Goal: Task Accomplishment & Management: Manage account settings

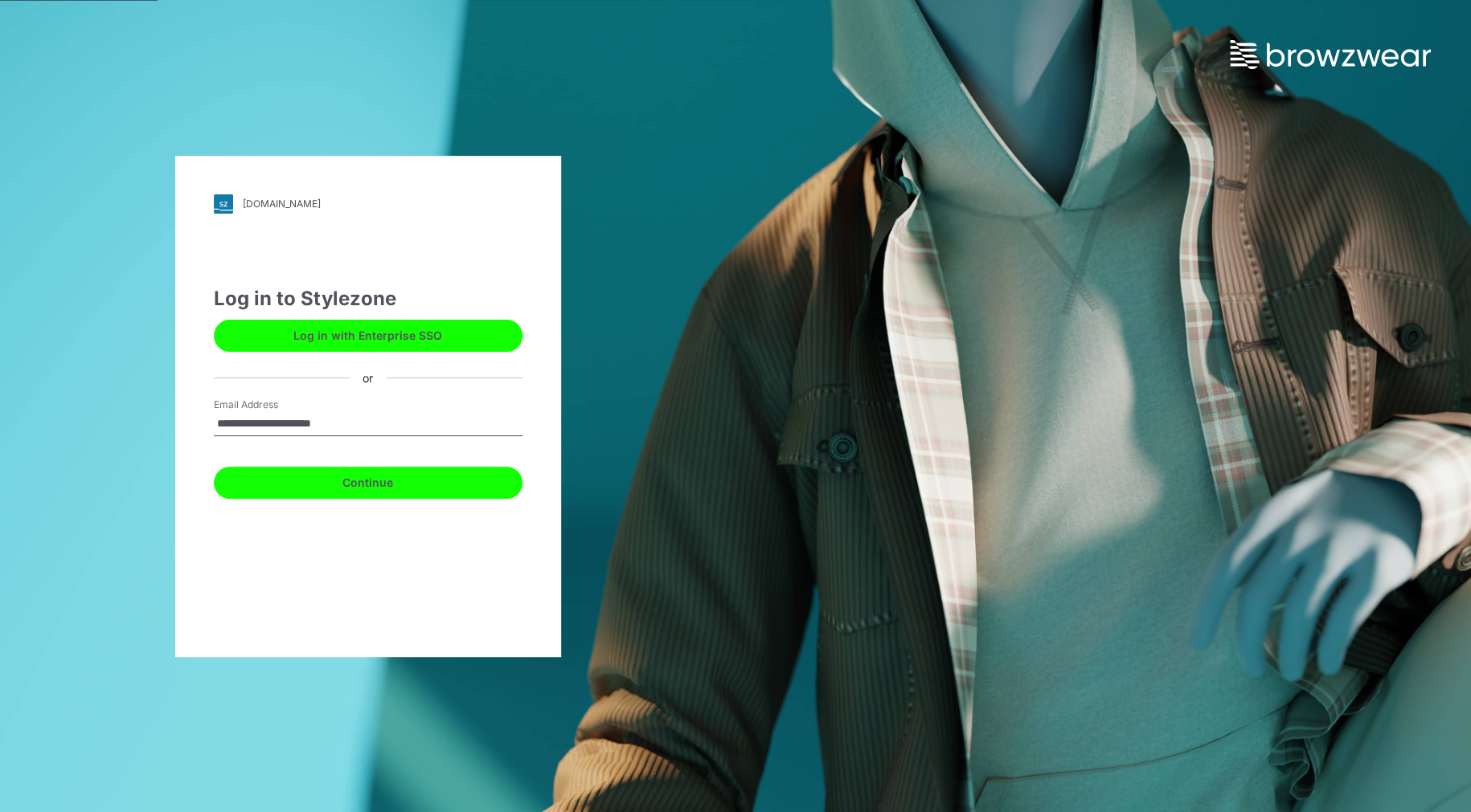
click at [397, 475] on button "Continue" at bounding box center [368, 482] width 309 height 32
click at [377, 478] on button "Continue" at bounding box center [368, 482] width 309 height 32
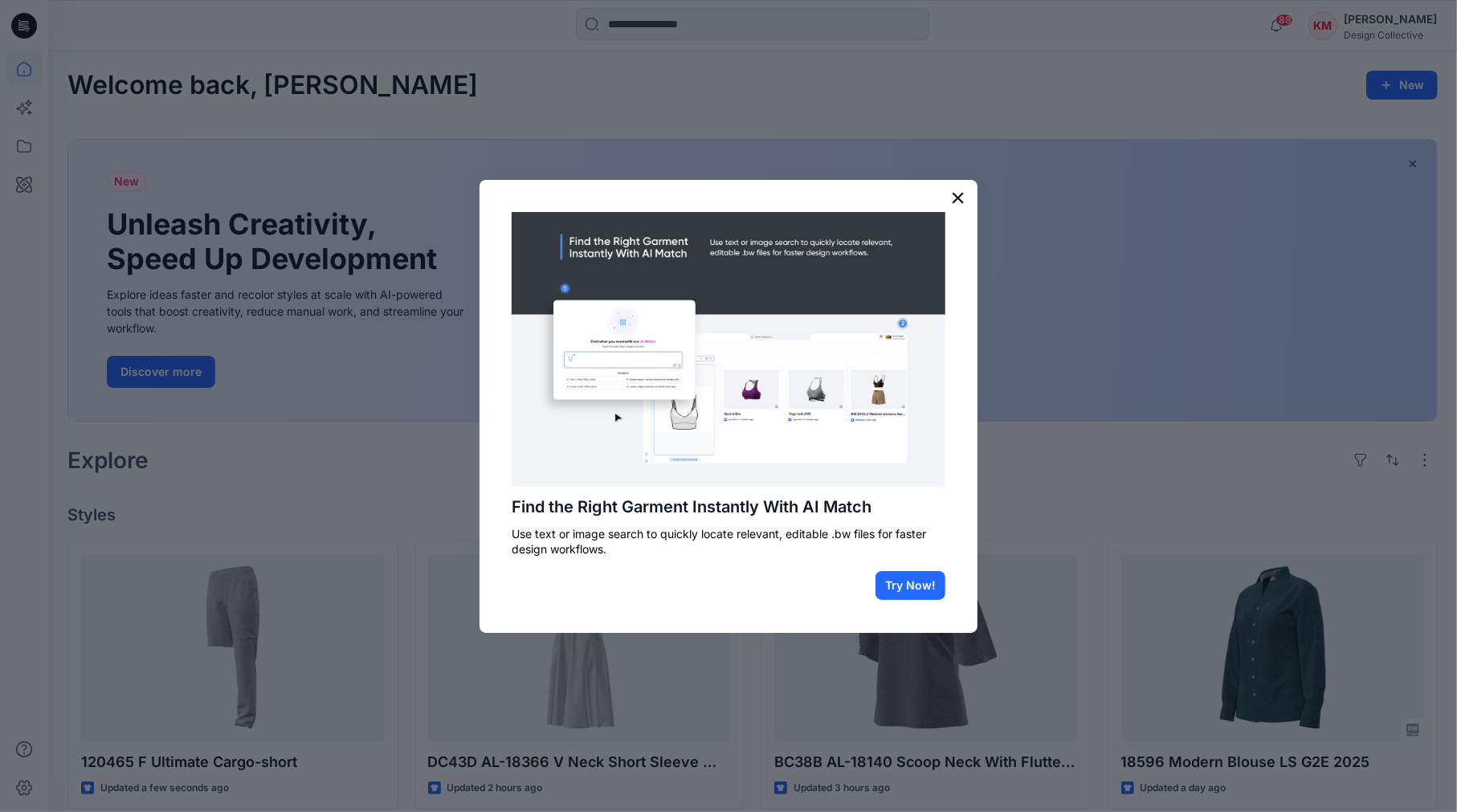
click at [958, 195] on button "×" at bounding box center [958, 198] width 16 height 25
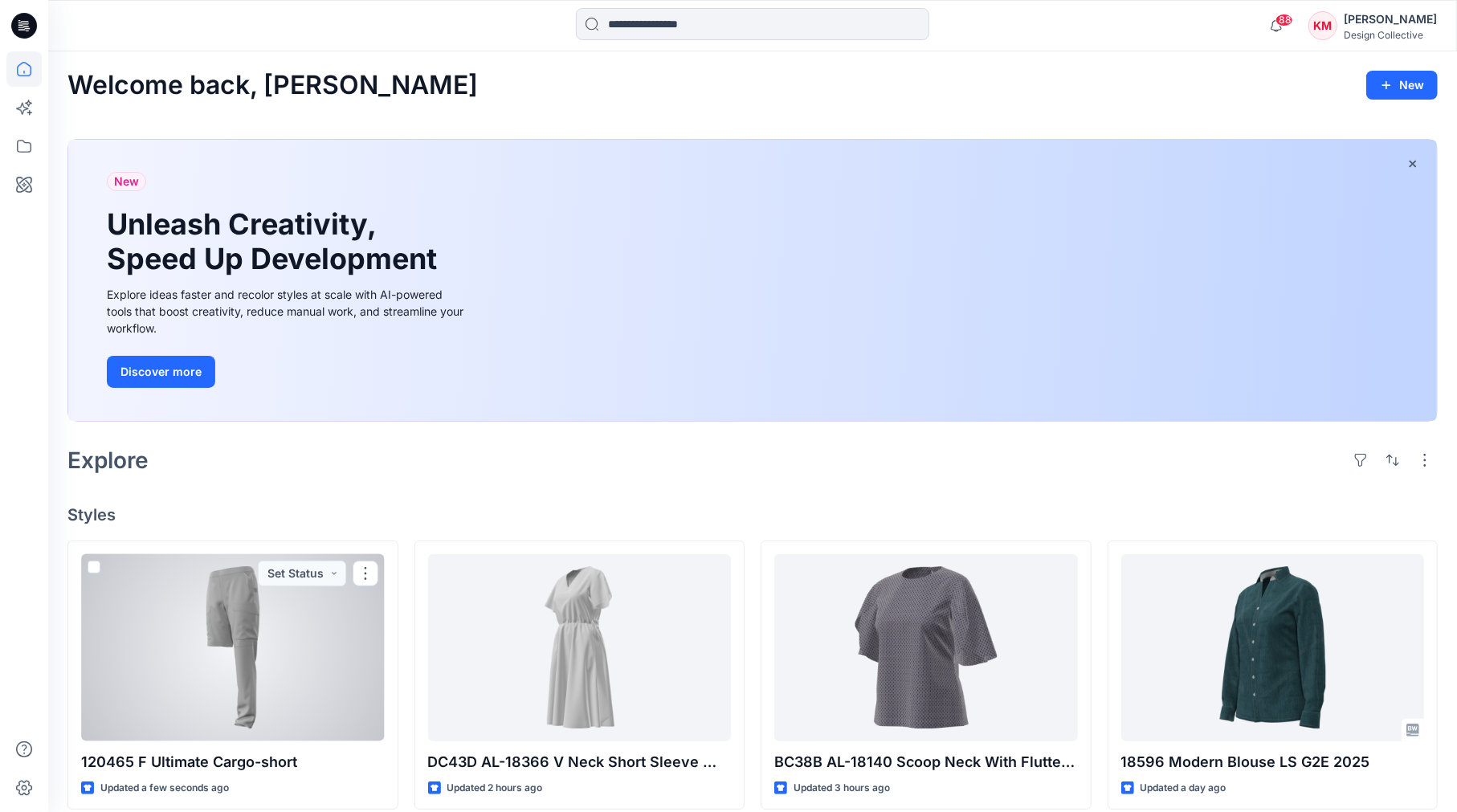
click at [252, 633] on div at bounding box center [233, 647] width 304 height 187
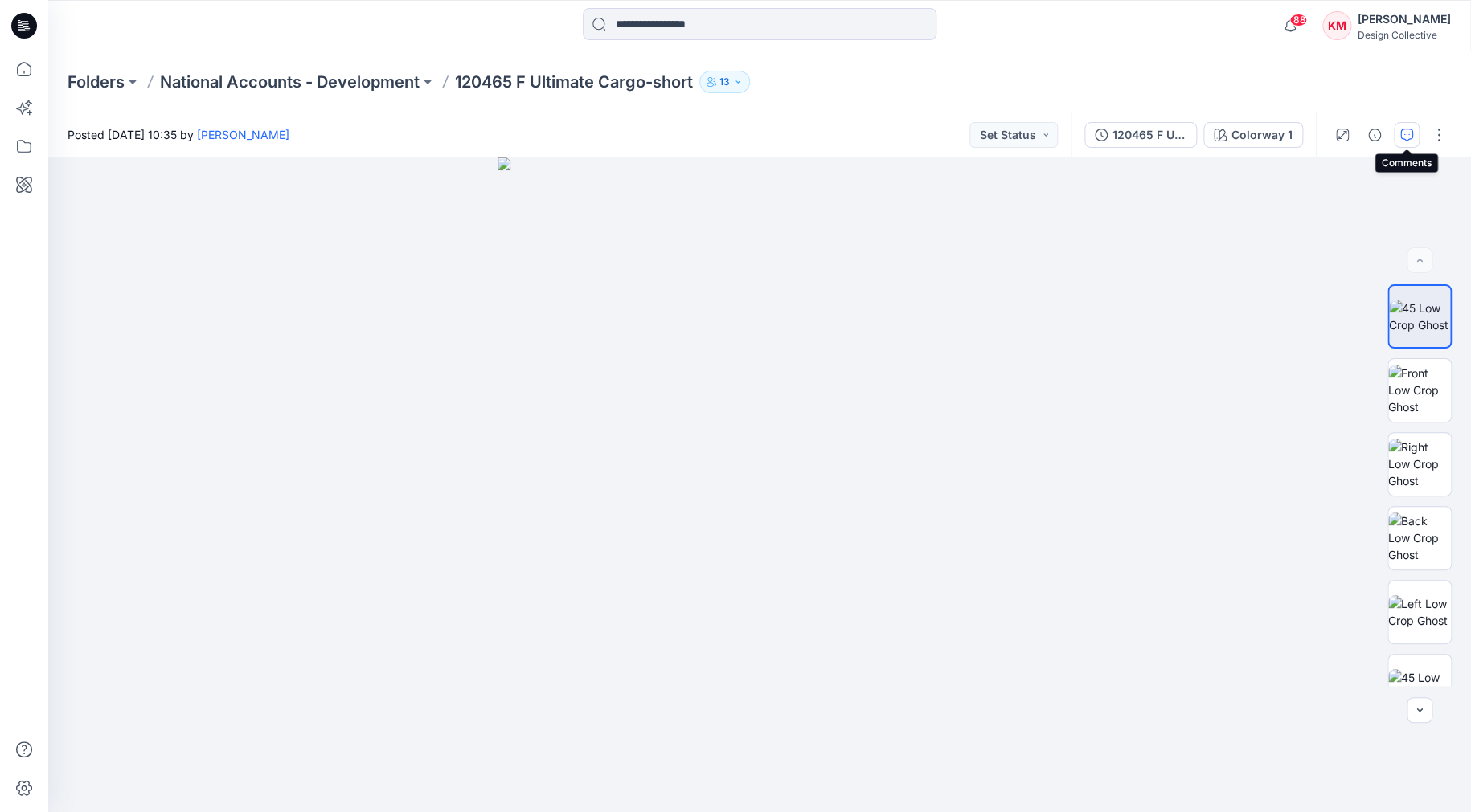
click at [1408, 129] on icon "button" at bounding box center [1405, 134] width 13 height 13
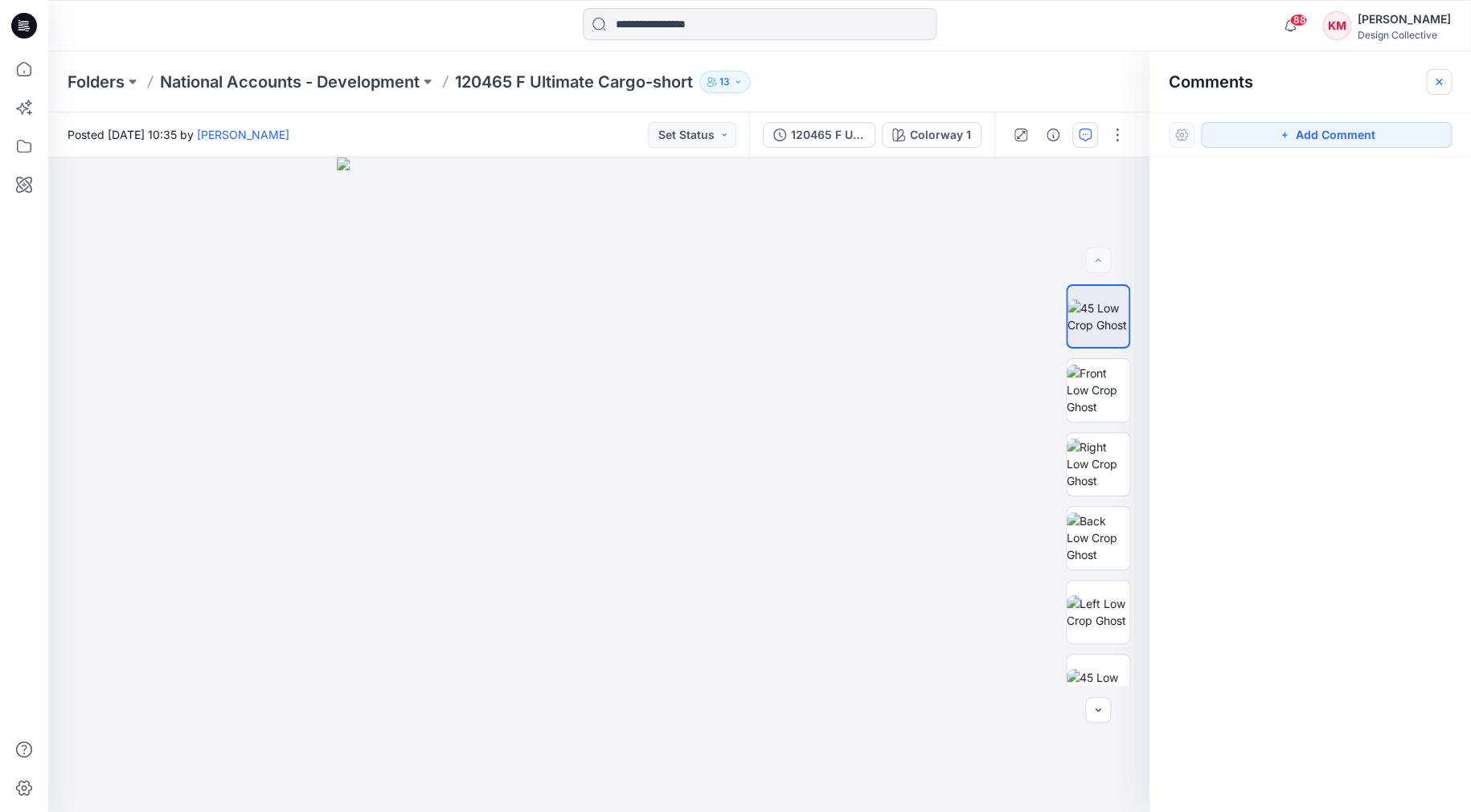
click at [1440, 82] on icon "button" at bounding box center [1438, 81] width 7 height 7
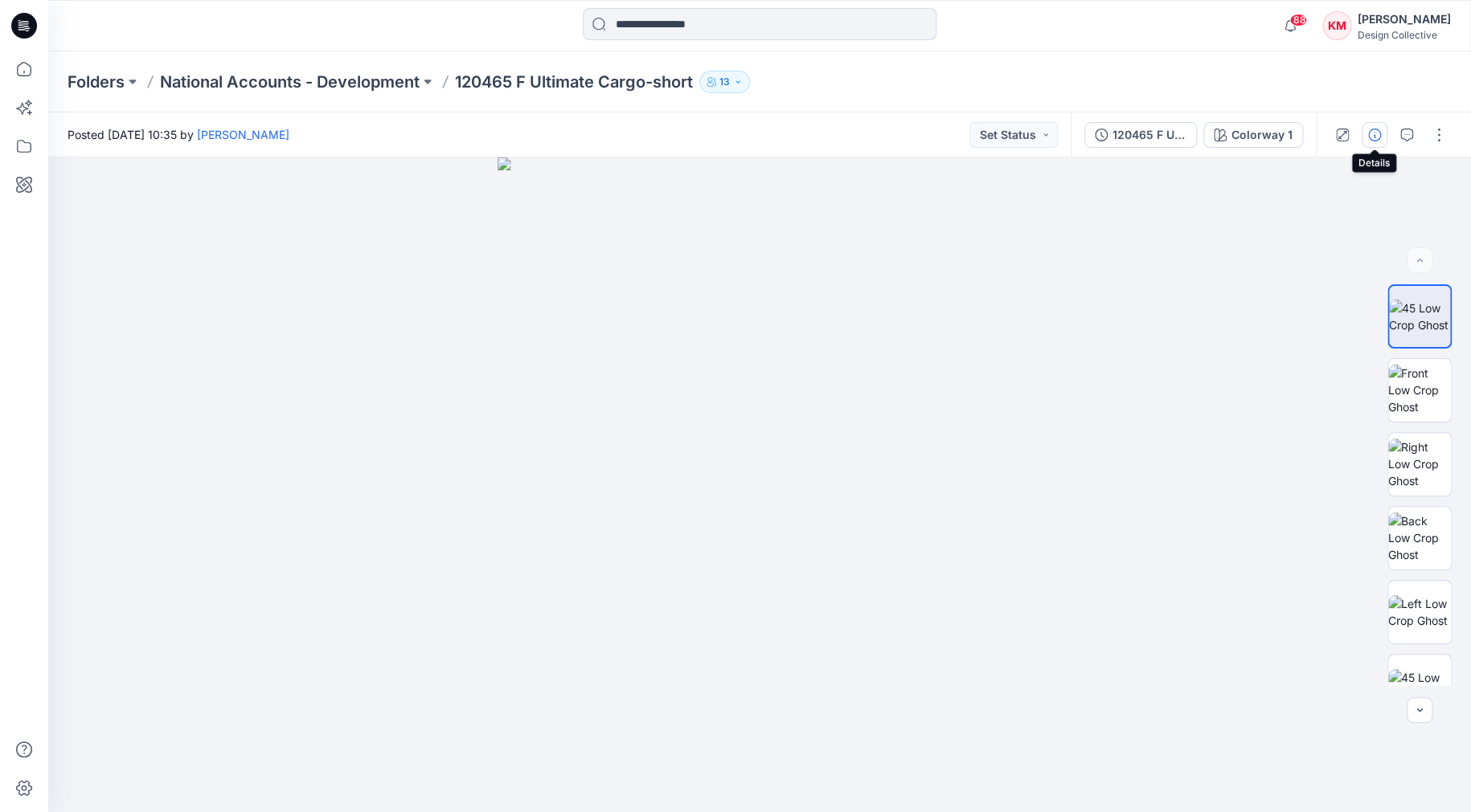
click at [1366, 127] on button "button" at bounding box center [1374, 135] width 25 height 25
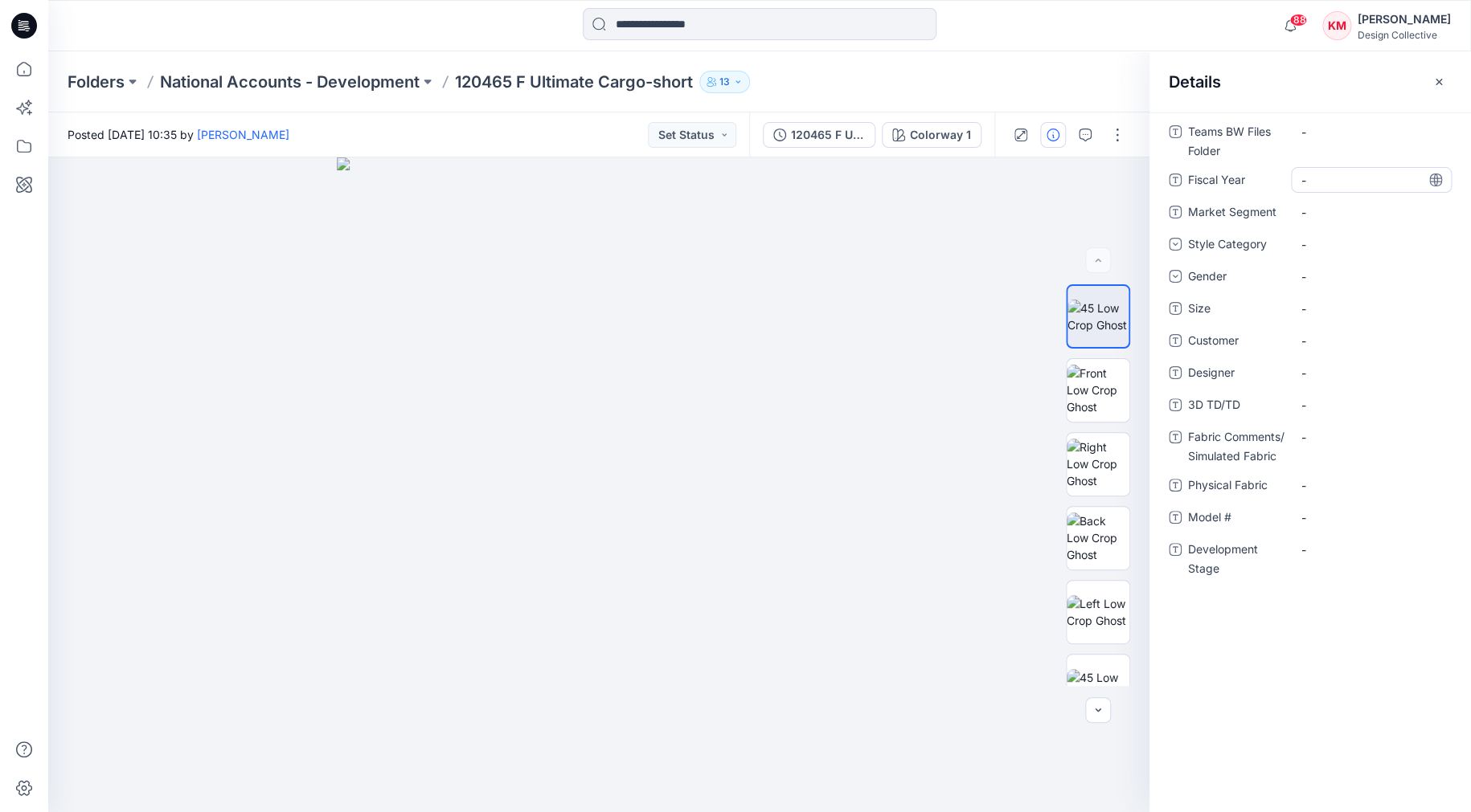
click at [1317, 180] on Year "-" at bounding box center [1371, 179] width 140 height 17
type textarea "****"
click at [1328, 210] on Segment "-" at bounding box center [1371, 212] width 140 height 17
type textarea "**********"
click at [1321, 235] on div "**********" at bounding box center [1309, 358] width 283 height 479
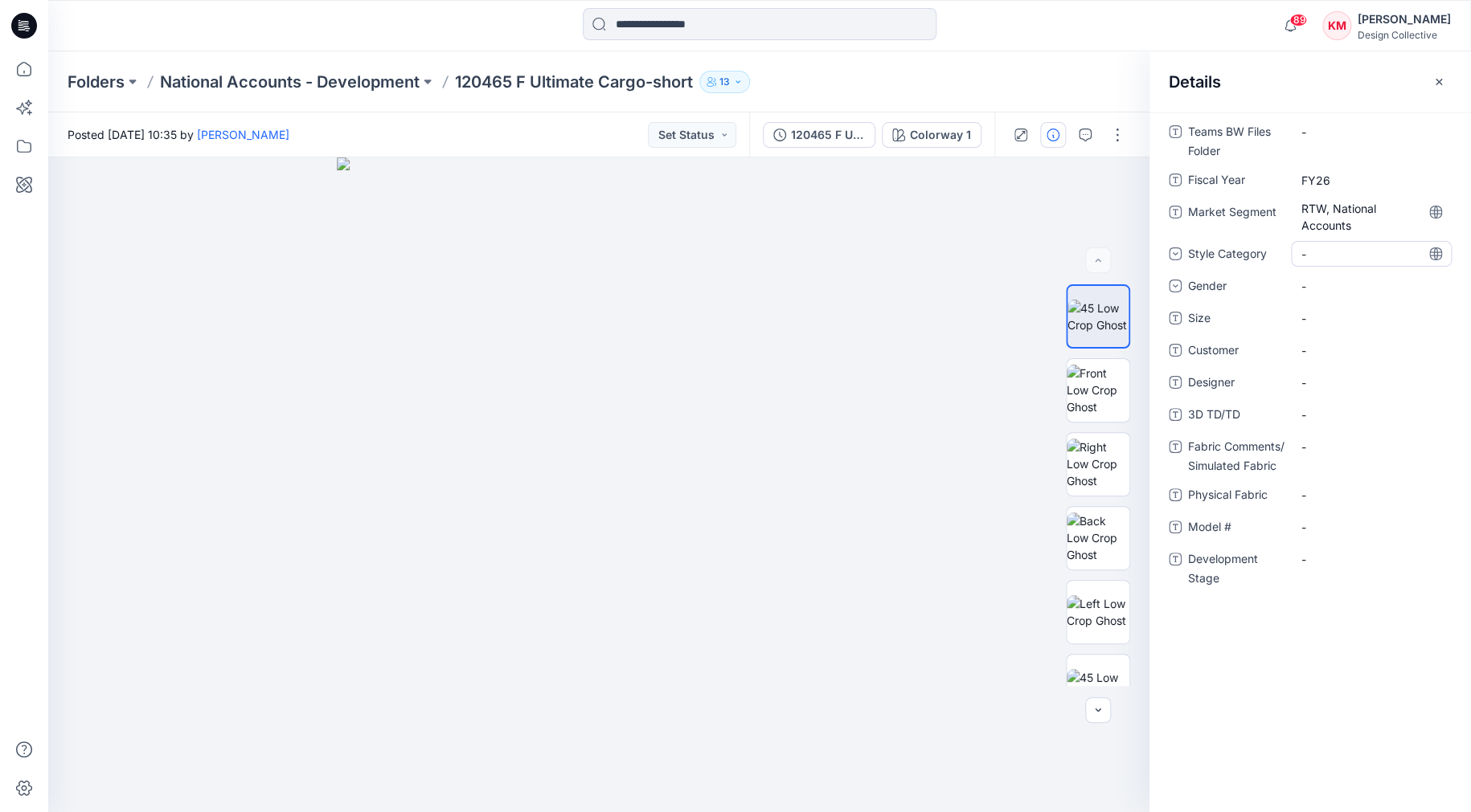
click at [1318, 248] on div "-" at bounding box center [1313, 254] width 25 height 17
click at [1445, 283] on div "None Accessories Activewear Apron Bodysuit Bolero/Shrug Bustier Chef Coat Cover…" at bounding box center [1371, 346] width 161 height 151
click at [1339, 363] on div "F Pants" at bounding box center [1370, 362] width 154 height 32
click at [1329, 279] on div "-" at bounding box center [1371, 286] width 161 height 25
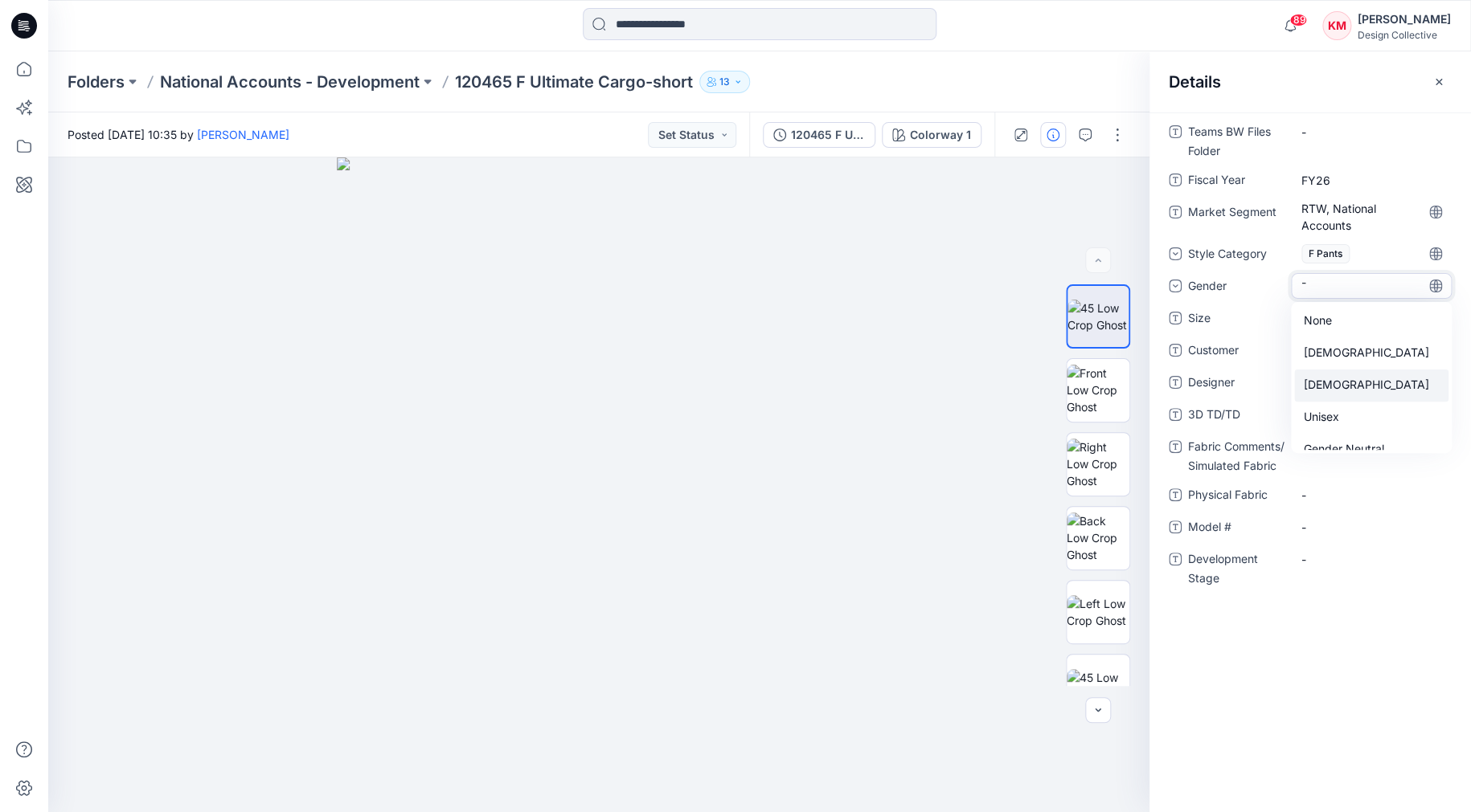
click at [1331, 384] on div "Female" at bounding box center [1370, 385] width 154 height 32
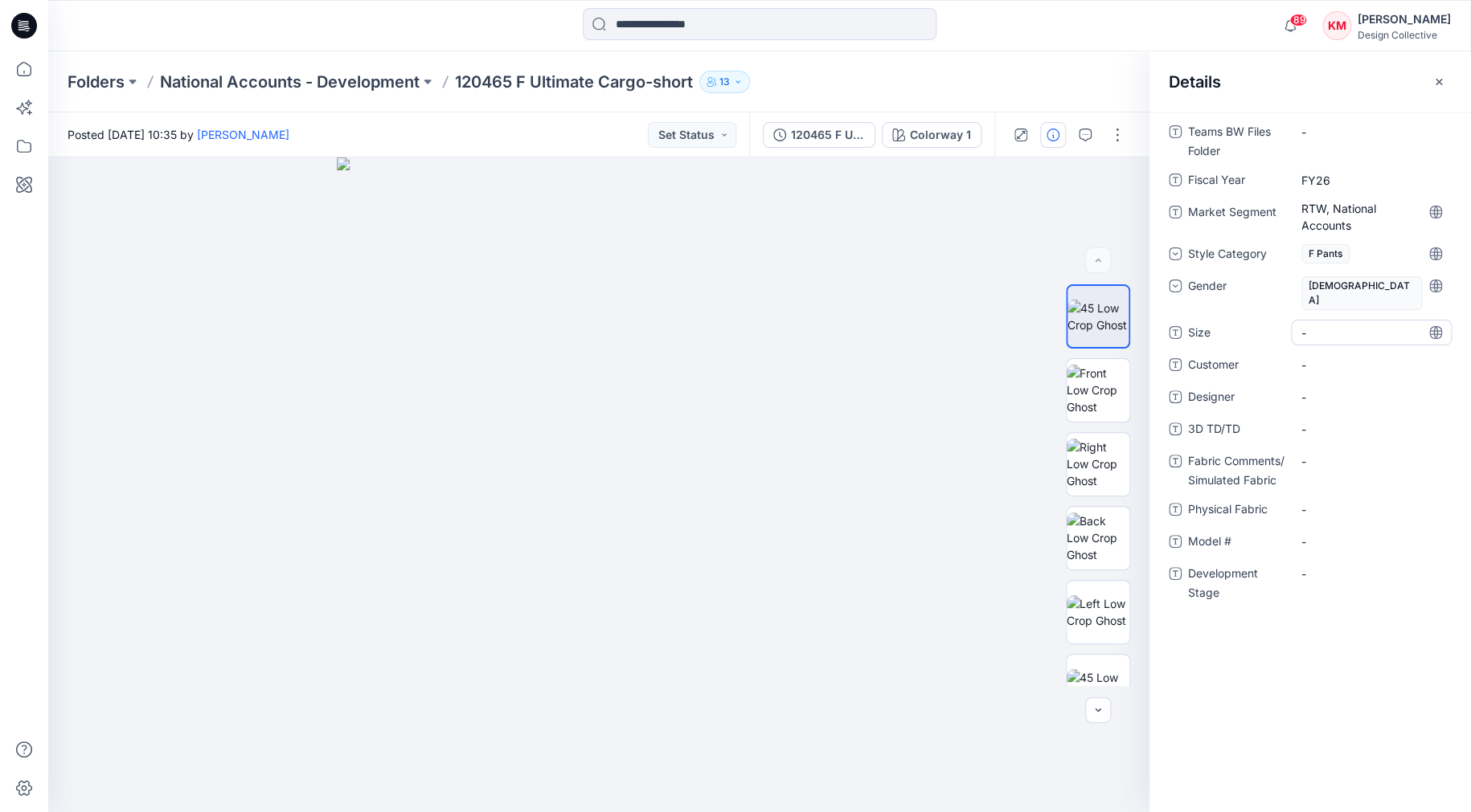
click at [1334, 324] on span "-" at bounding box center [1371, 332] width 140 height 17
type textarea "**"
click at [1307, 357] on span "-" at bounding box center [1371, 364] width 140 height 17
type textarea "**********"
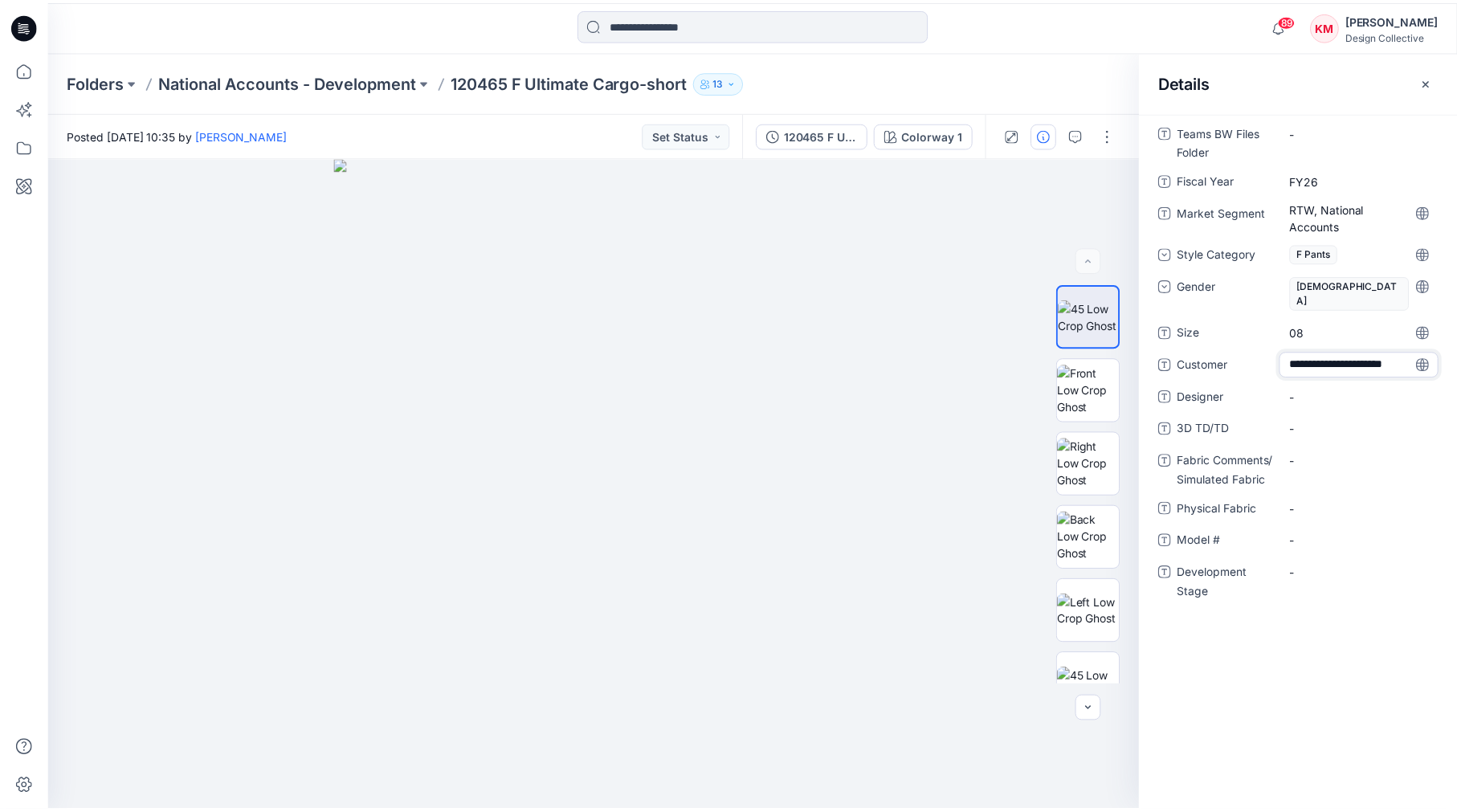
scroll to position [11, 0]
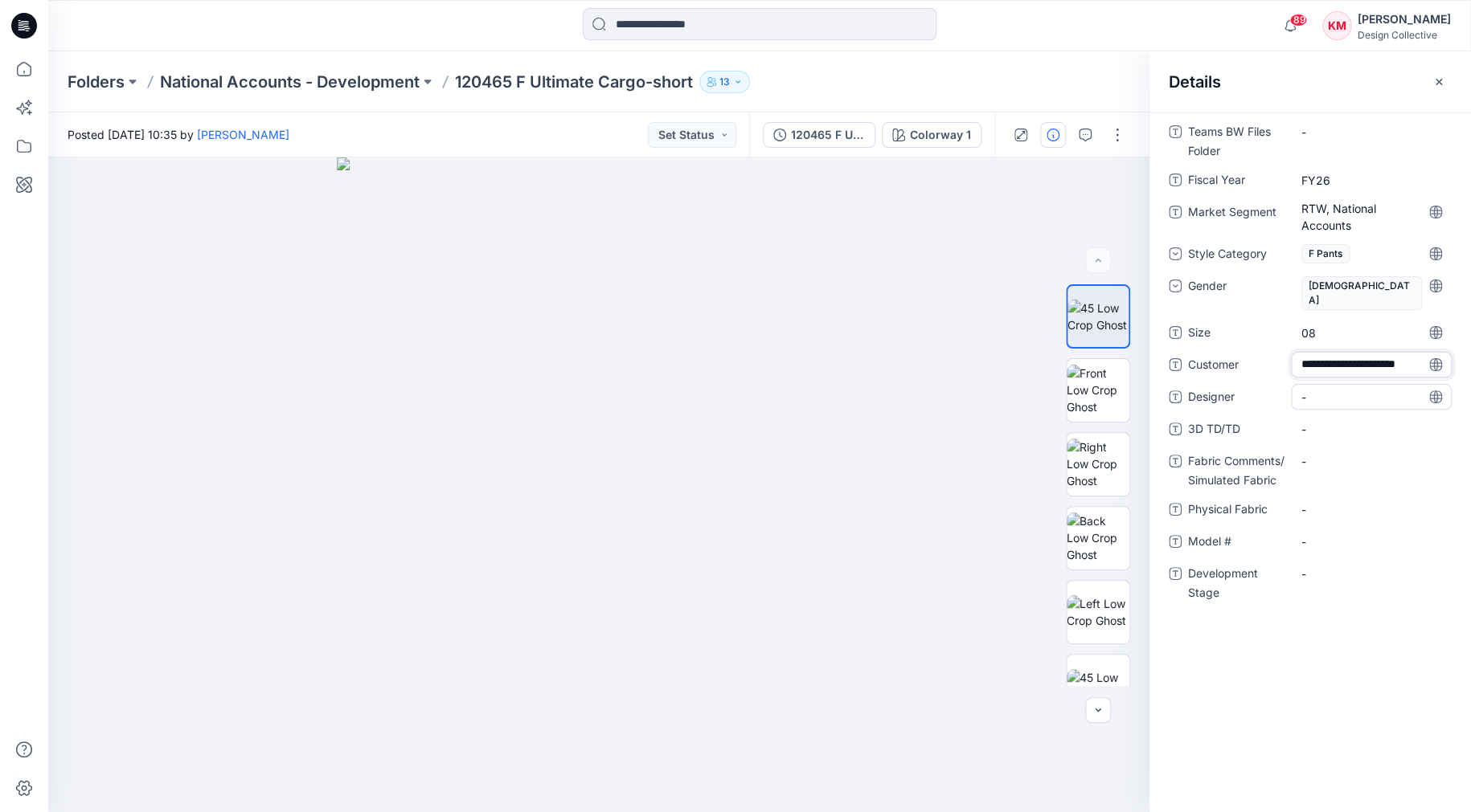
click at [1310, 384] on div "-" at bounding box center [1371, 397] width 161 height 25
type textarea "**********"
click at [1305, 399] on span "-" at bounding box center [1371, 406] width 140 height 17
type textarea "**********"
click at [1348, 431] on TD\/TD "-" at bounding box center [1371, 439] width 140 height 17
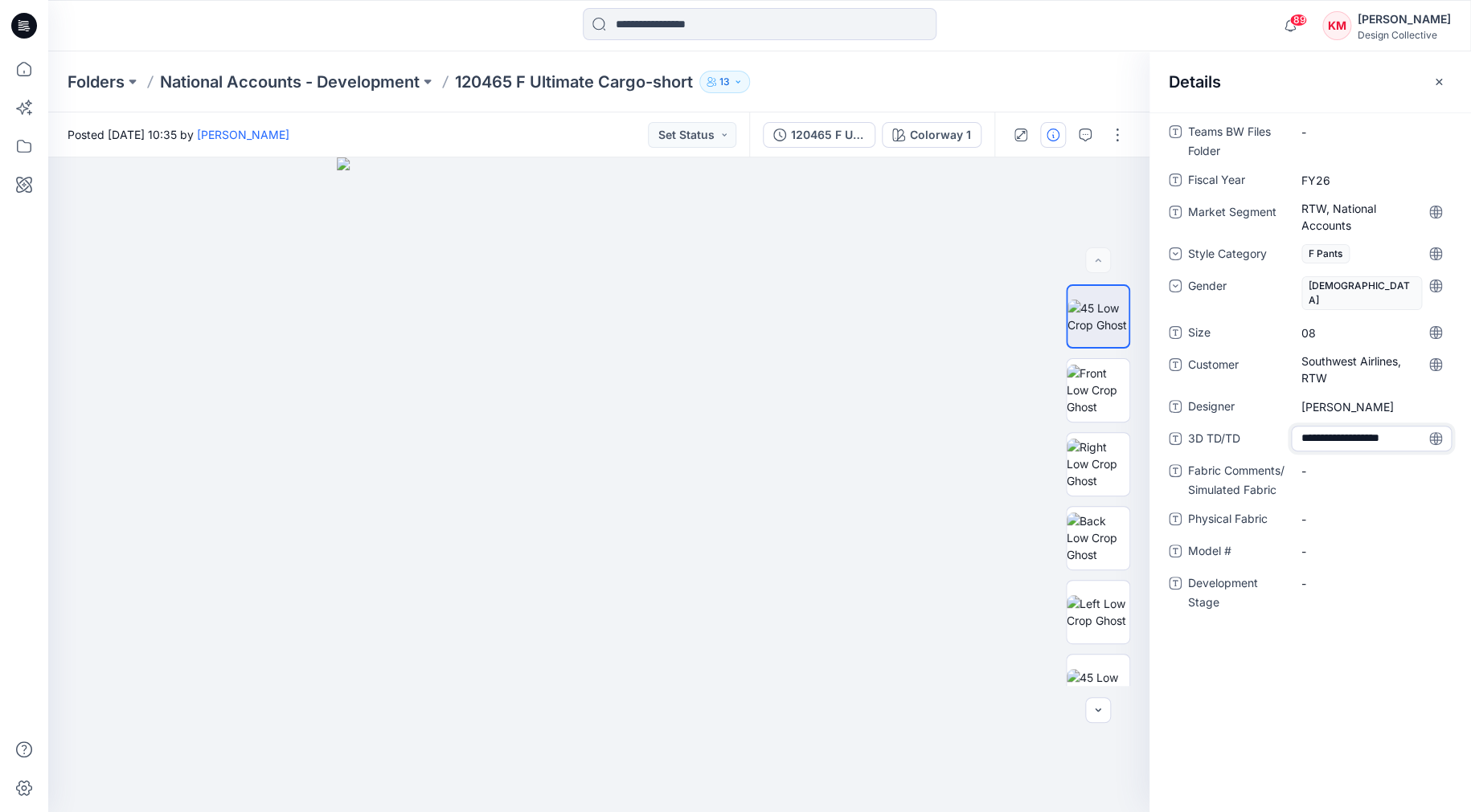
type textarea "**********"
click at [1318, 464] on div "-" at bounding box center [1371, 470] width 161 height 25
type textarea "**********"
click at [1310, 511] on Fabric "-" at bounding box center [1371, 519] width 140 height 17
click at [1309, 506] on textarea at bounding box center [1371, 519] width 161 height 25
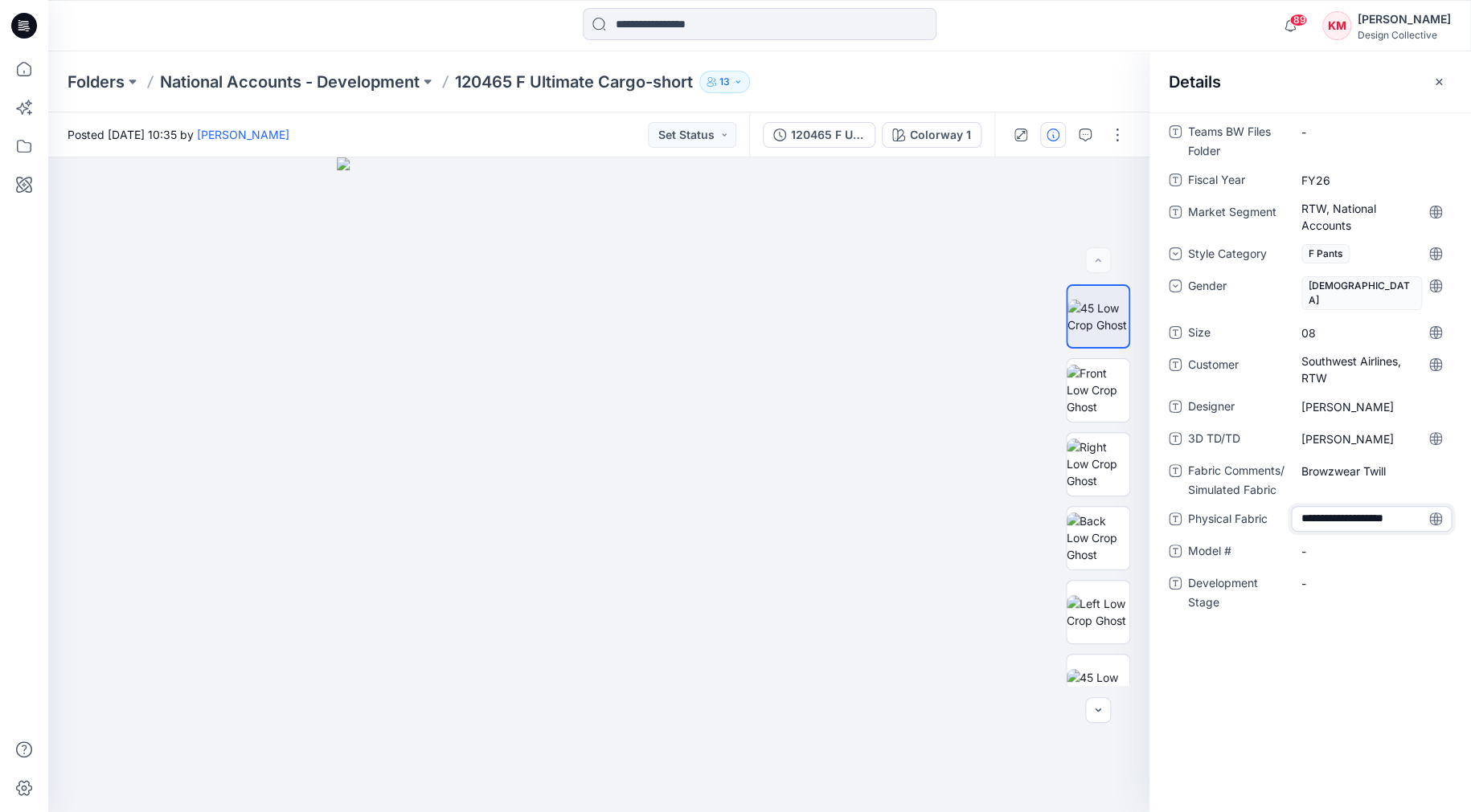
type textarea "**********"
click at [1319, 547] on \ "-" at bounding box center [1371, 550] width 140 height 17
type textarea "******"
click at [1326, 578] on Stage "-" at bounding box center [1371, 583] width 140 height 17
type textarea "*******"
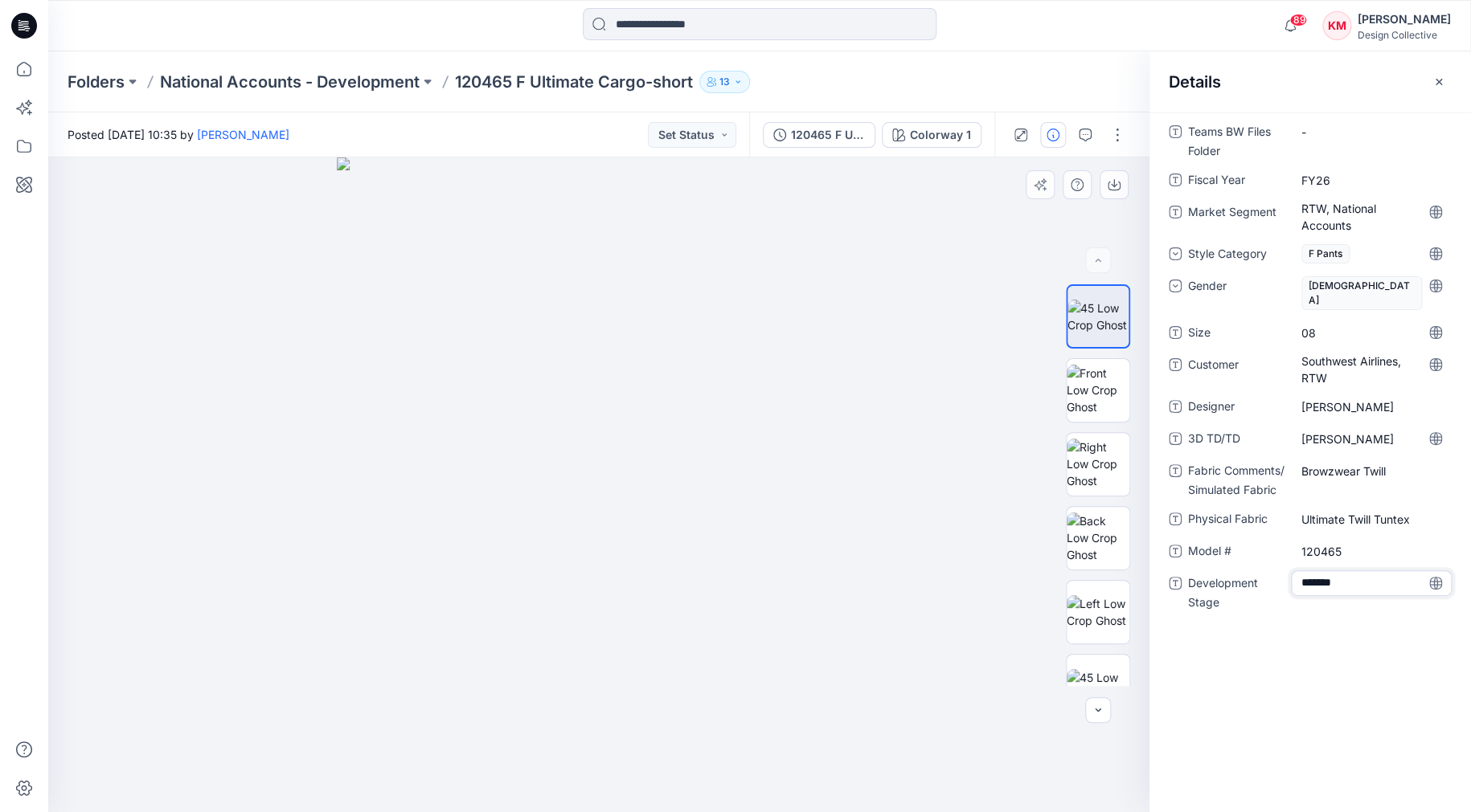
click at [935, 296] on div at bounding box center [598, 485] width 1101 height 654
click at [1371, 659] on div "Teams BW Files Folder - Fiscal Year FY26 Market Segment RTW, National Accounts …" at bounding box center [1310, 462] width 321 height 699
click at [1440, 82] on icon "button" at bounding box center [1438, 81] width 6 height 6
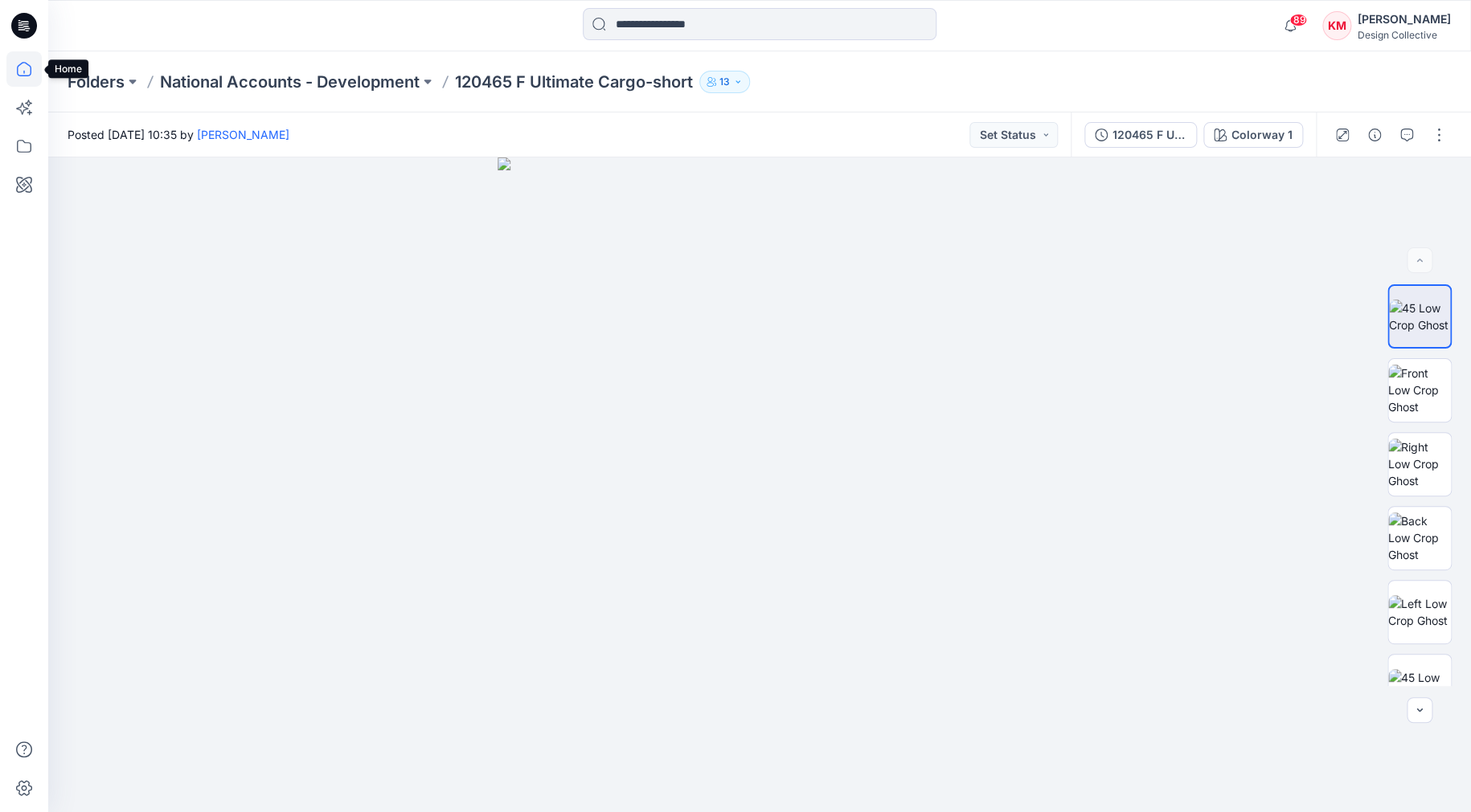
click at [20, 66] on icon at bounding box center [25, 69] width 35 height 35
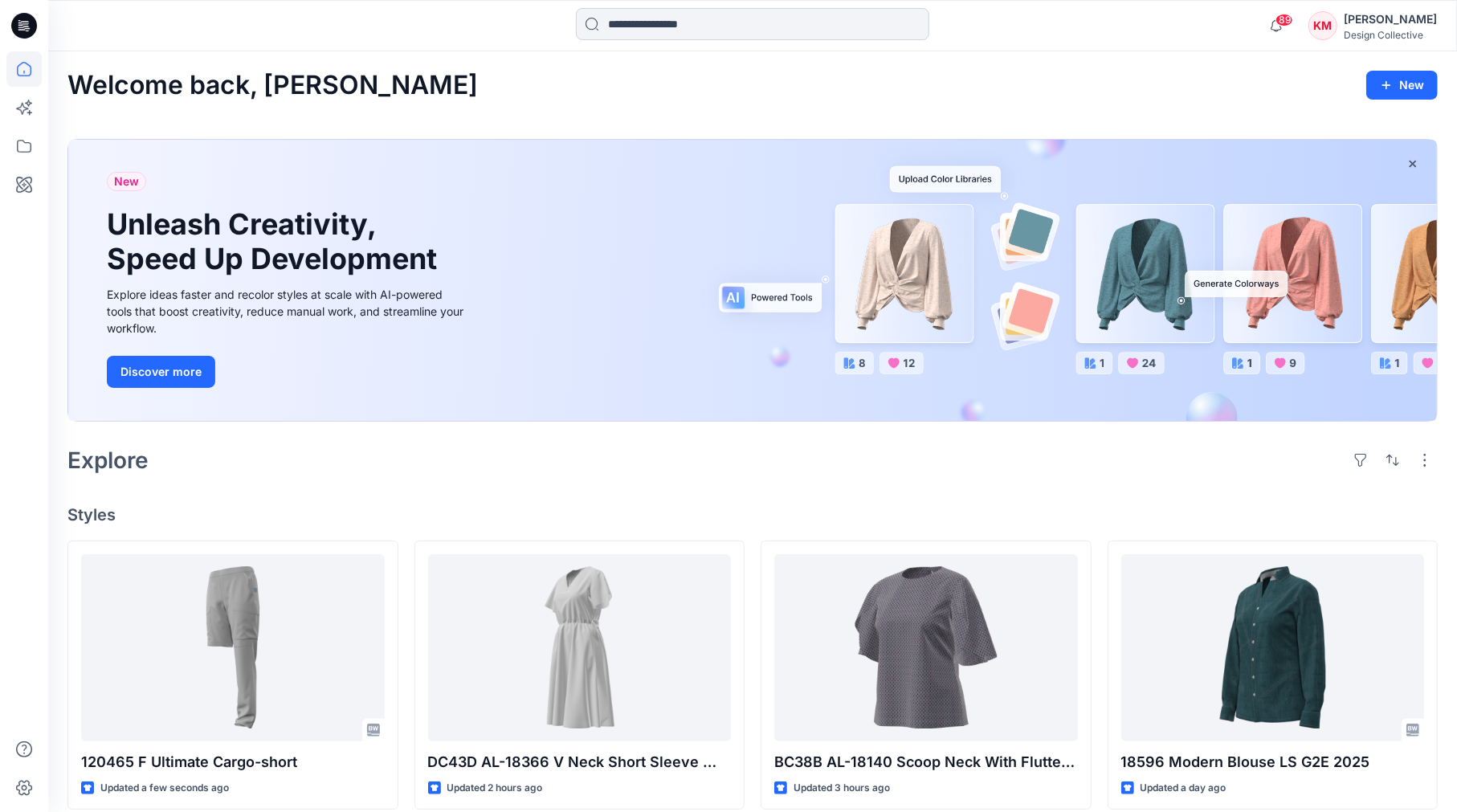
click at [658, 21] on input at bounding box center [753, 24] width 354 height 32
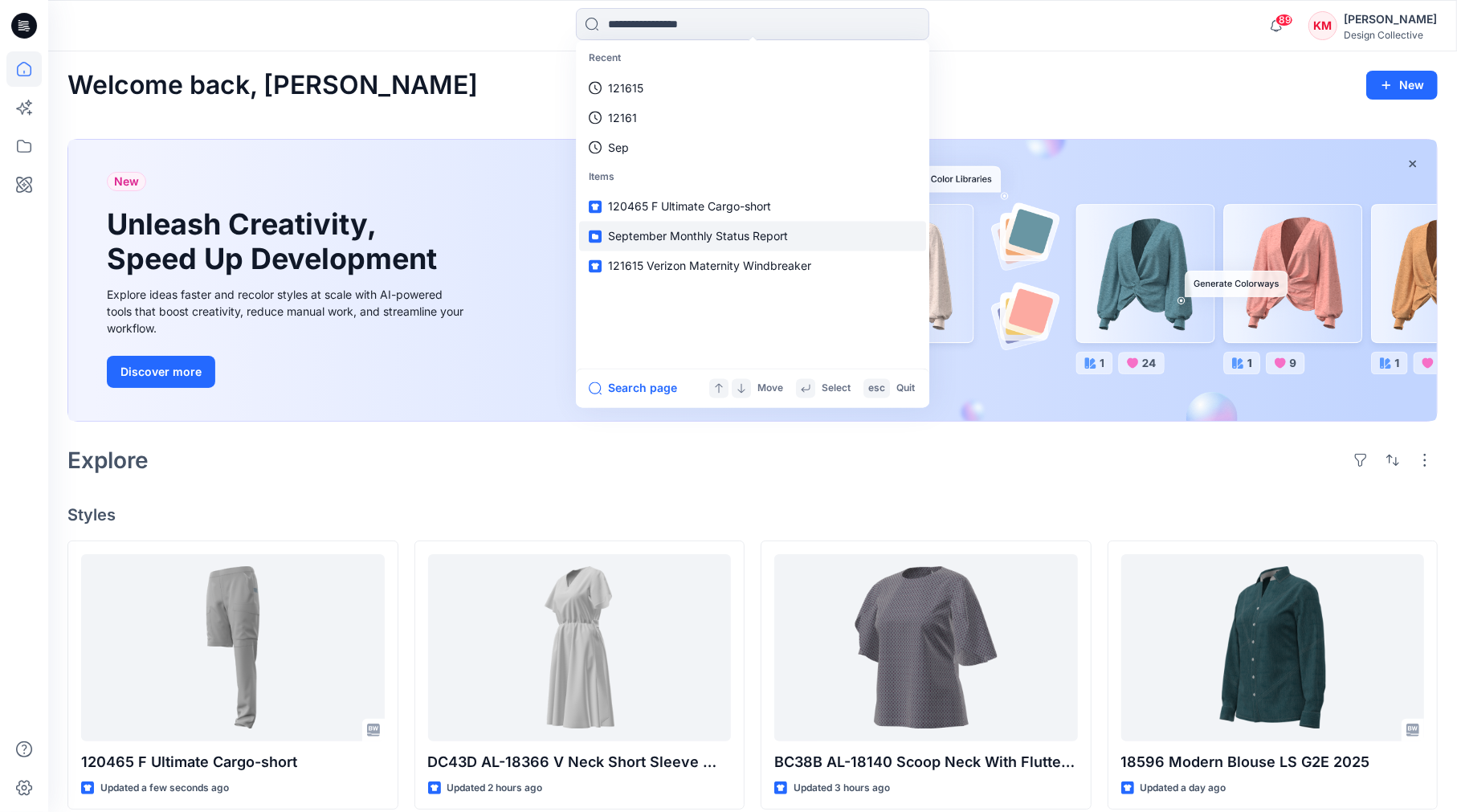
click at [691, 237] on span "September Monthly Status Report" at bounding box center [699, 237] width 180 height 14
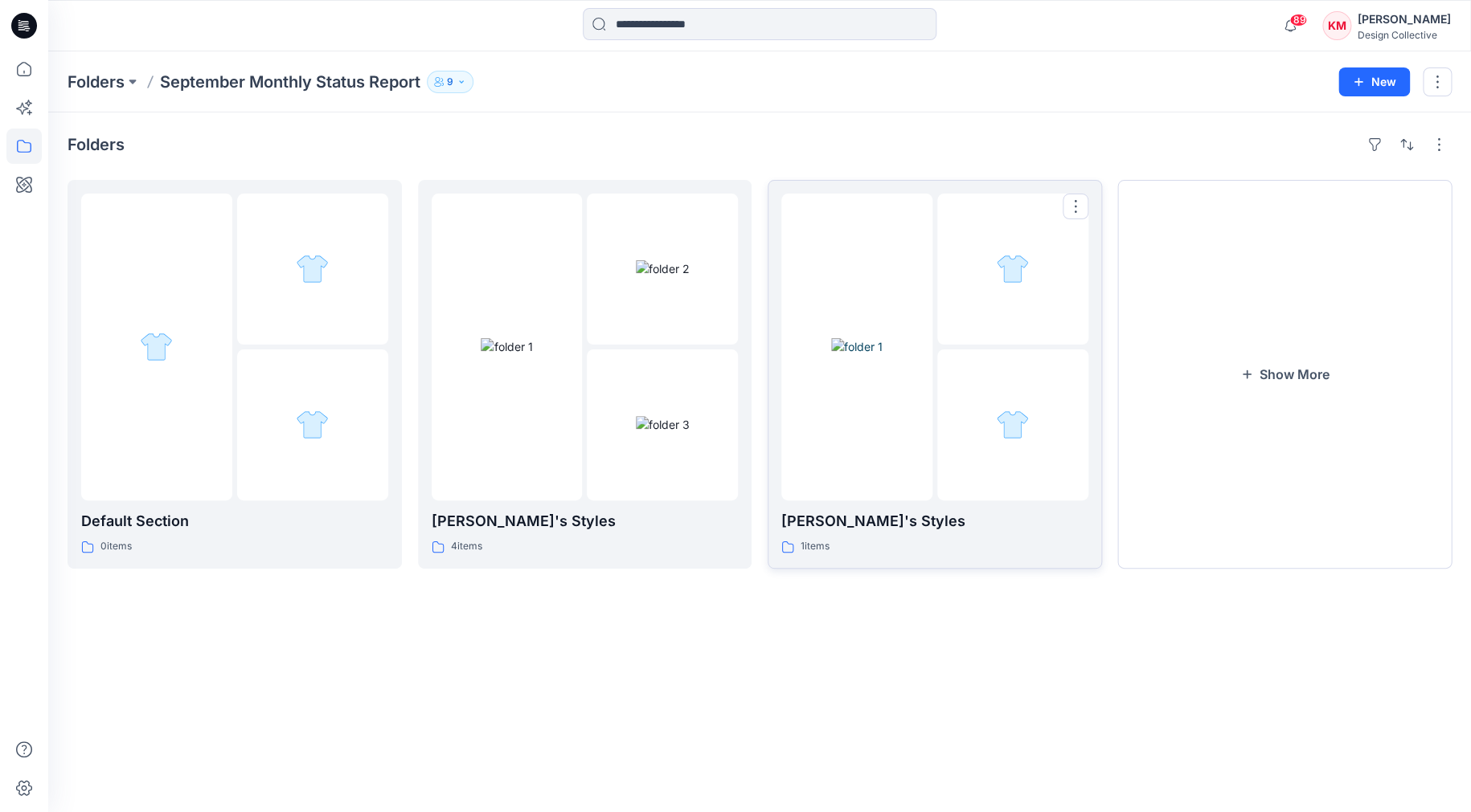
click at [886, 244] on div at bounding box center [857, 347] width 151 height 307
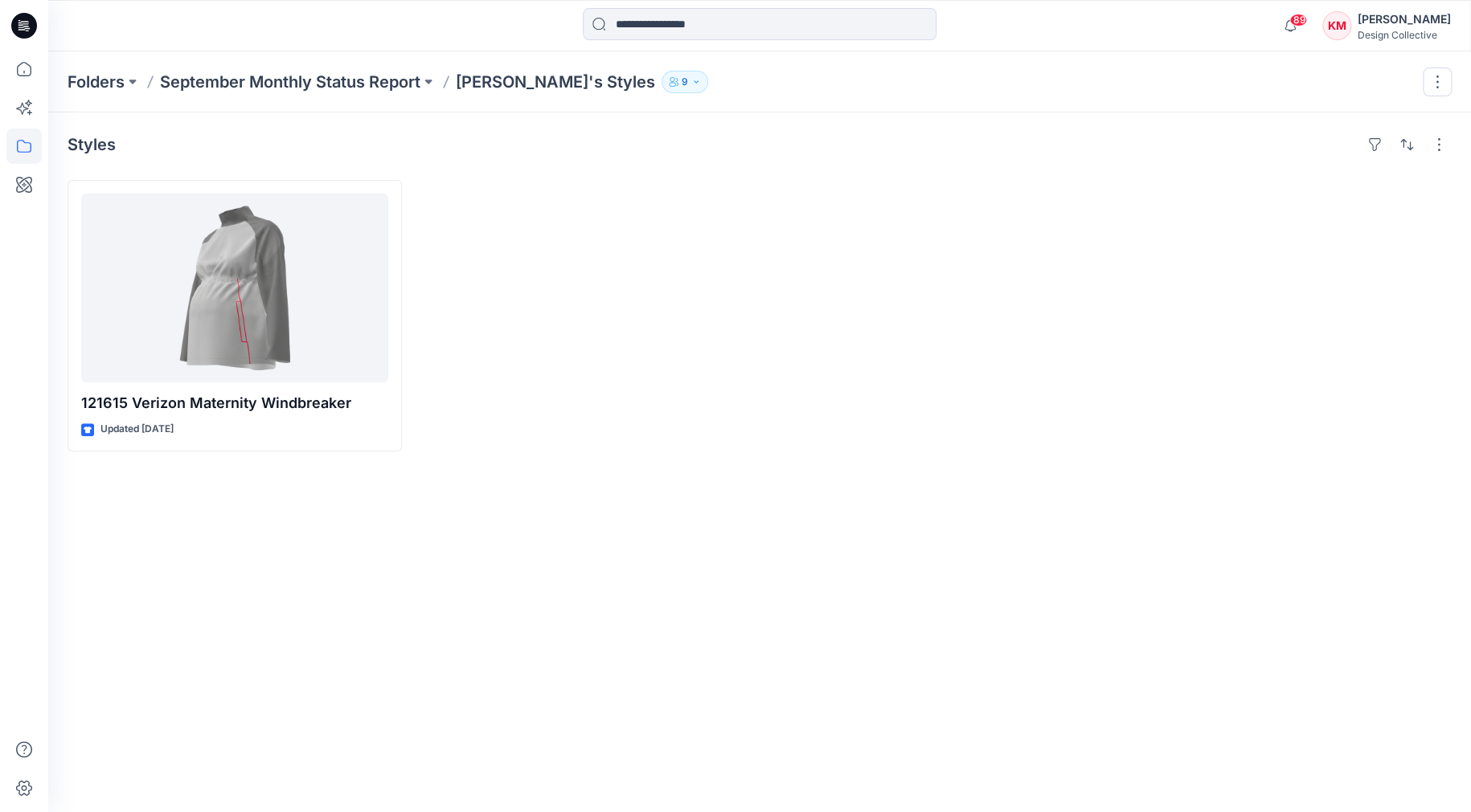
click at [541, 283] on div at bounding box center [584, 315] width 334 height 271
click at [1435, 139] on button "button" at bounding box center [1439, 144] width 25 height 25
drag, startPoint x: 1064, startPoint y: 219, endPoint x: 757, endPoint y: 215, distance: 307.0
click at [1064, 219] on div at bounding box center [934, 315] width 334 height 271
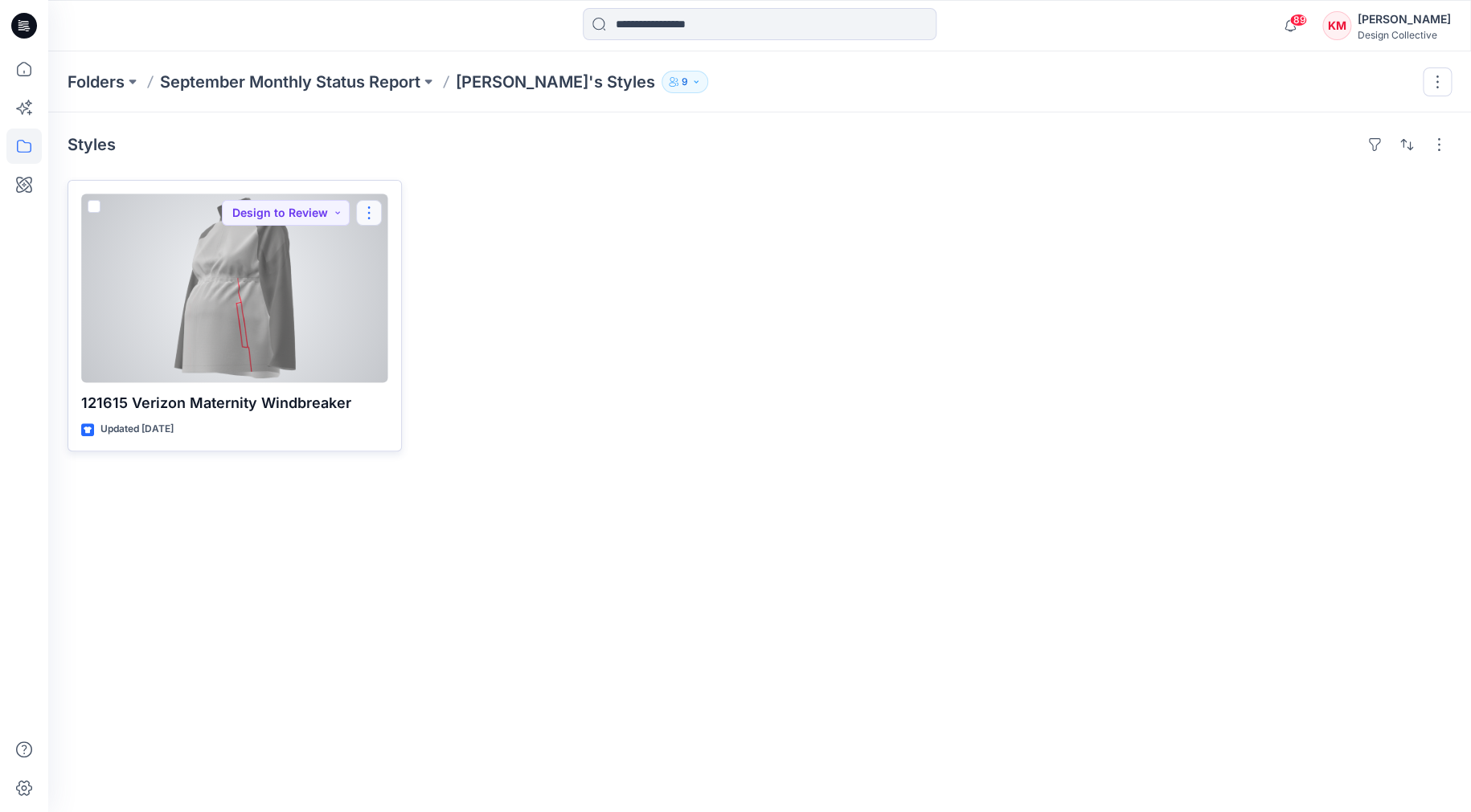
click at [374, 208] on button "button" at bounding box center [368, 213] width 25 height 25
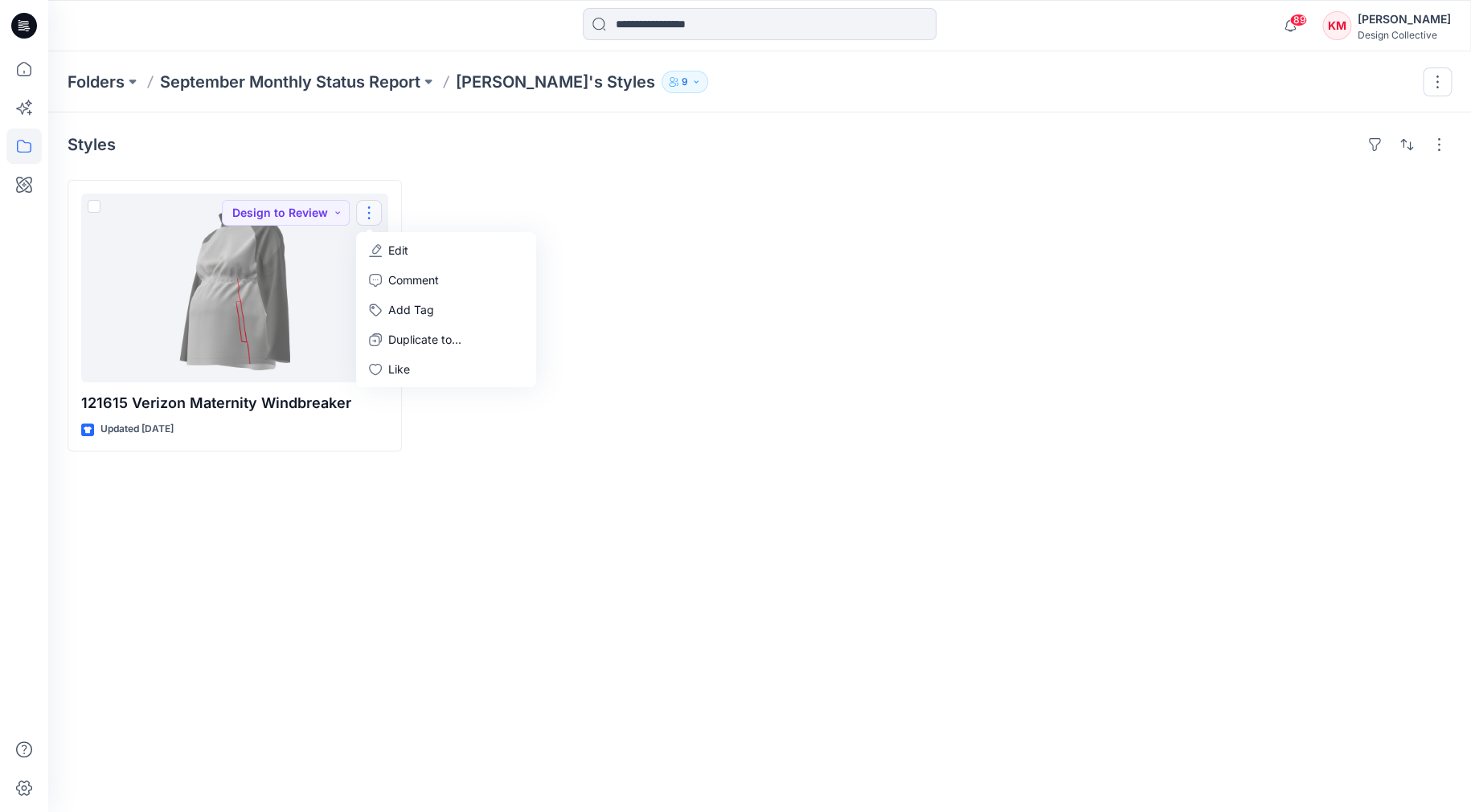
click at [503, 195] on div at bounding box center [584, 315] width 334 height 271
click at [1373, 141] on button "button" at bounding box center [1374, 144] width 25 height 25
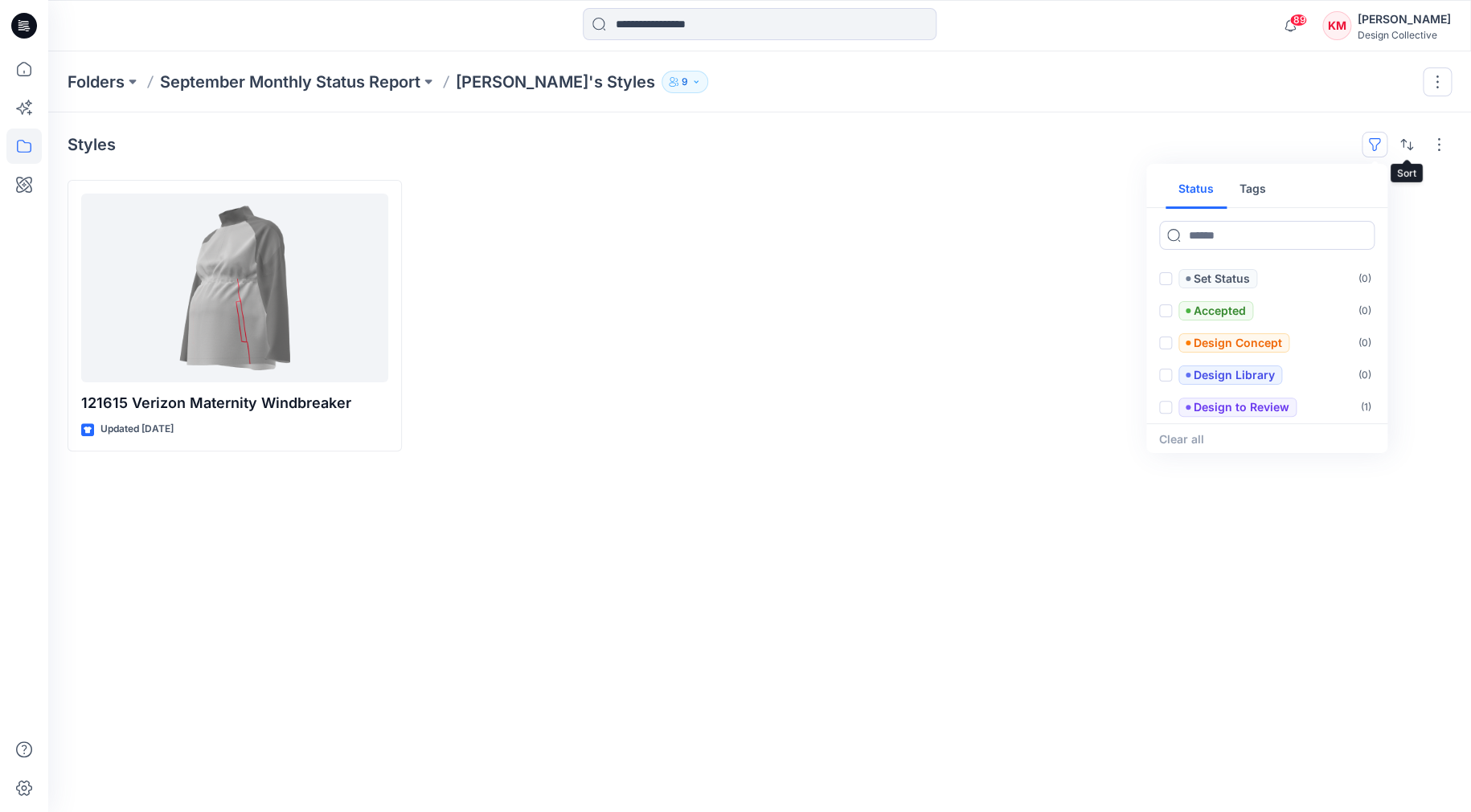
click at [1167, 140] on div "Styles Status Tags Set Status ( 0 ) Accepted ( 0 ) Design Concept ( 0 ) Design …" at bounding box center [760, 144] width 1384 height 25
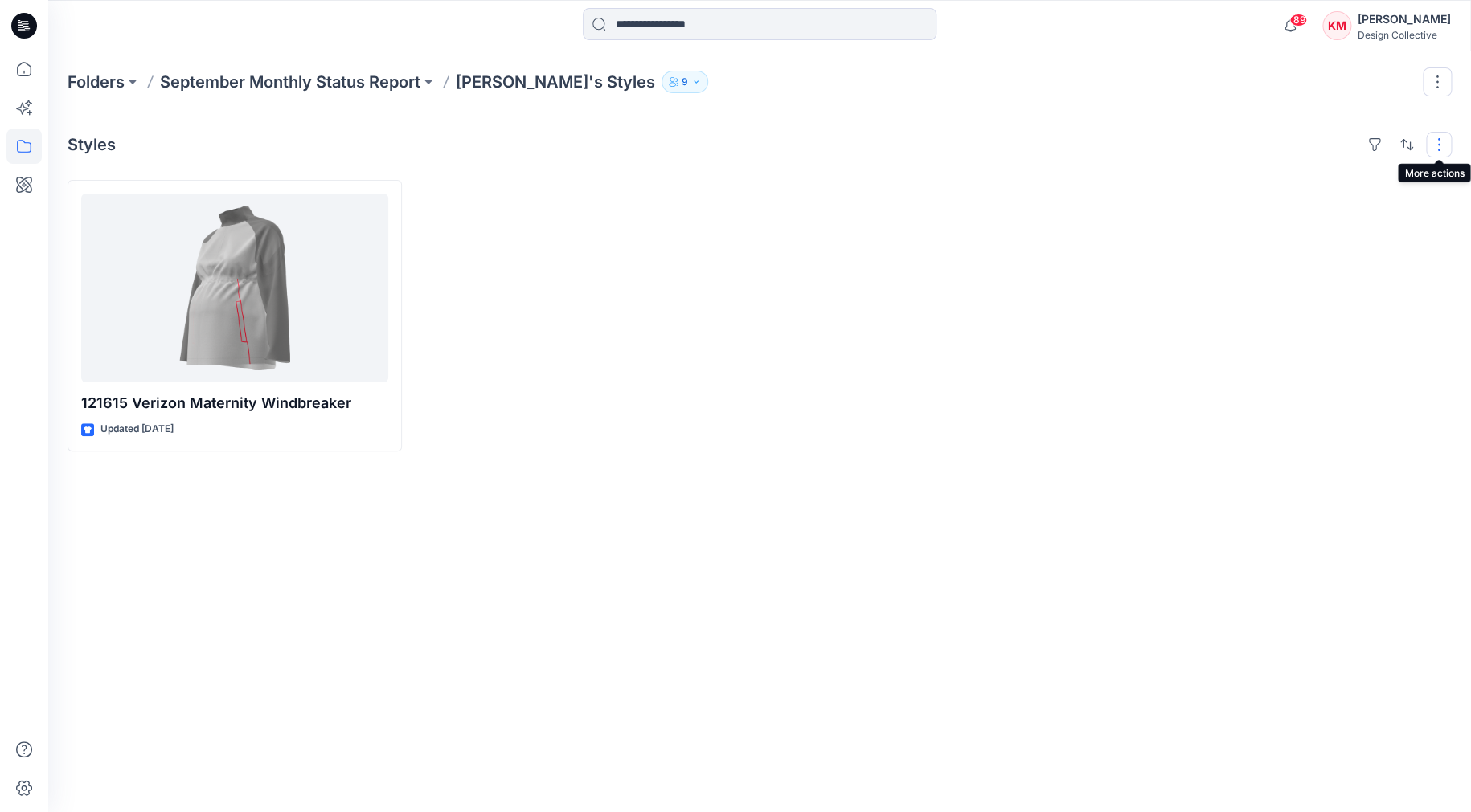
click at [1438, 143] on button "button" at bounding box center [1439, 144] width 25 height 25
drag, startPoint x: 1141, startPoint y: 177, endPoint x: 1220, endPoint y: 155, distance: 82.0
click at [1141, 177] on div "Styles Layout Grid Large Grid Folder View Compact Card Card View Card Info Tags…" at bounding box center [759, 462] width 1422 height 699
click at [1440, 78] on button "button" at bounding box center [1437, 82] width 29 height 29
click at [961, 219] on div at bounding box center [934, 315] width 334 height 271
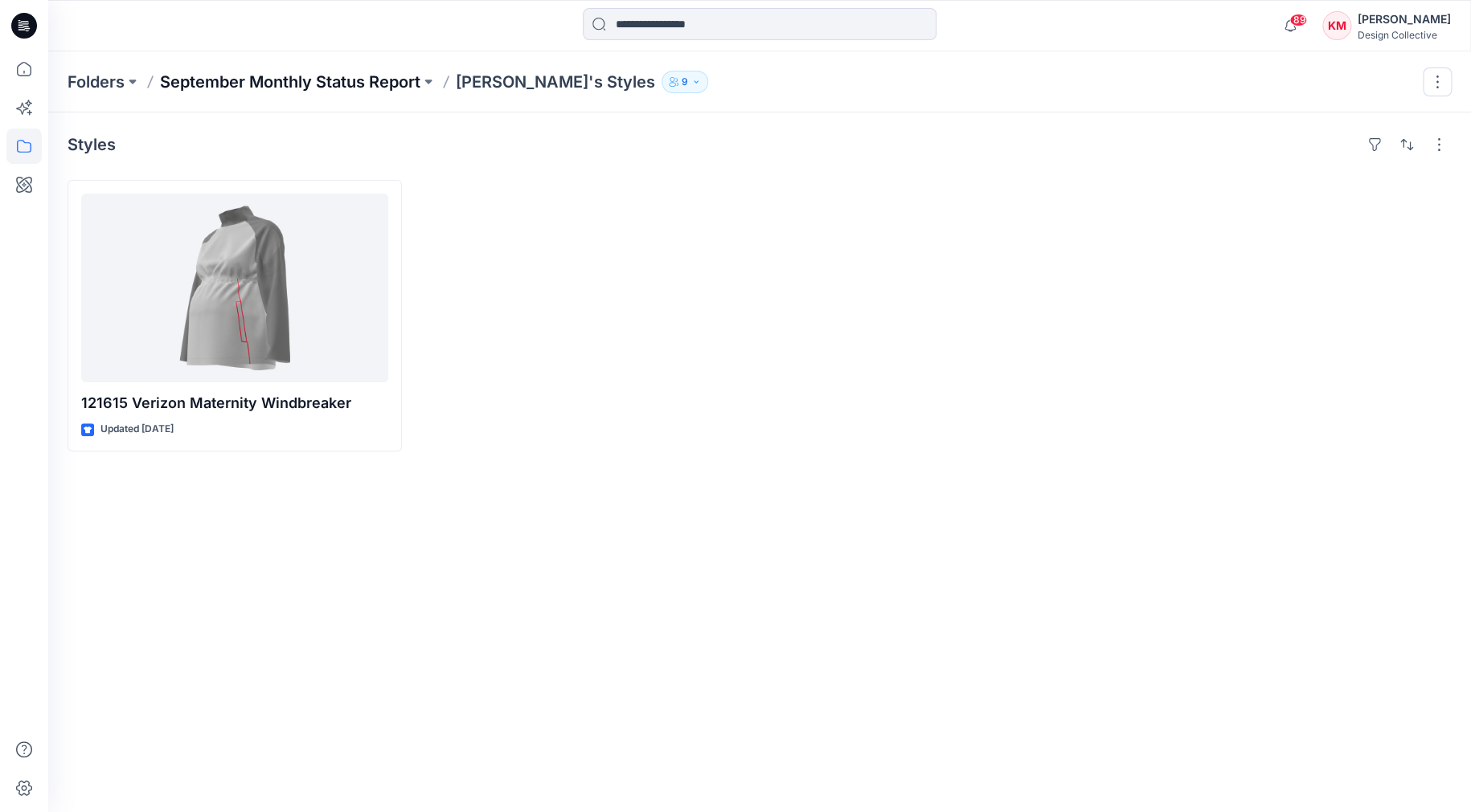
click at [328, 87] on p "September Monthly Status Report" at bounding box center [290, 81] width 261 height 23
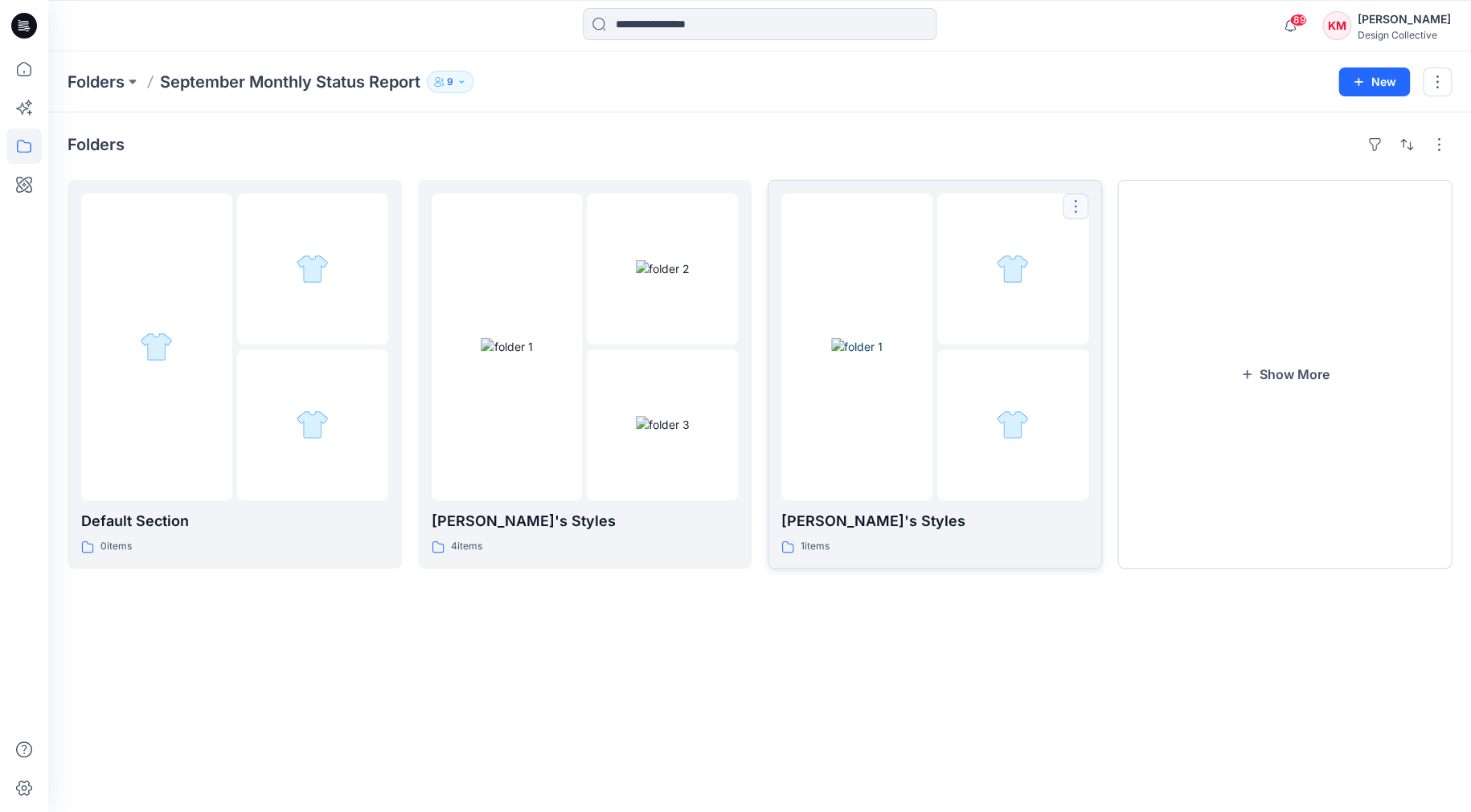
click at [1080, 199] on button "button" at bounding box center [1075, 207] width 25 height 25
click at [968, 221] on div at bounding box center [1012, 269] width 151 height 151
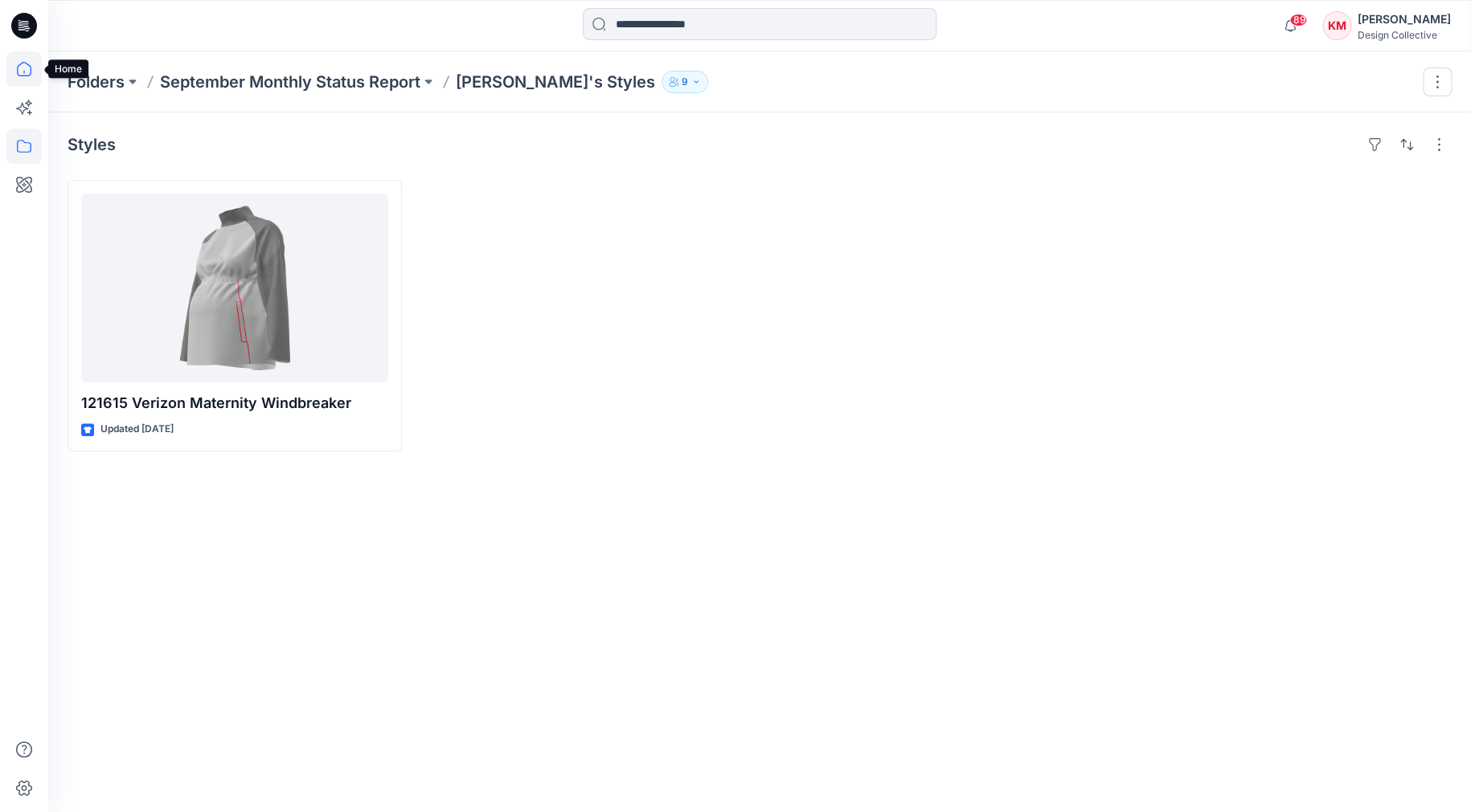
click at [23, 77] on icon at bounding box center [25, 69] width 35 height 35
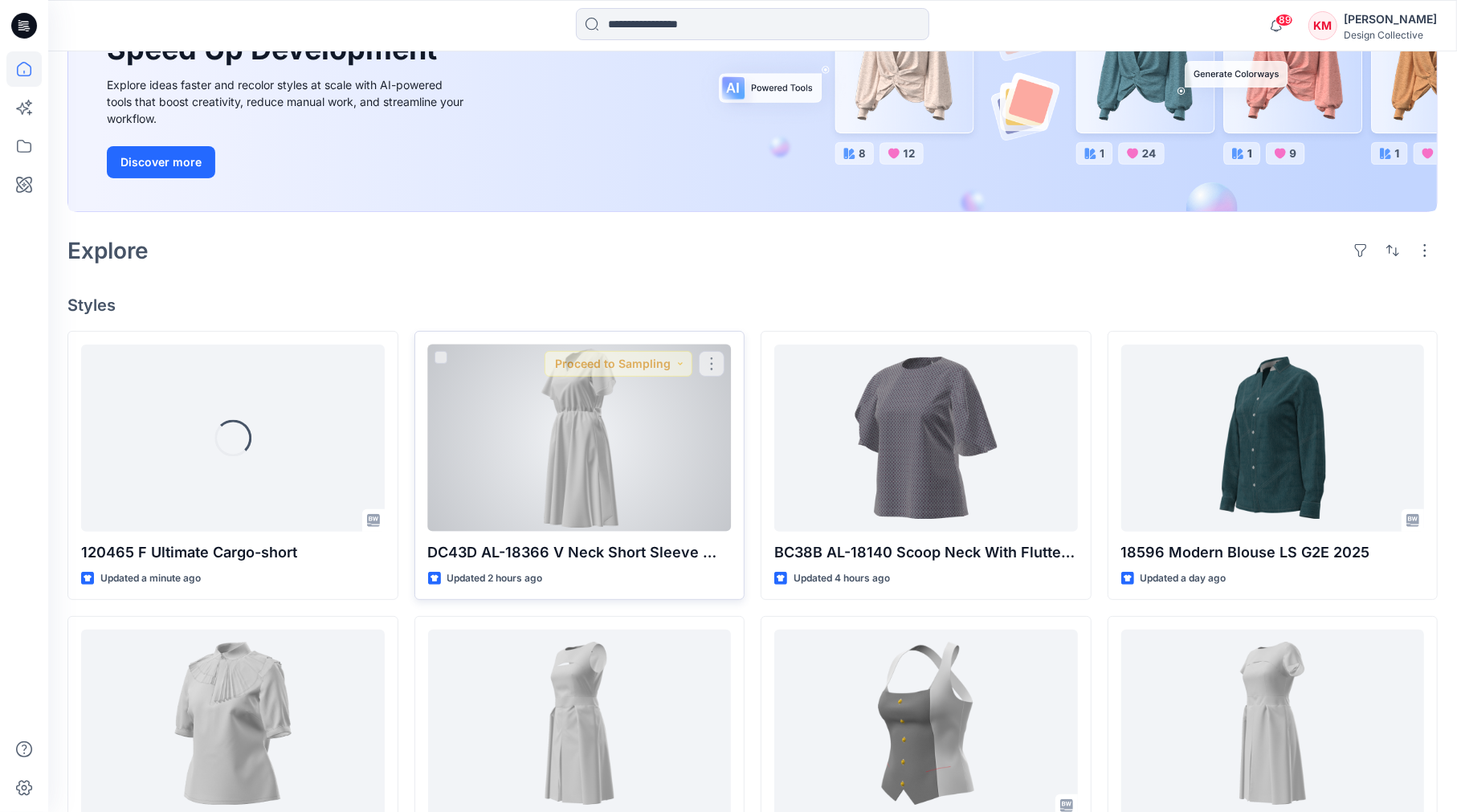
scroll to position [241, 0]
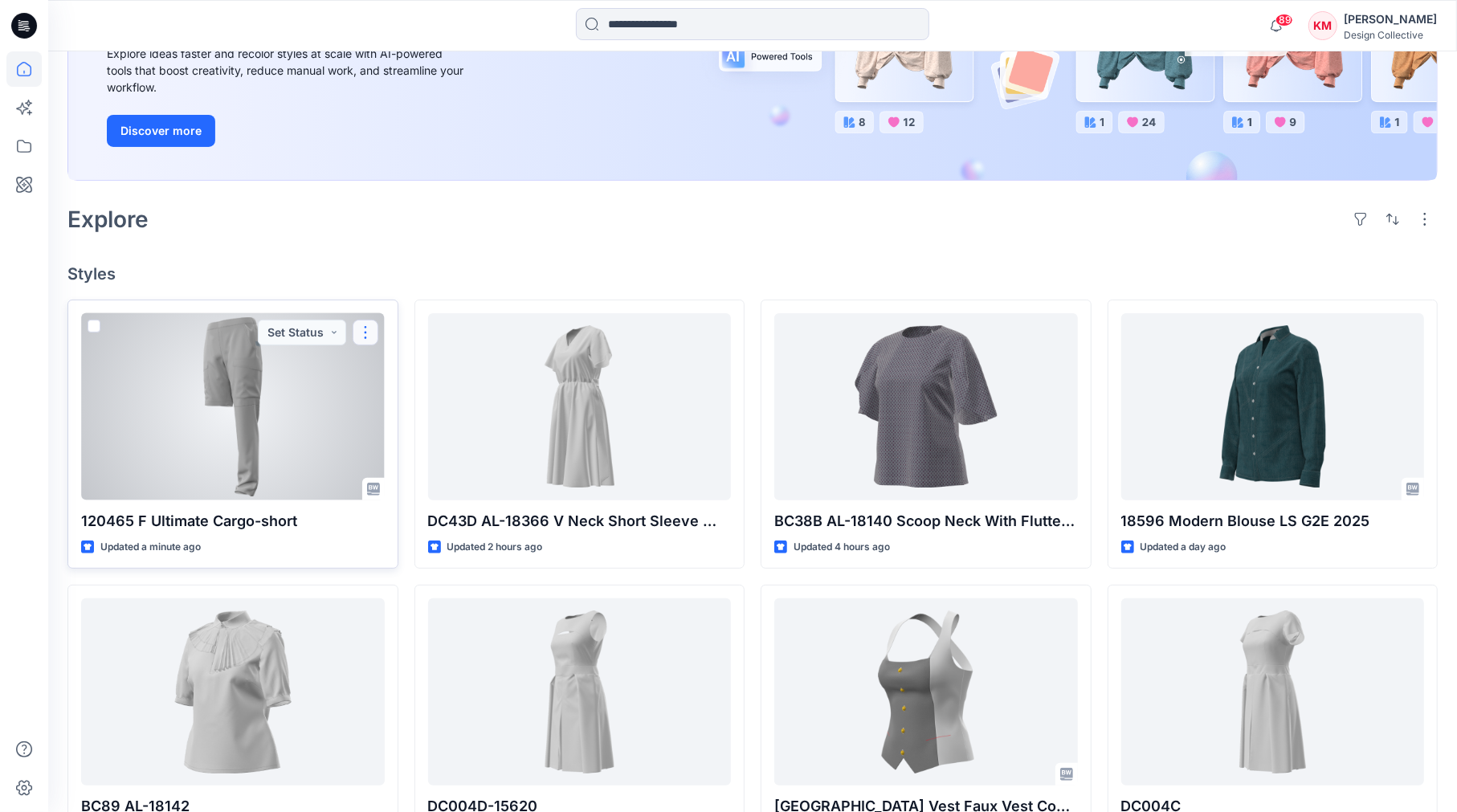
click at [365, 332] on button "button" at bounding box center [365, 332] width 25 height 25
click at [408, 460] on p "Duplicate to..." at bounding box center [421, 458] width 73 height 17
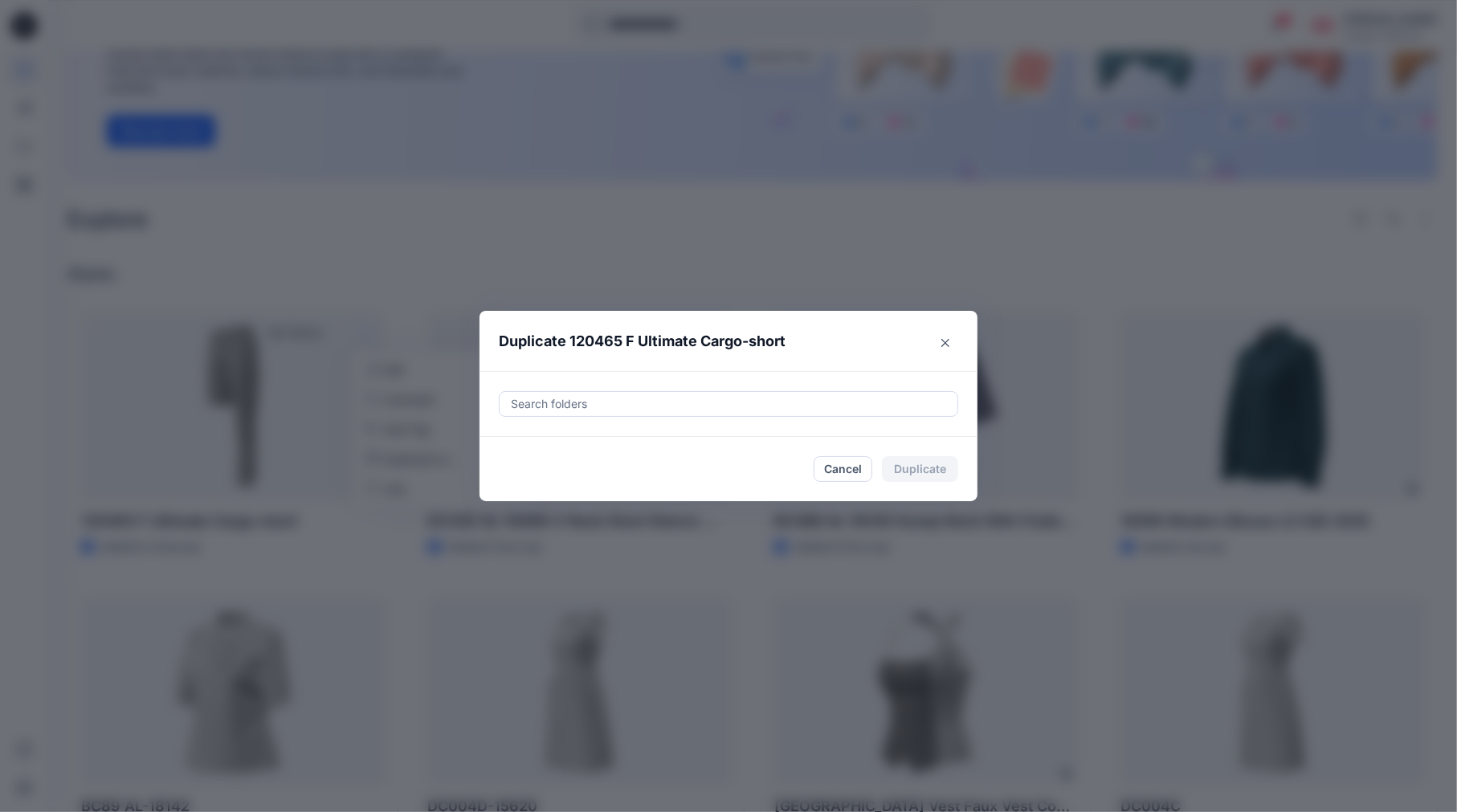
click at [587, 402] on div at bounding box center [729, 405] width 439 height 20
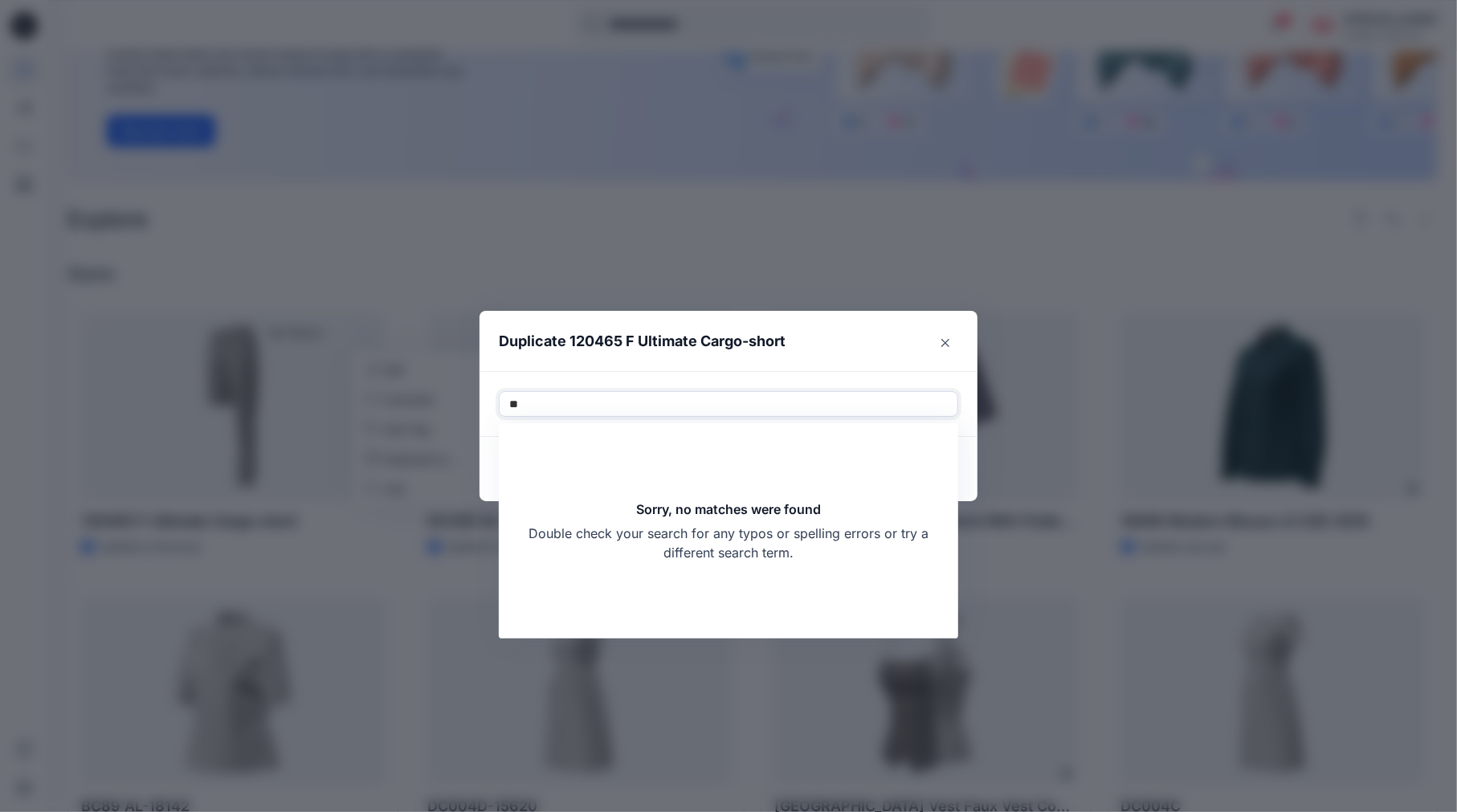
type input "*"
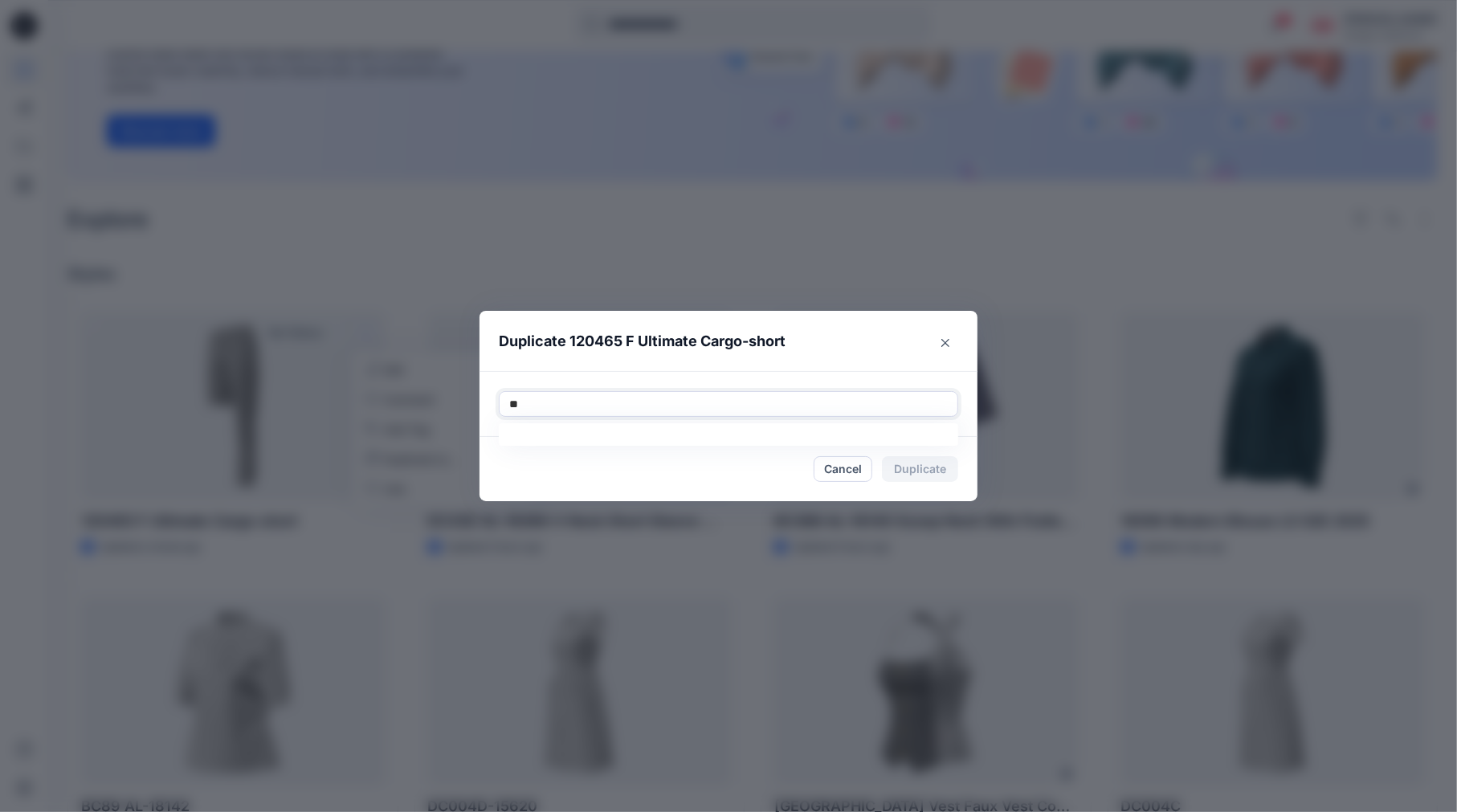
type input "*"
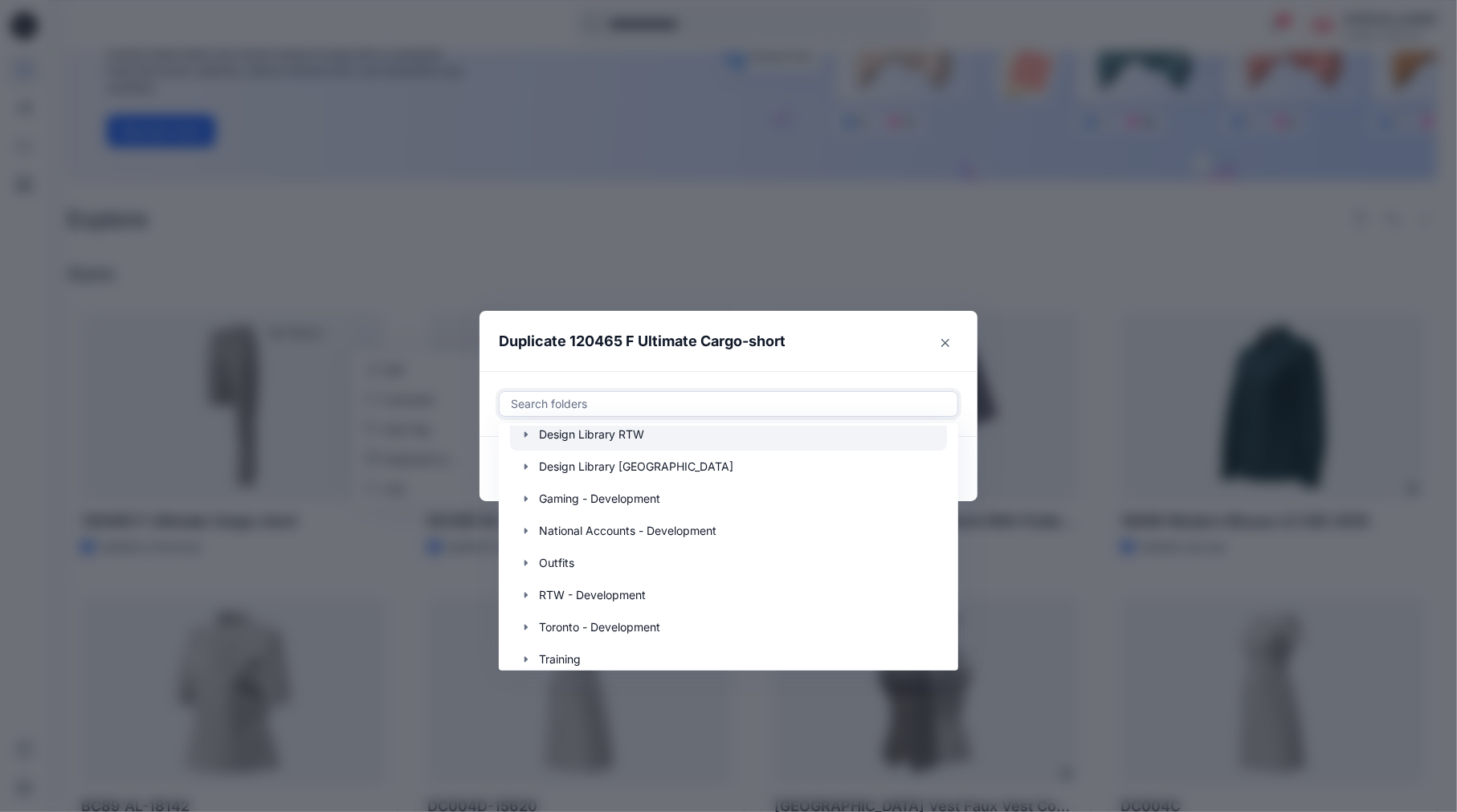
scroll to position [257, 0]
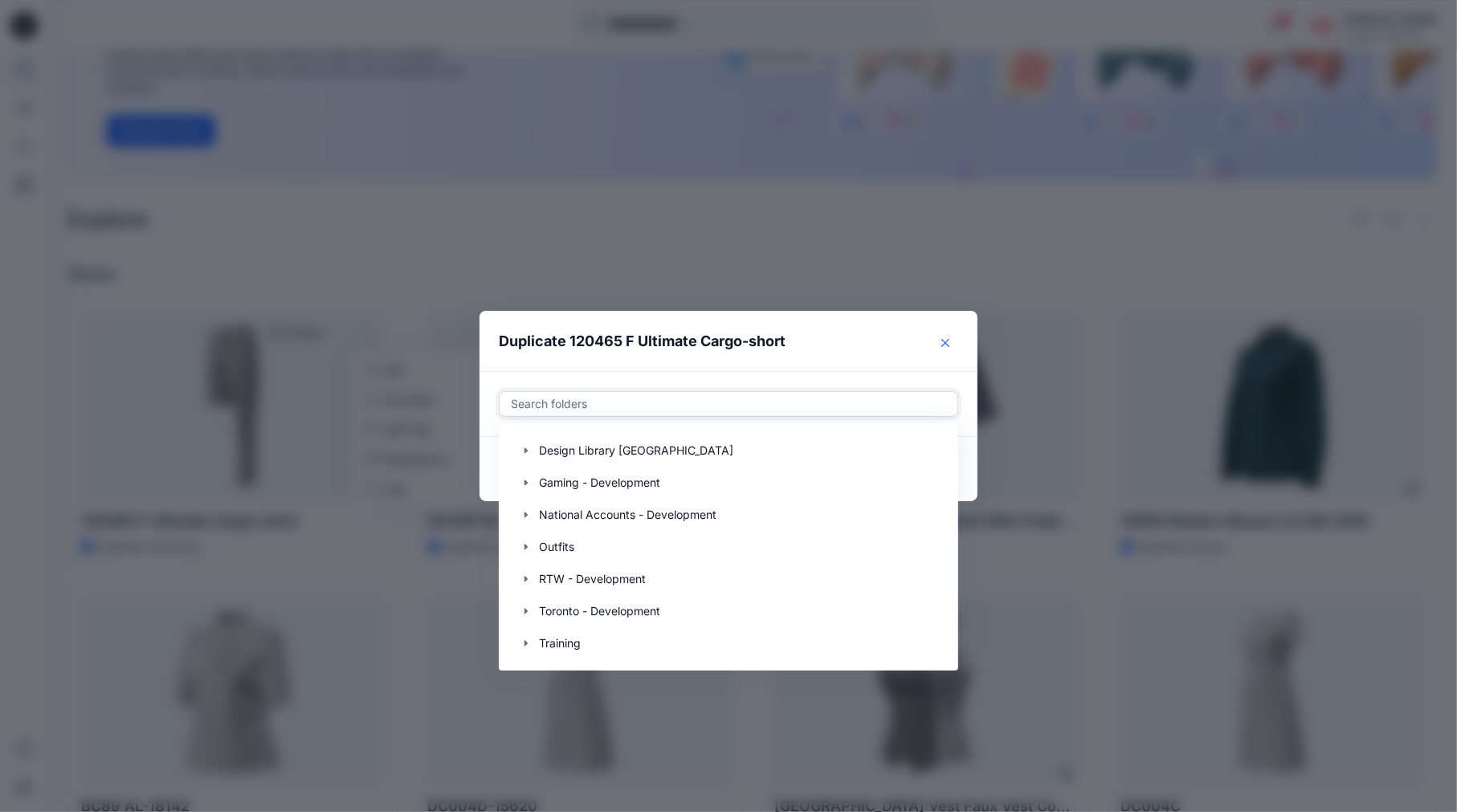
click at [949, 340] on icon "Close" at bounding box center [946, 342] width 8 height 8
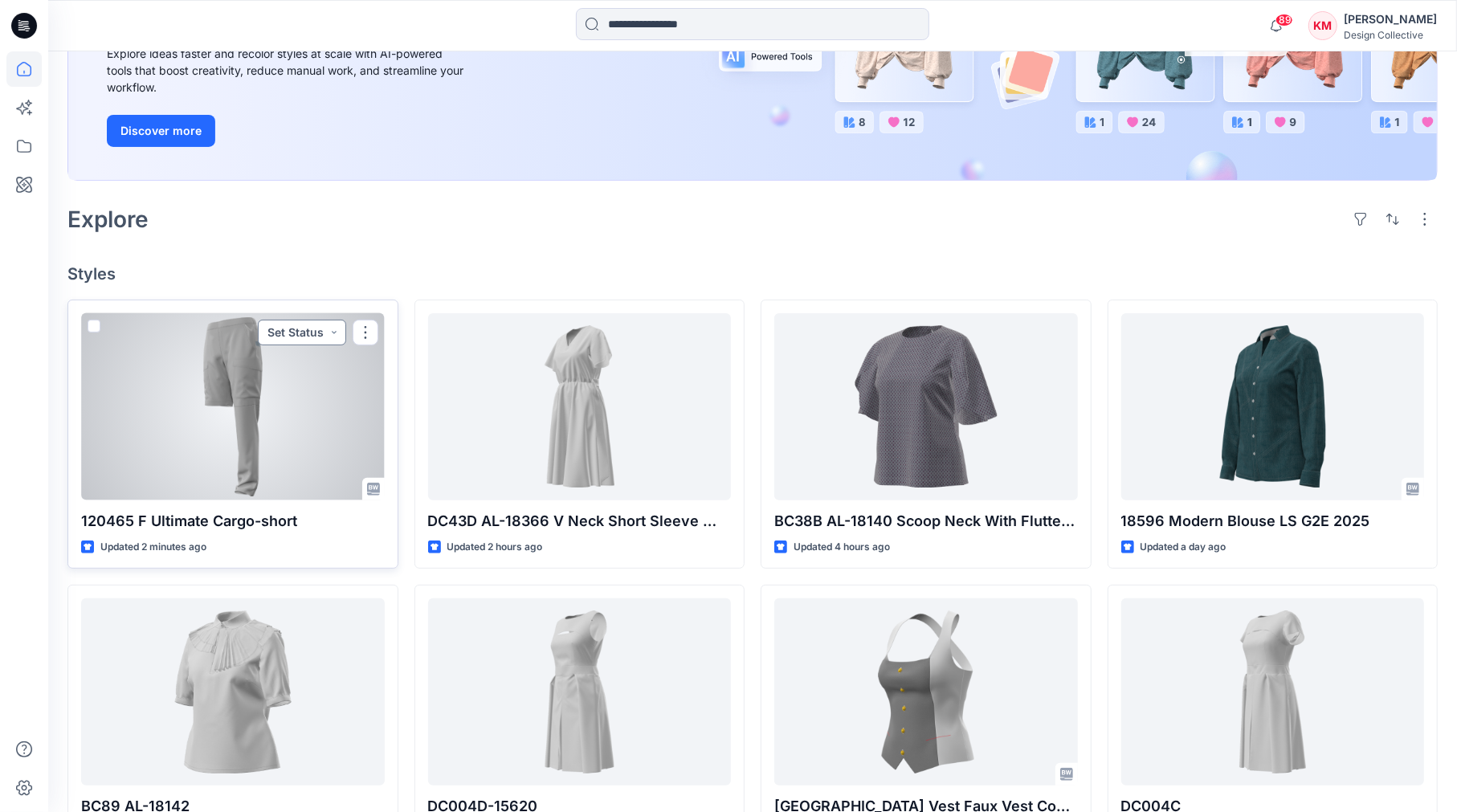
click at [328, 327] on button "Set Status" at bounding box center [302, 332] width 88 height 25
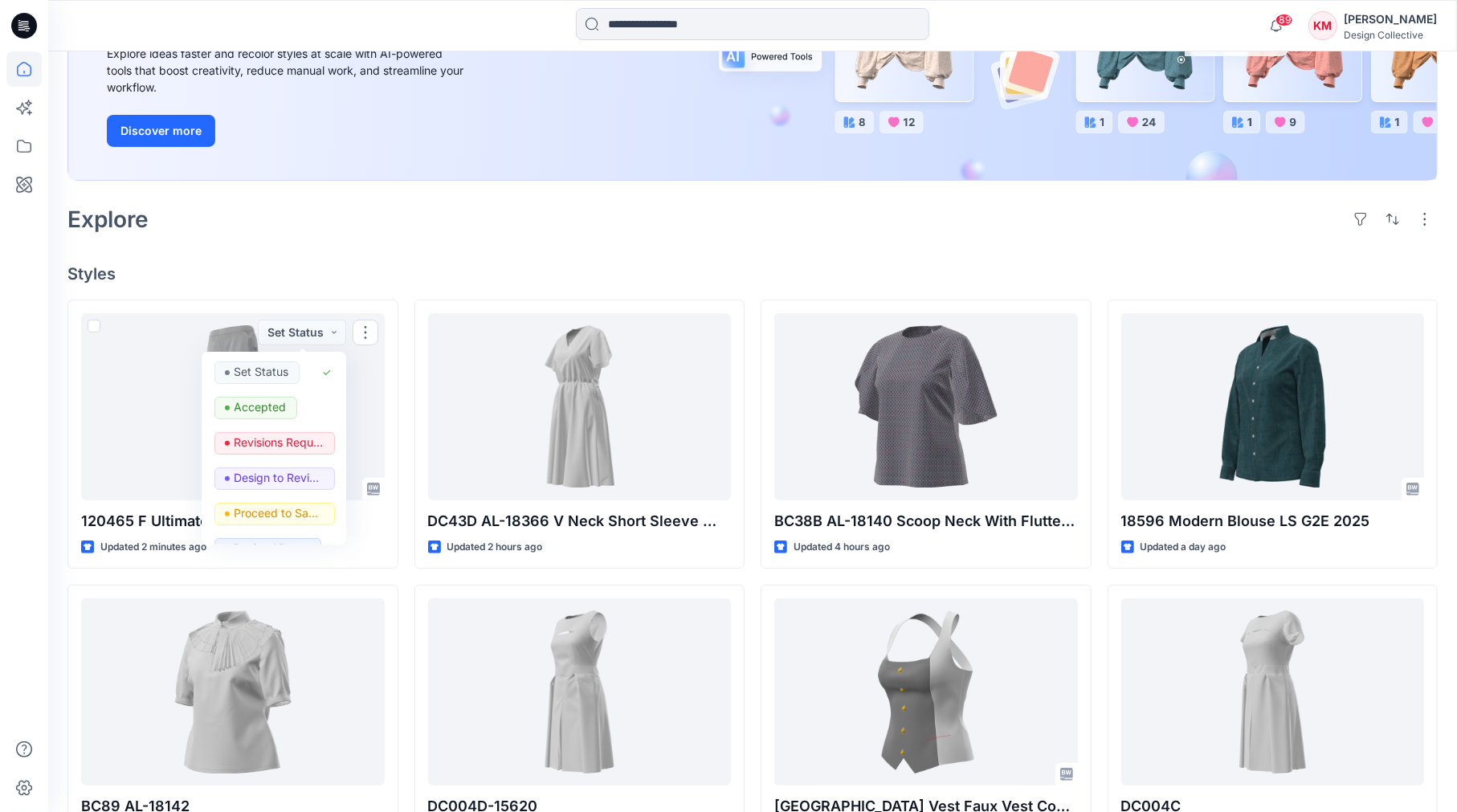
click at [343, 261] on div "Welcome back, Kathleen New New Unleash Creativity, Speed Up Development Explore…" at bounding box center [753, 513] width 1409 height 1407
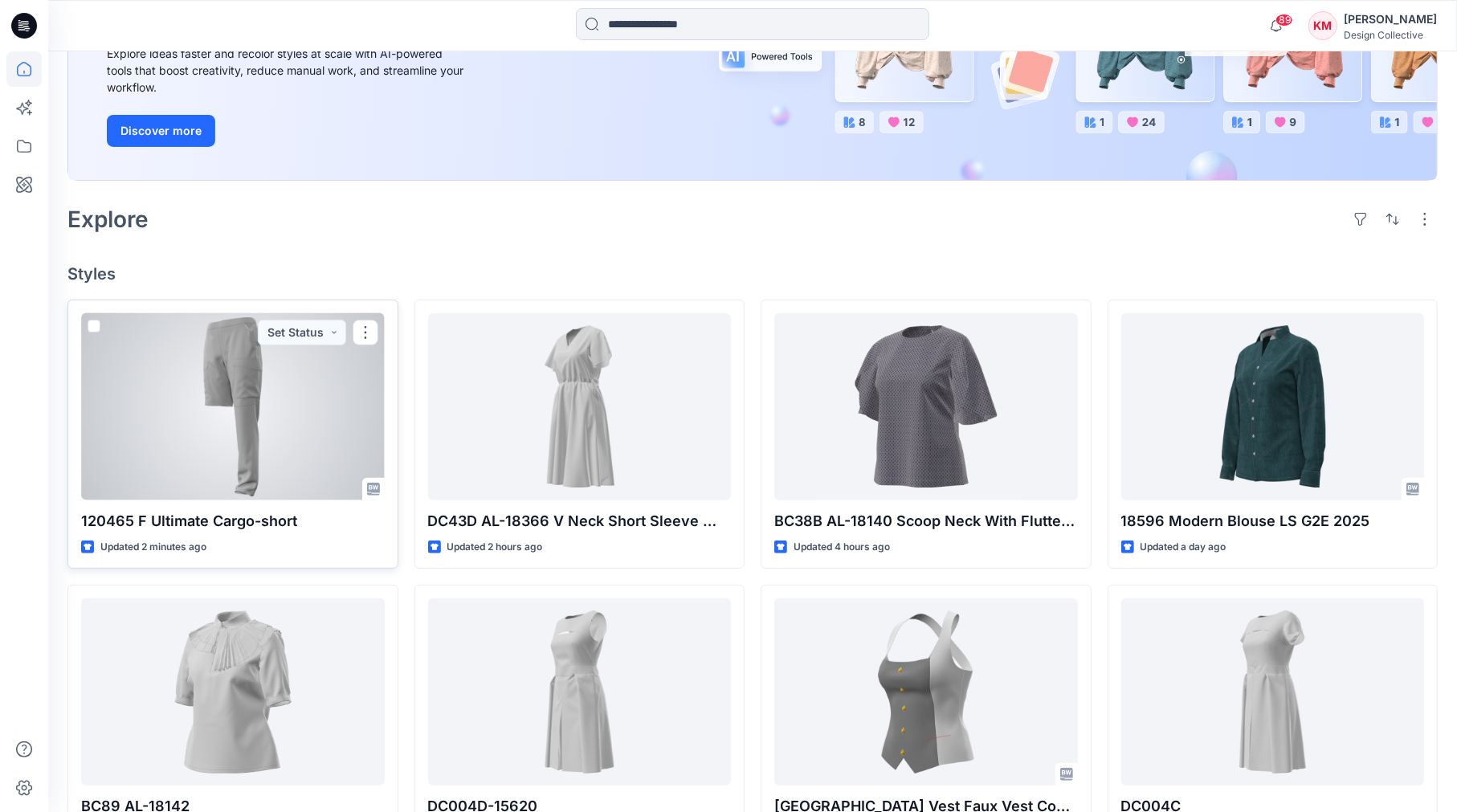
click at [319, 382] on div at bounding box center [233, 406] width 304 height 187
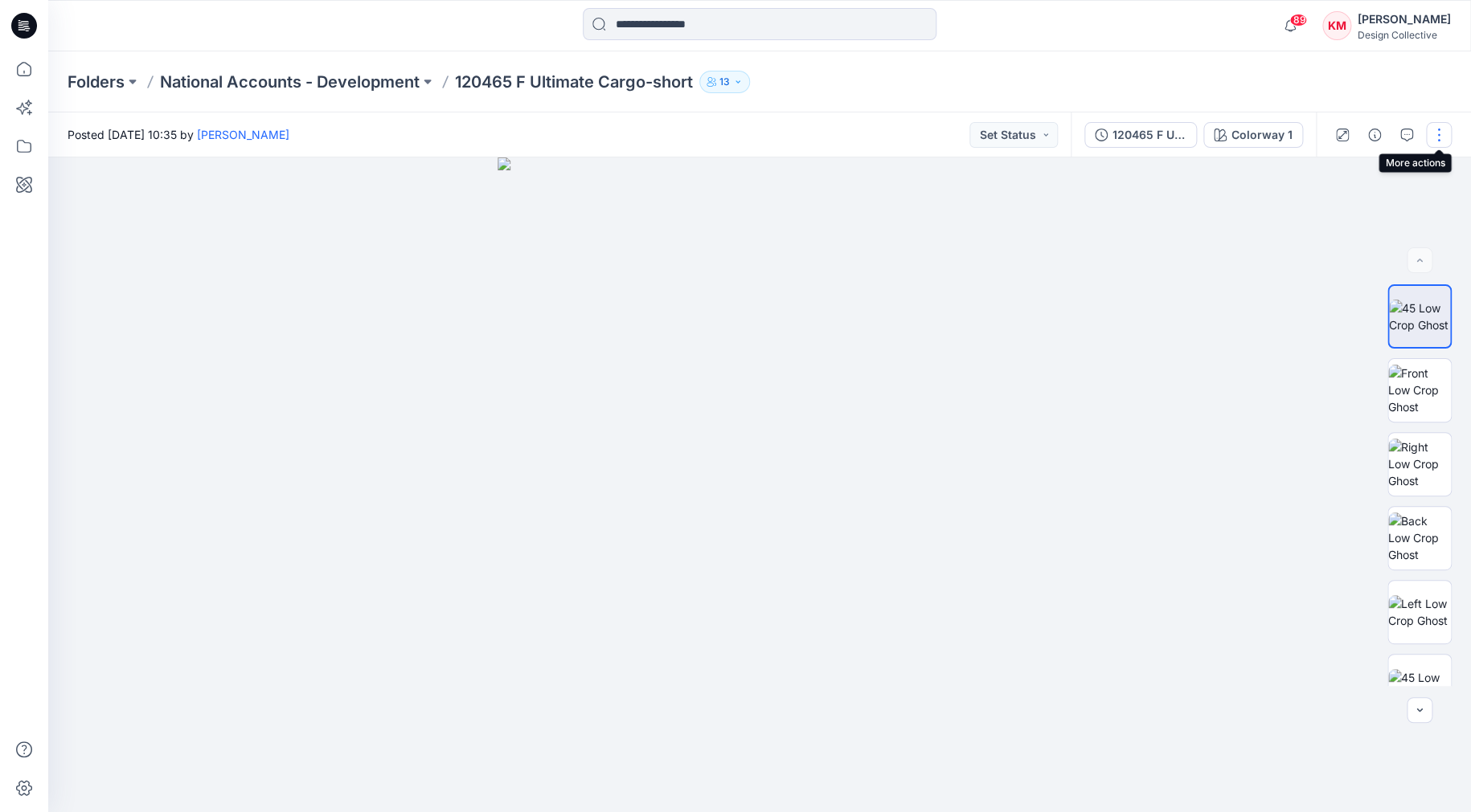
click at [1432, 128] on button "button" at bounding box center [1439, 135] width 25 height 25
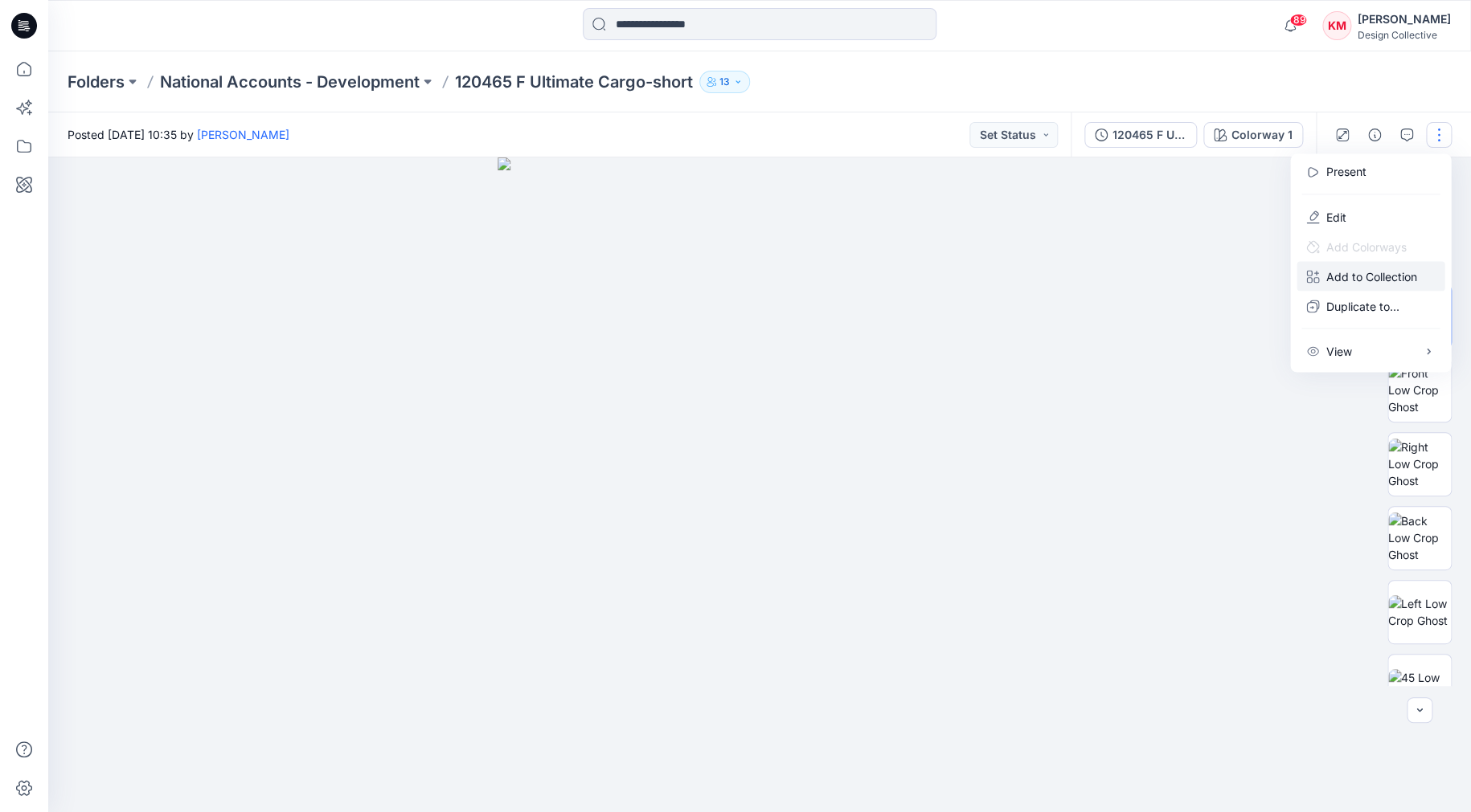
click at [1353, 273] on p "Add to Collection" at bounding box center [1370, 275] width 91 height 17
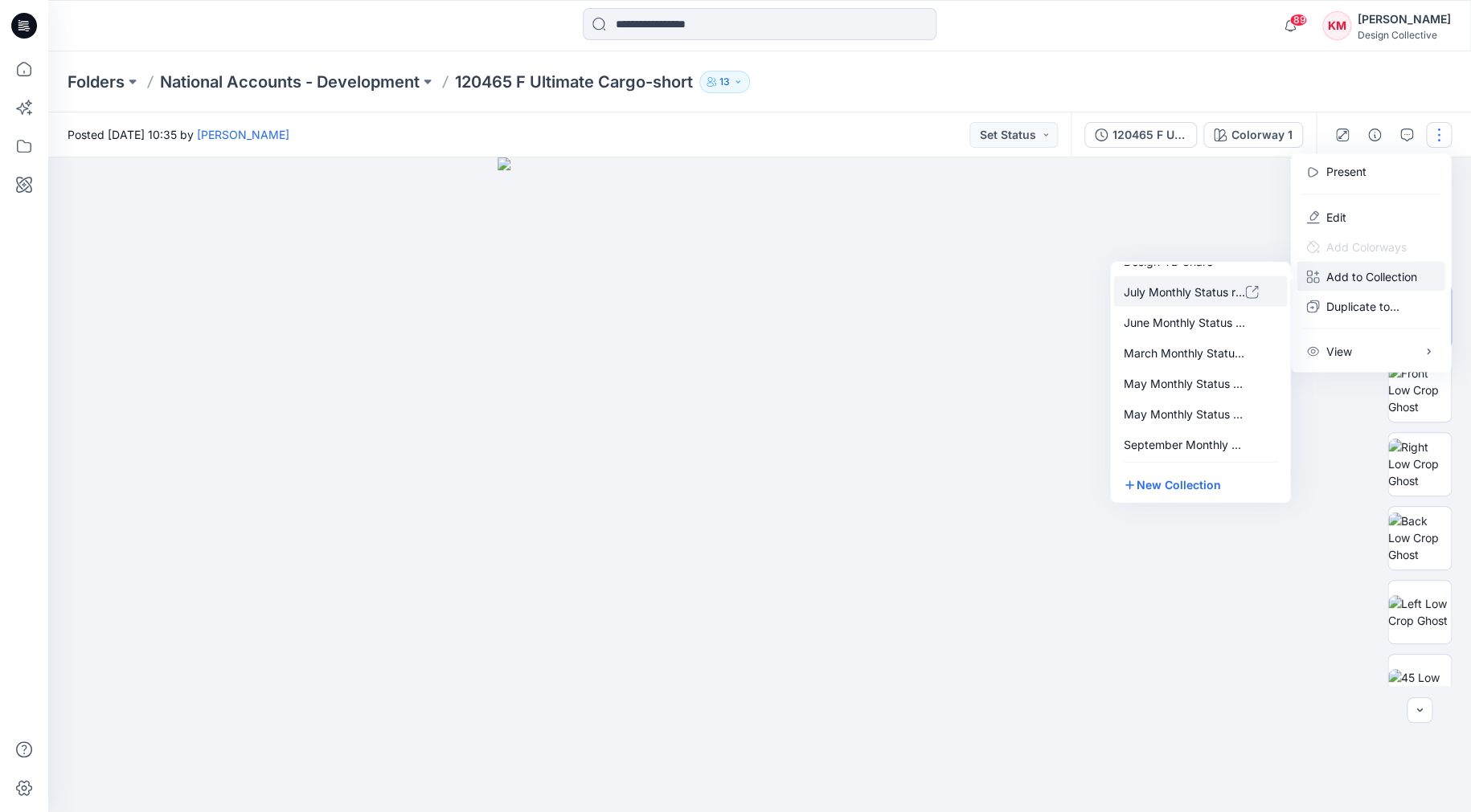
scroll to position [145, 0]
click at [1175, 408] on p "September Monthly Status Report" at bounding box center [1184, 408] width 123 height 17
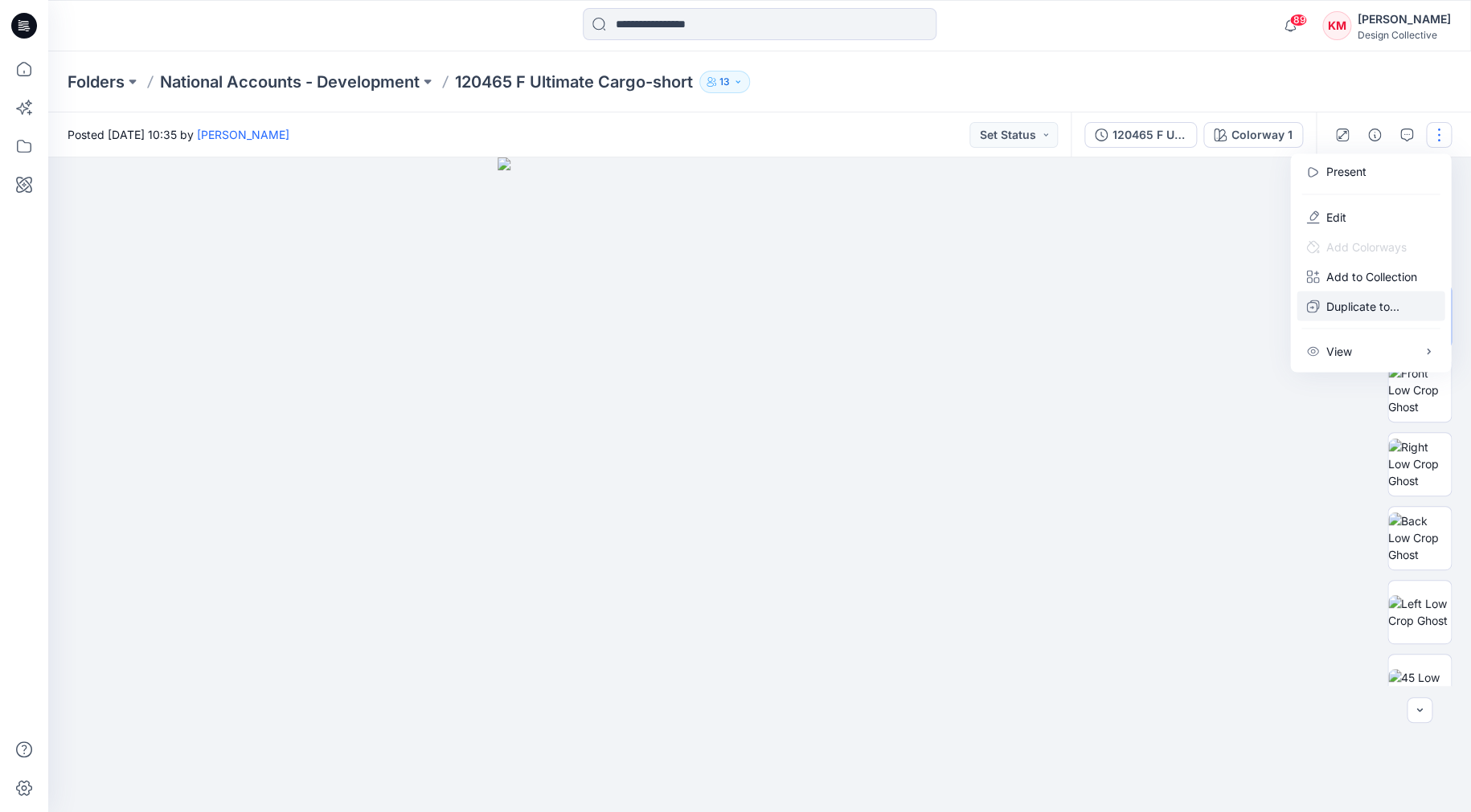
click at [1350, 304] on p "Duplicate to..." at bounding box center [1361, 305] width 74 height 17
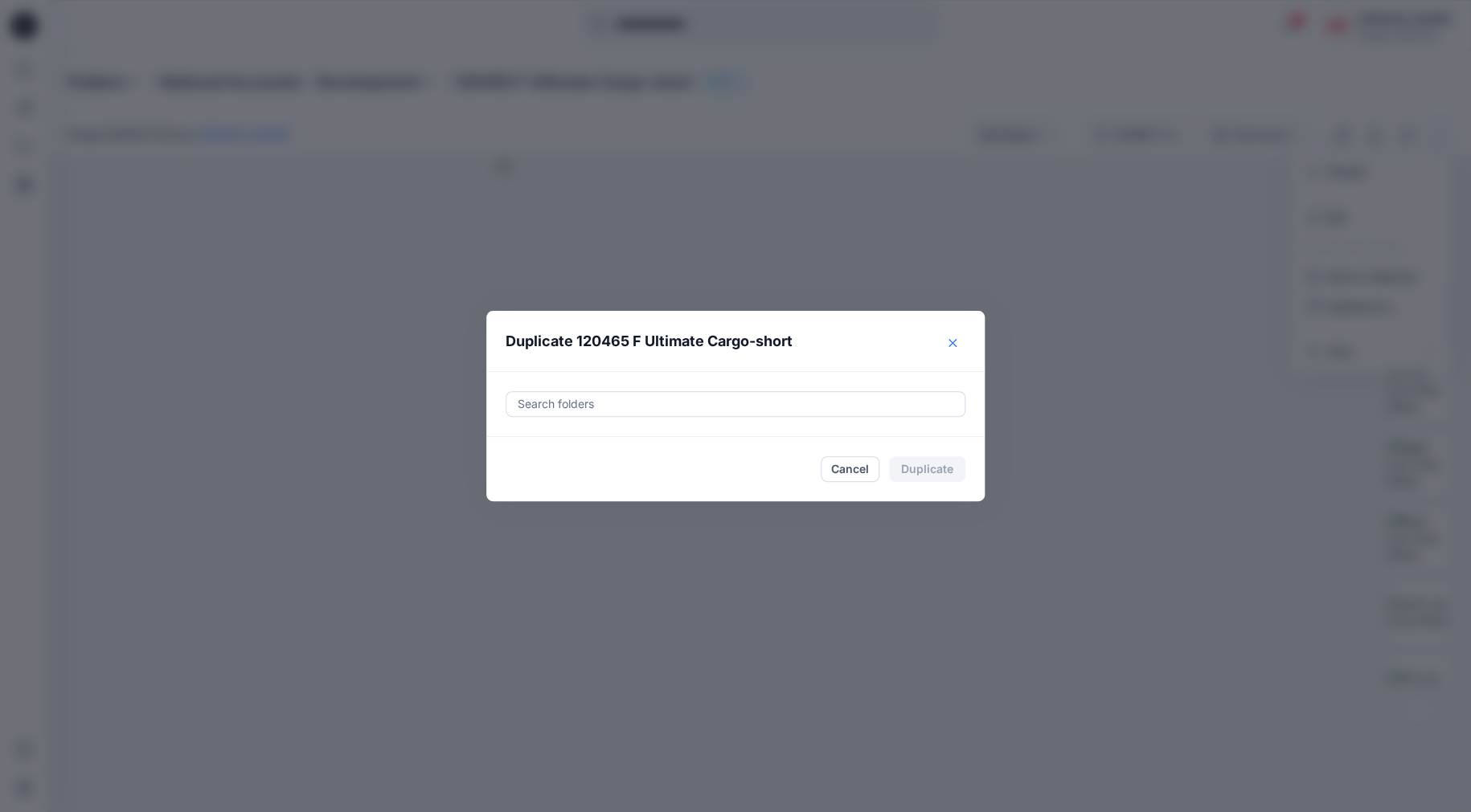
click at [952, 344] on icon "Close" at bounding box center [953, 343] width 8 height 8
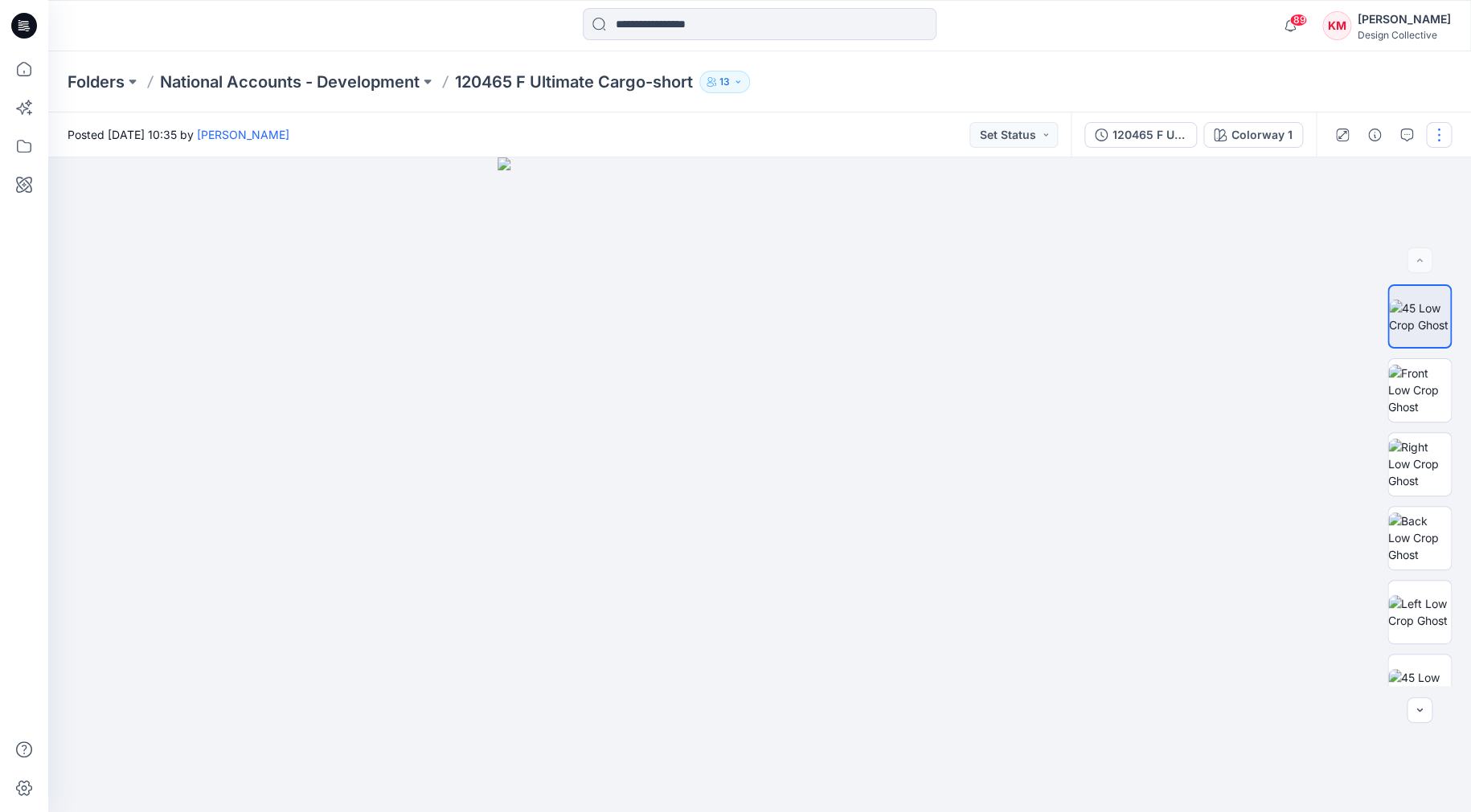
click at [1443, 127] on button "button" at bounding box center [1439, 135] width 25 height 25
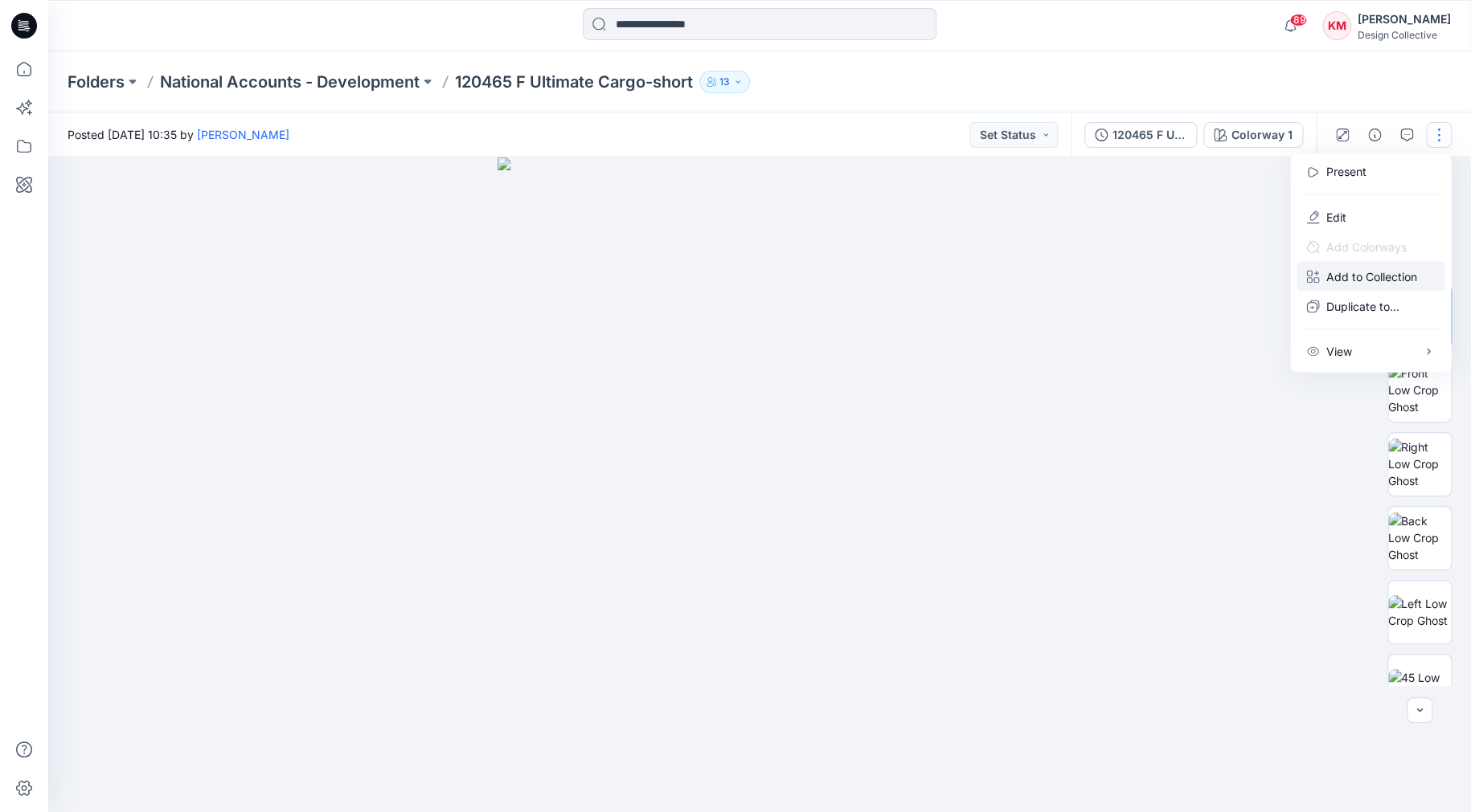
click at [1341, 272] on p "Add to Collection" at bounding box center [1370, 275] width 91 height 17
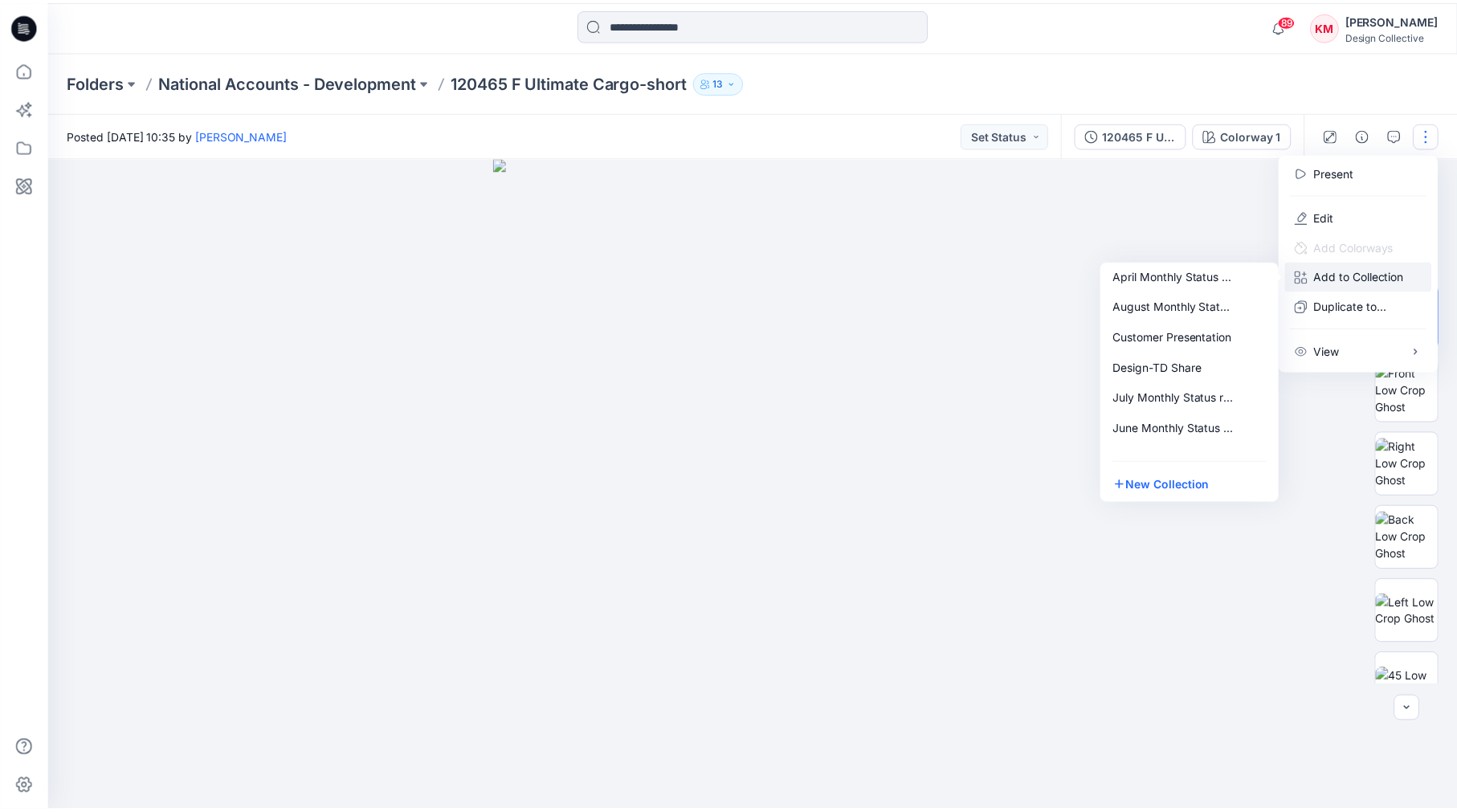
scroll to position [0, 0]
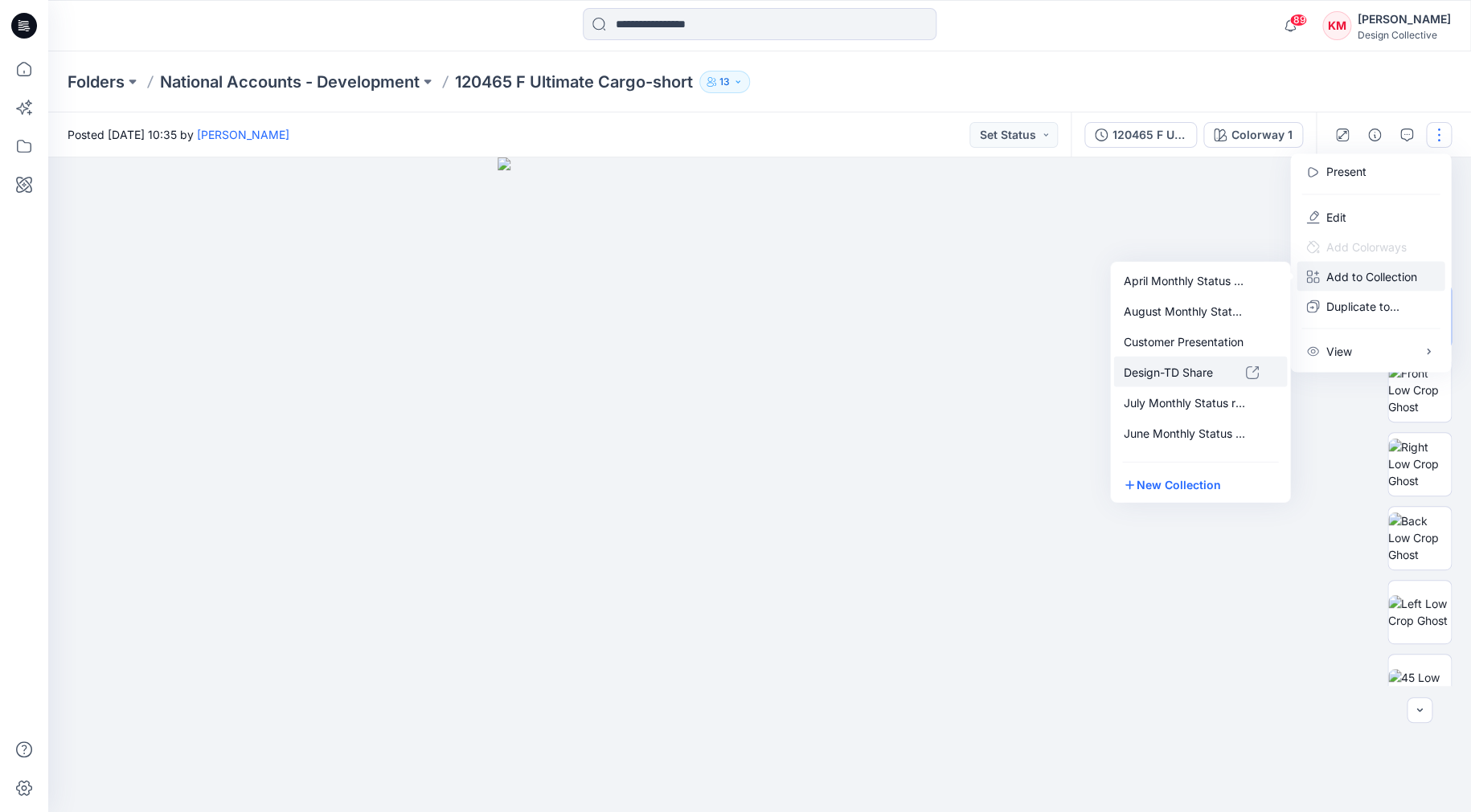
click at [1177, 364] on p "Design-TD Share" at bounding box center [1184, 371] width 123 height 17
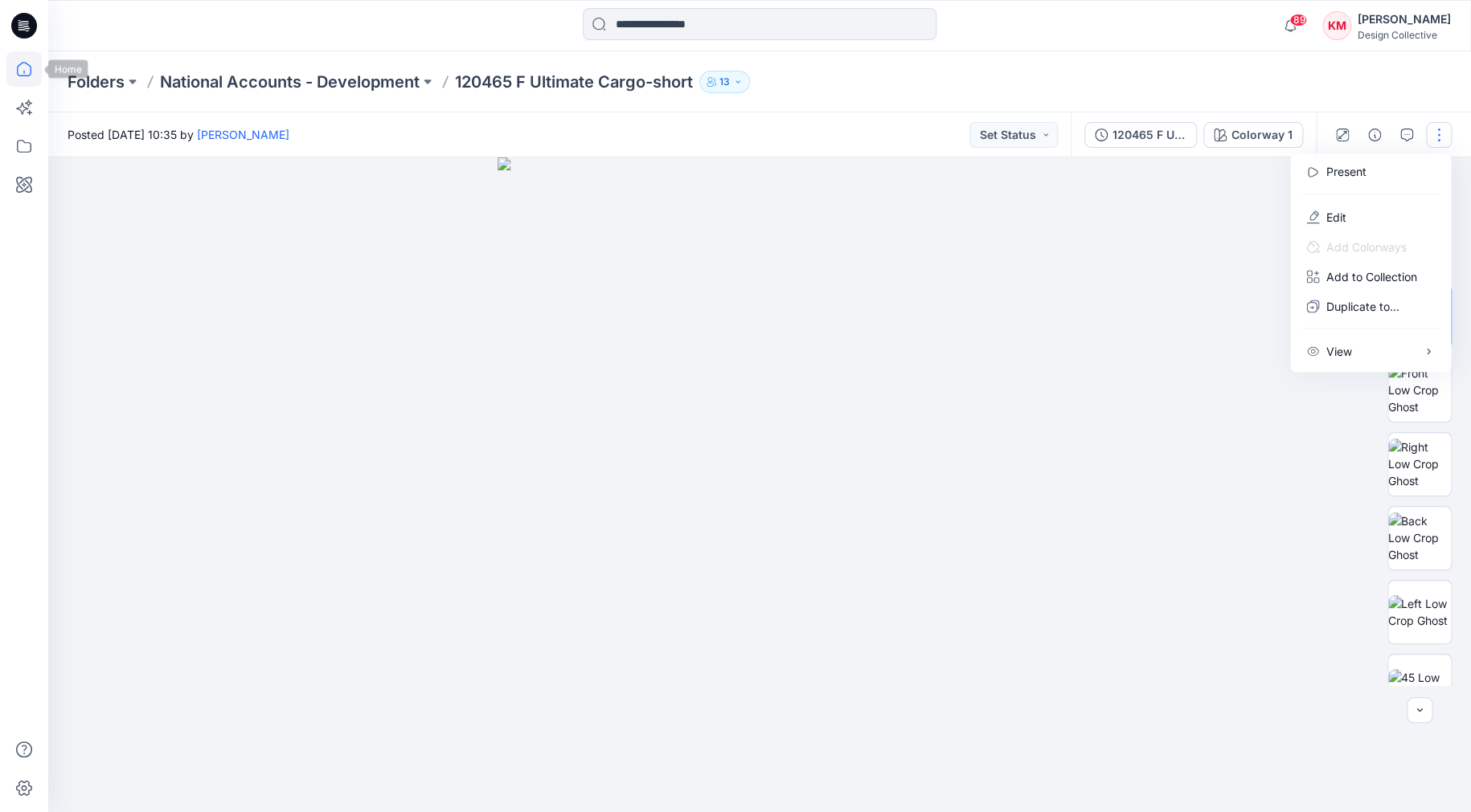
click at [25, 72] on icon at bounding box center [24, 72] width 1 height 3
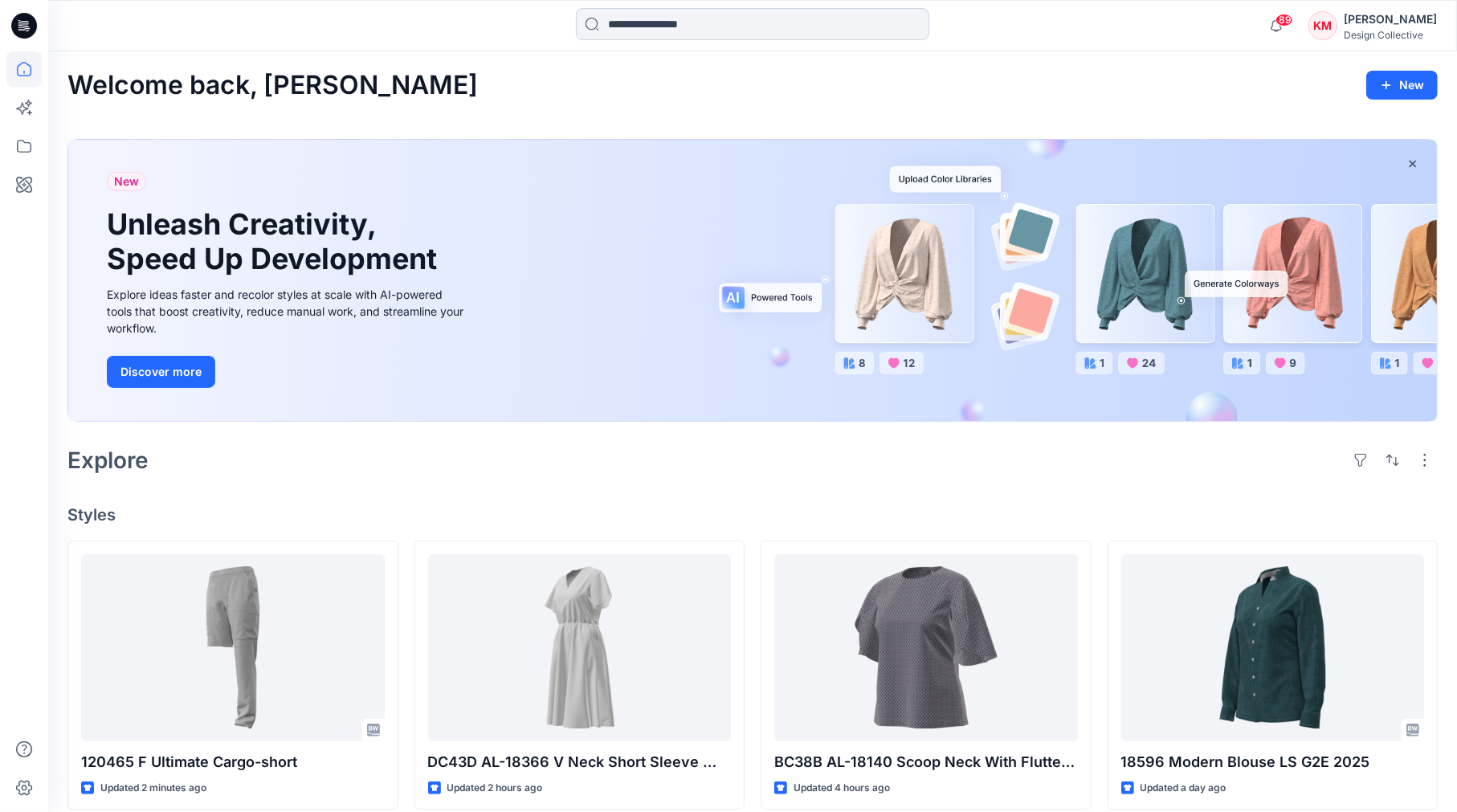
click at [705, 32] on input at bounding box center [753, 24] width 354 height 32
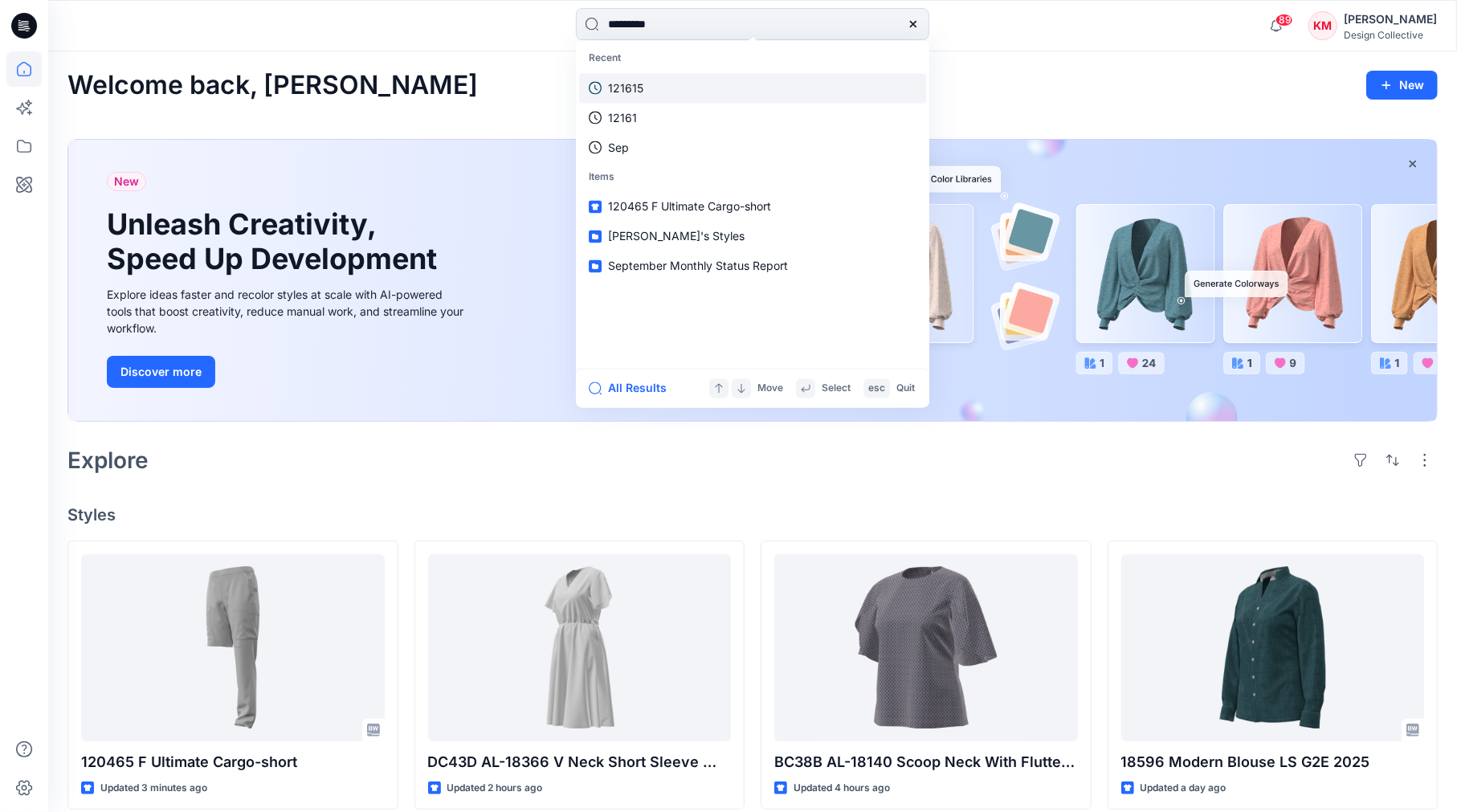
type input "**********"
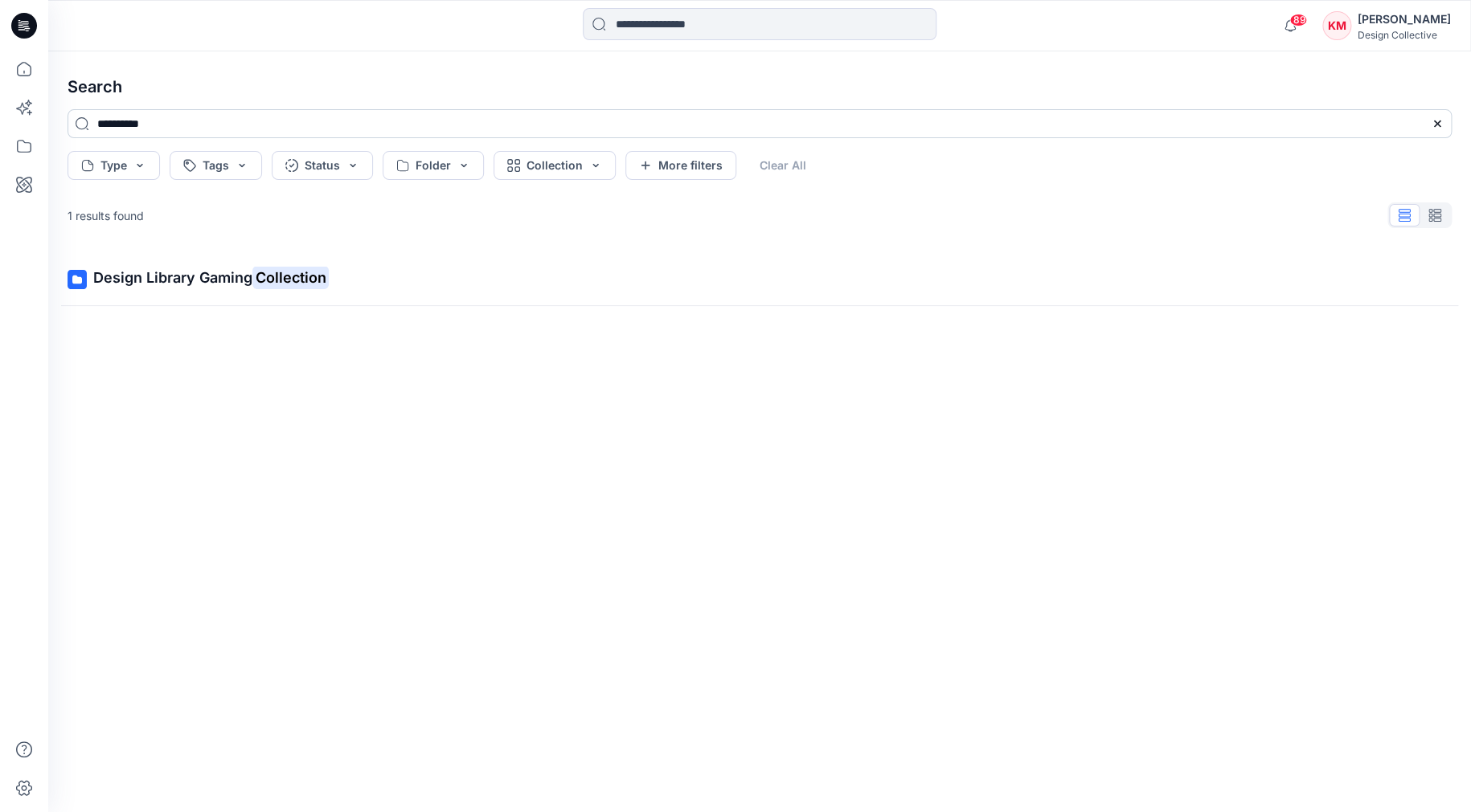
click at [166, 120] on input "**********" at bounding box center [760, 124] width 1384 height 29
click at [19, 150] on icon at bounding box center [25, 146] width 35 height 35
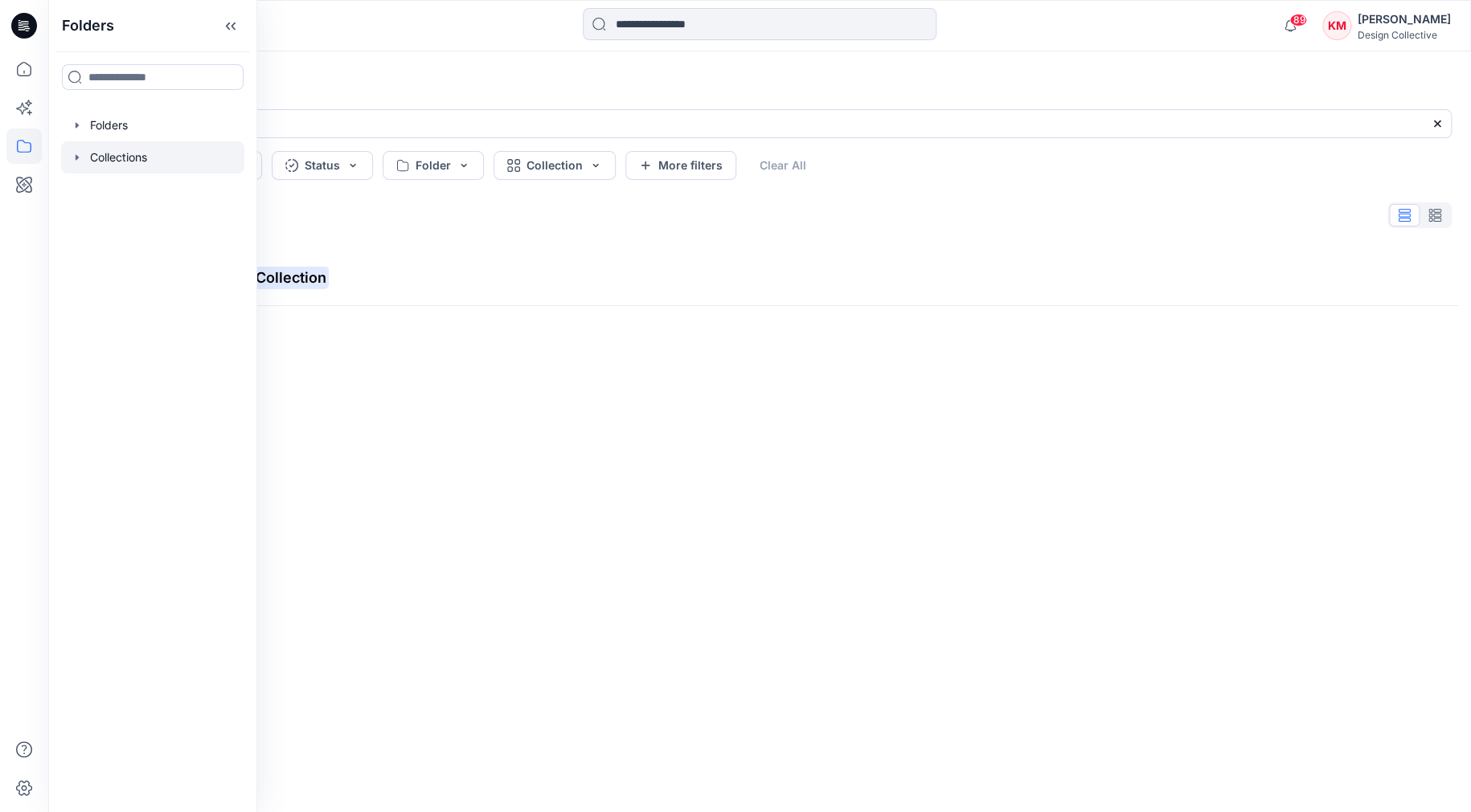
click at [124, 152] on div at bounding box center [152, 157] width 183 height 32
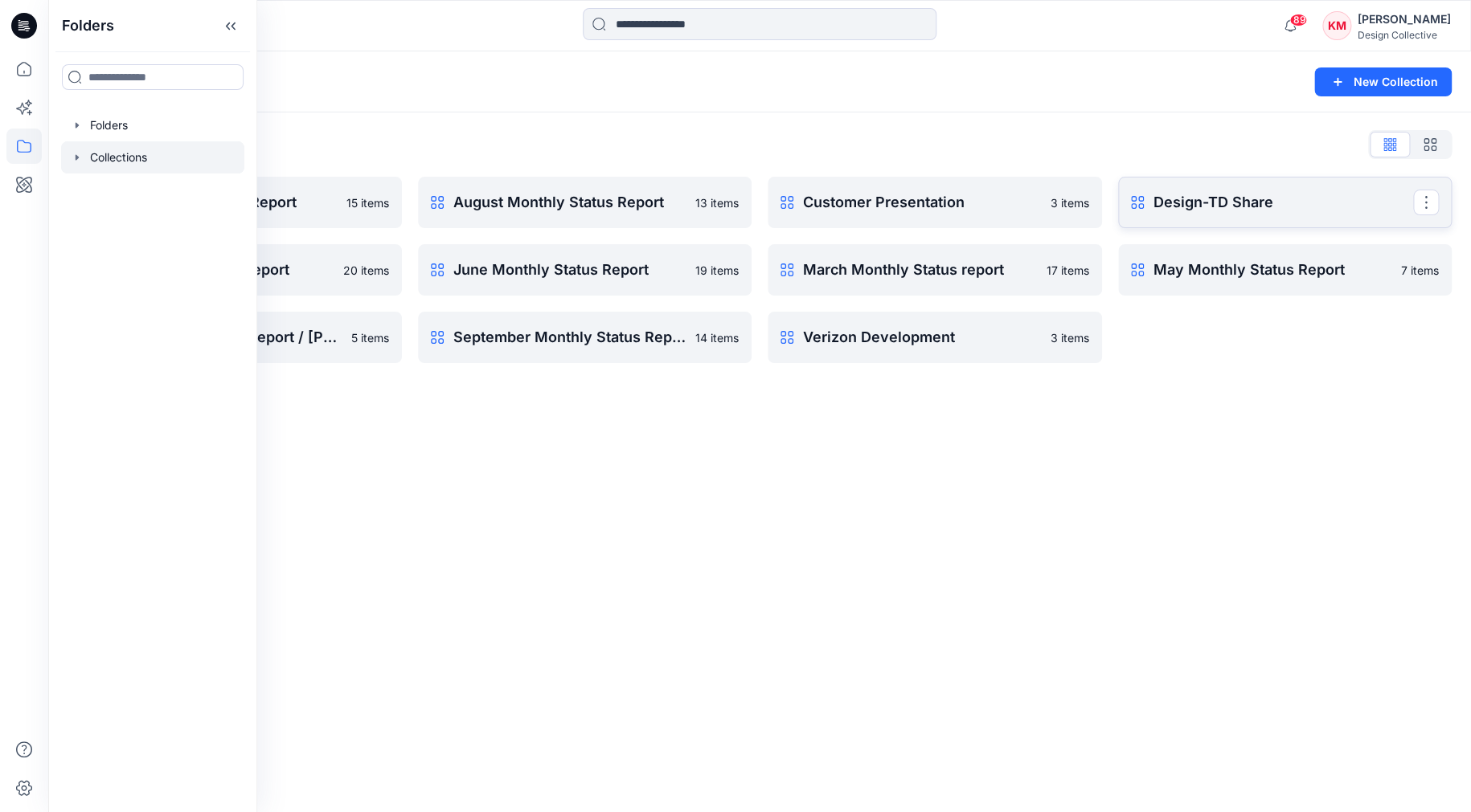
click at [1186, 199] on p "Design-TD Share" at bounding box center [1284, 202] width 261 height 23
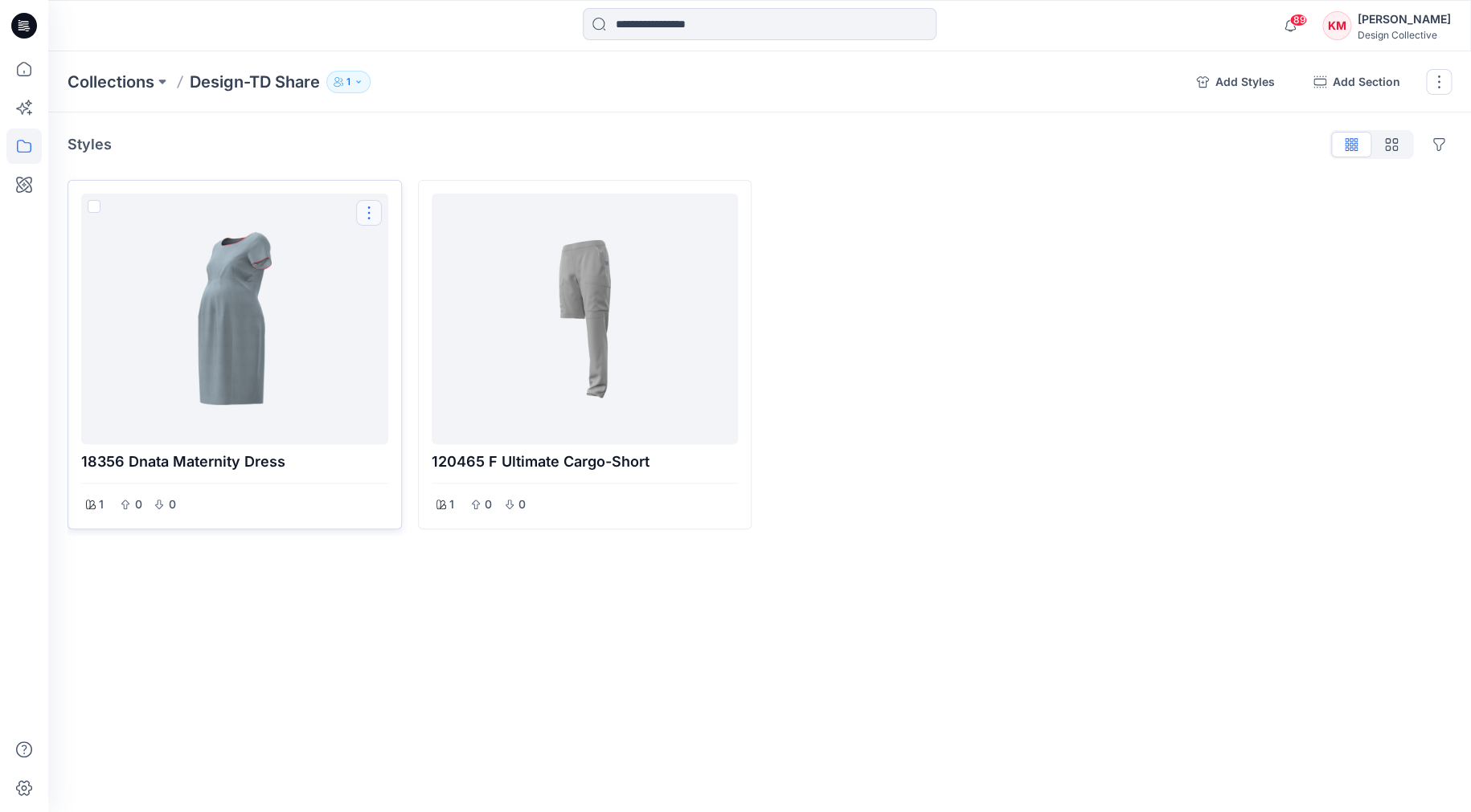
click at [372, 212] on button "Options" at bounding box center [368, 213] width 25 height 25
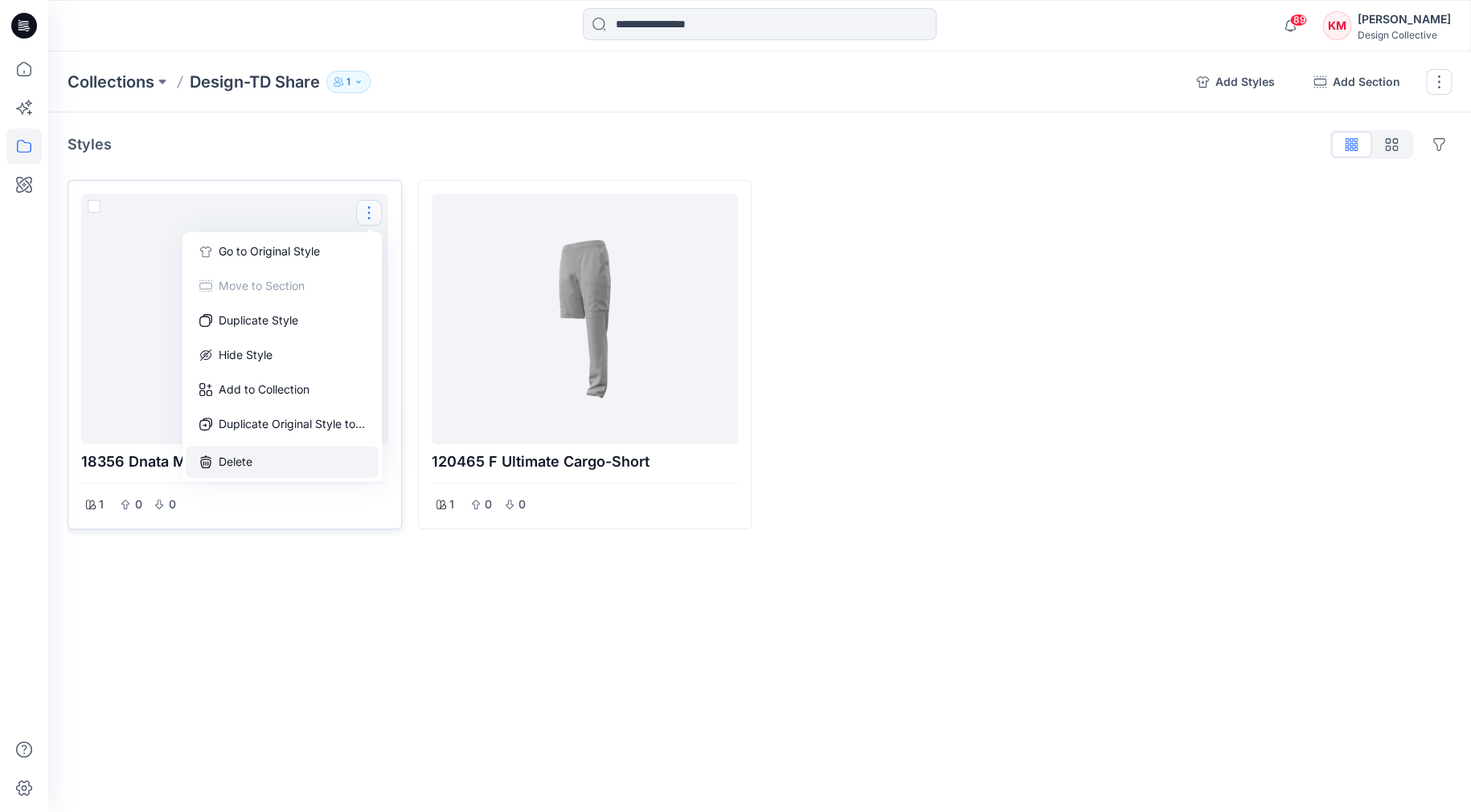
click at [232, 456] on button "Delete" at bounding box center [281, 461] width 193 height 32
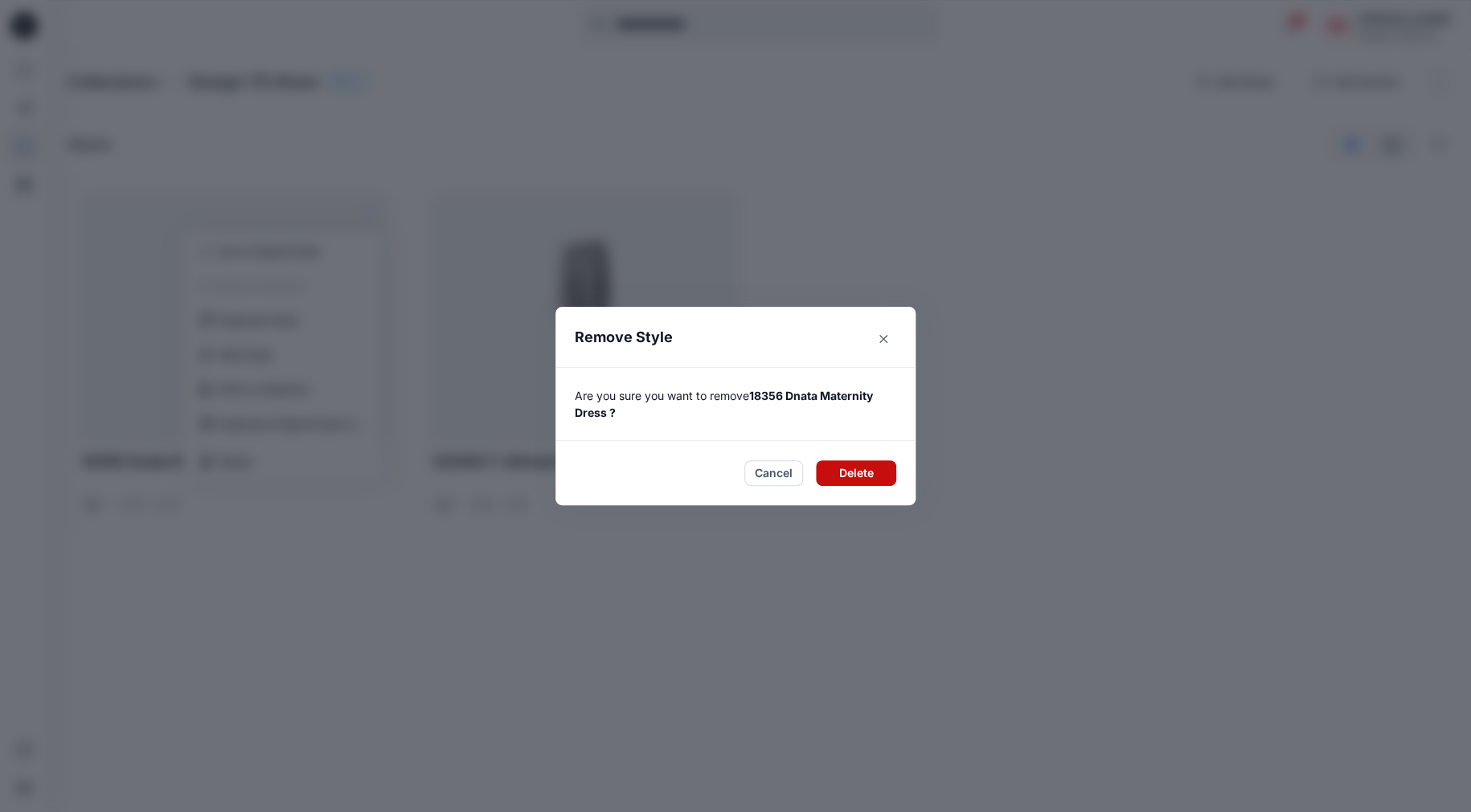
click at [858, 467] on button "Delete" at bounding box center [856, 473] width 80 height 25
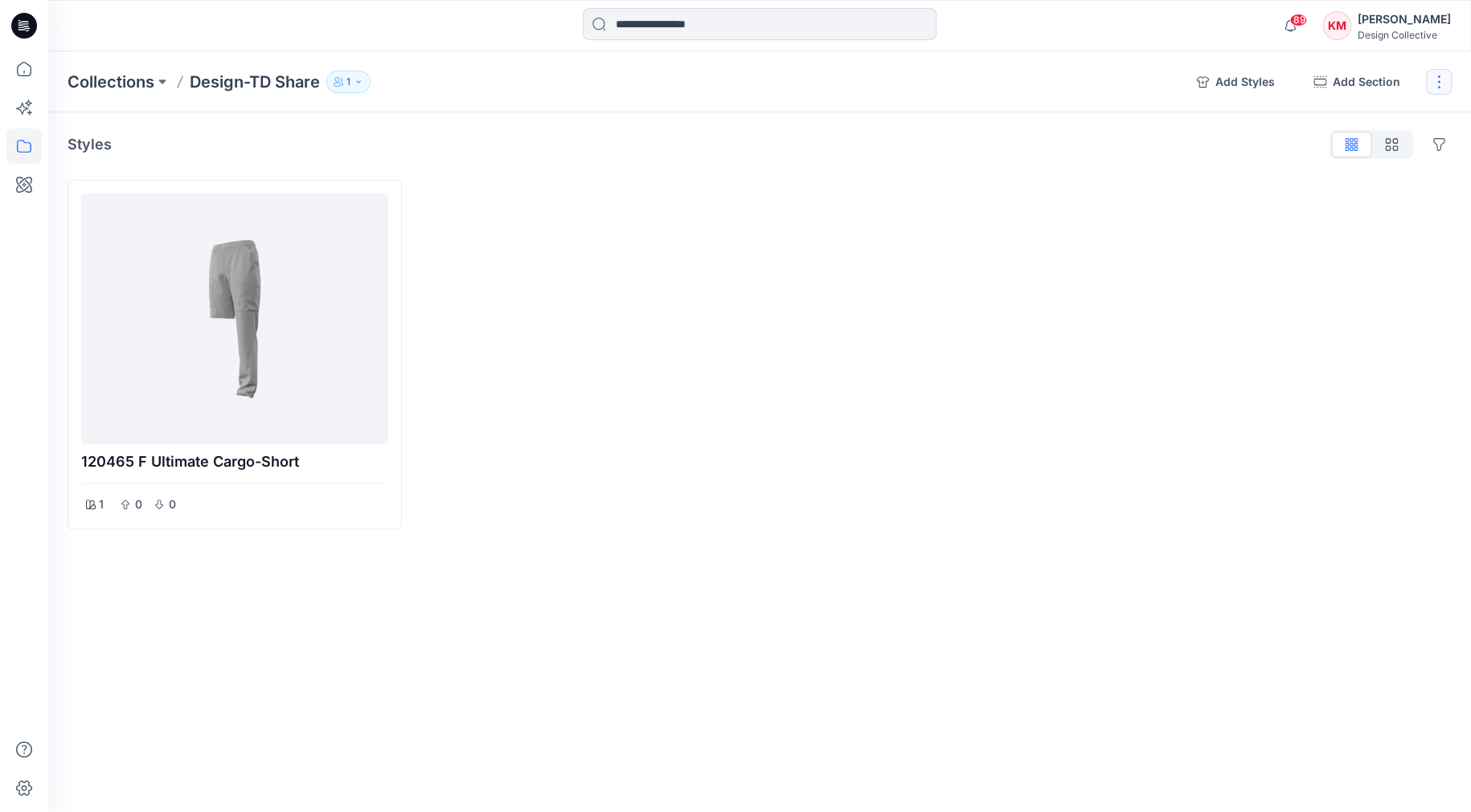
click at [1442, 79] on button "button" at bounding box center [1439, 82] width 25 height 25
click at [1082, 368] on div at bounding box center [934, 355] width 334 height 350
click at [328, 288] on div at bounding box center [234, 318] width 294 height 238
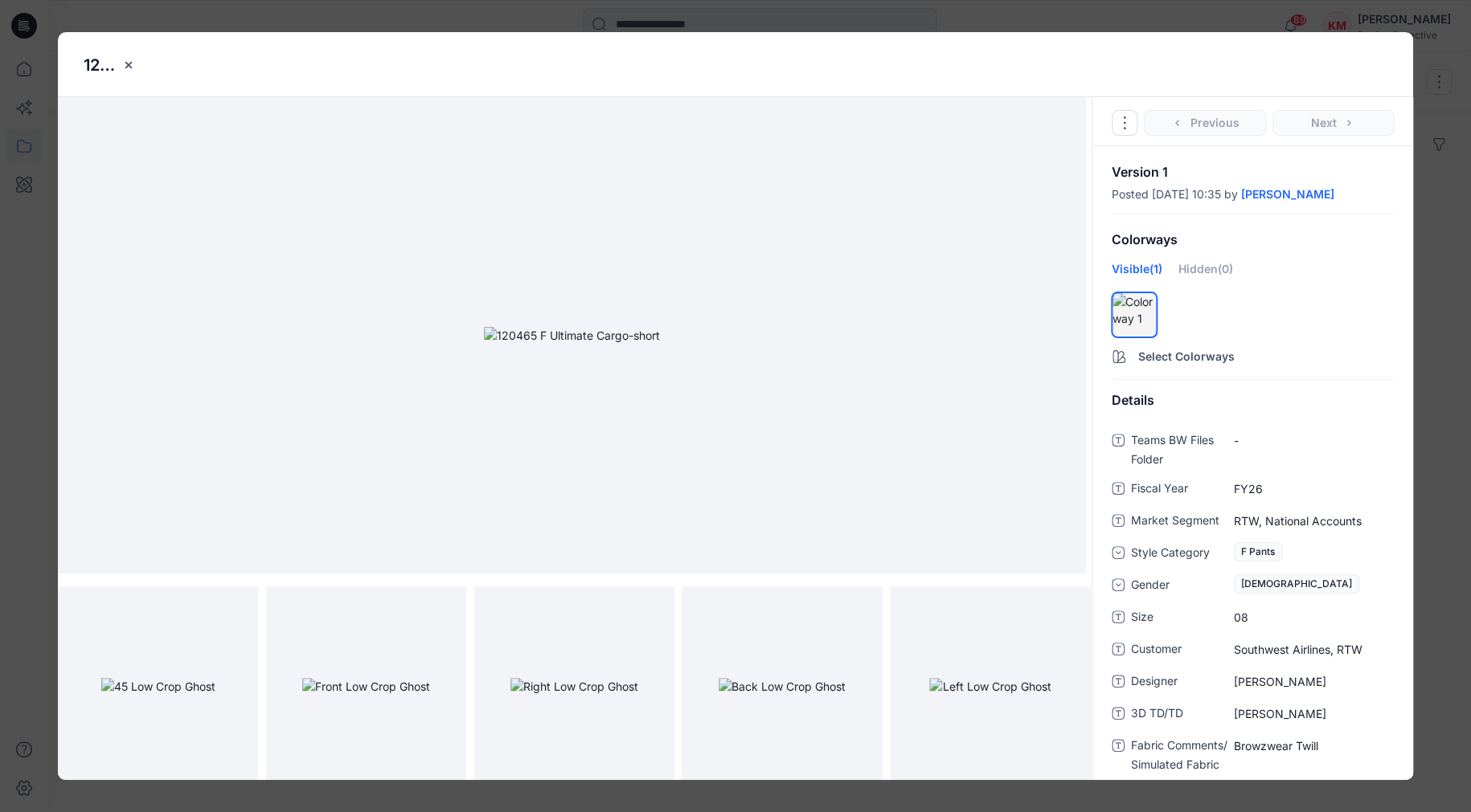
click at [129, 64] on icon "close-btn" at bounding box center [128, 64] width 7 height 7
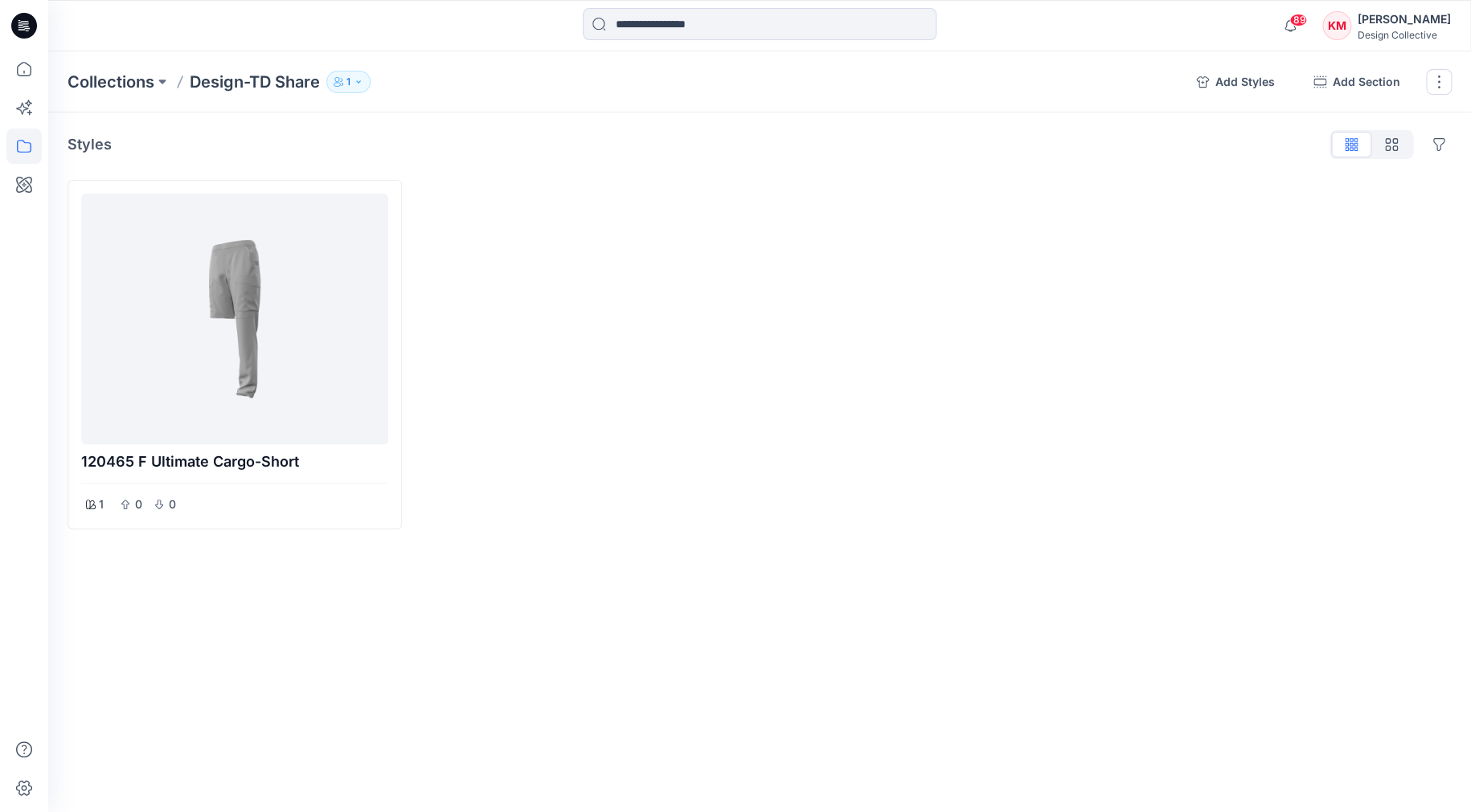
click at [364, 84] on icon "button" at bounding box center [359, 82] width 10 height 10
click at [540, 133] on icon "button" at bounding box center [544, 130] width 13 height 9
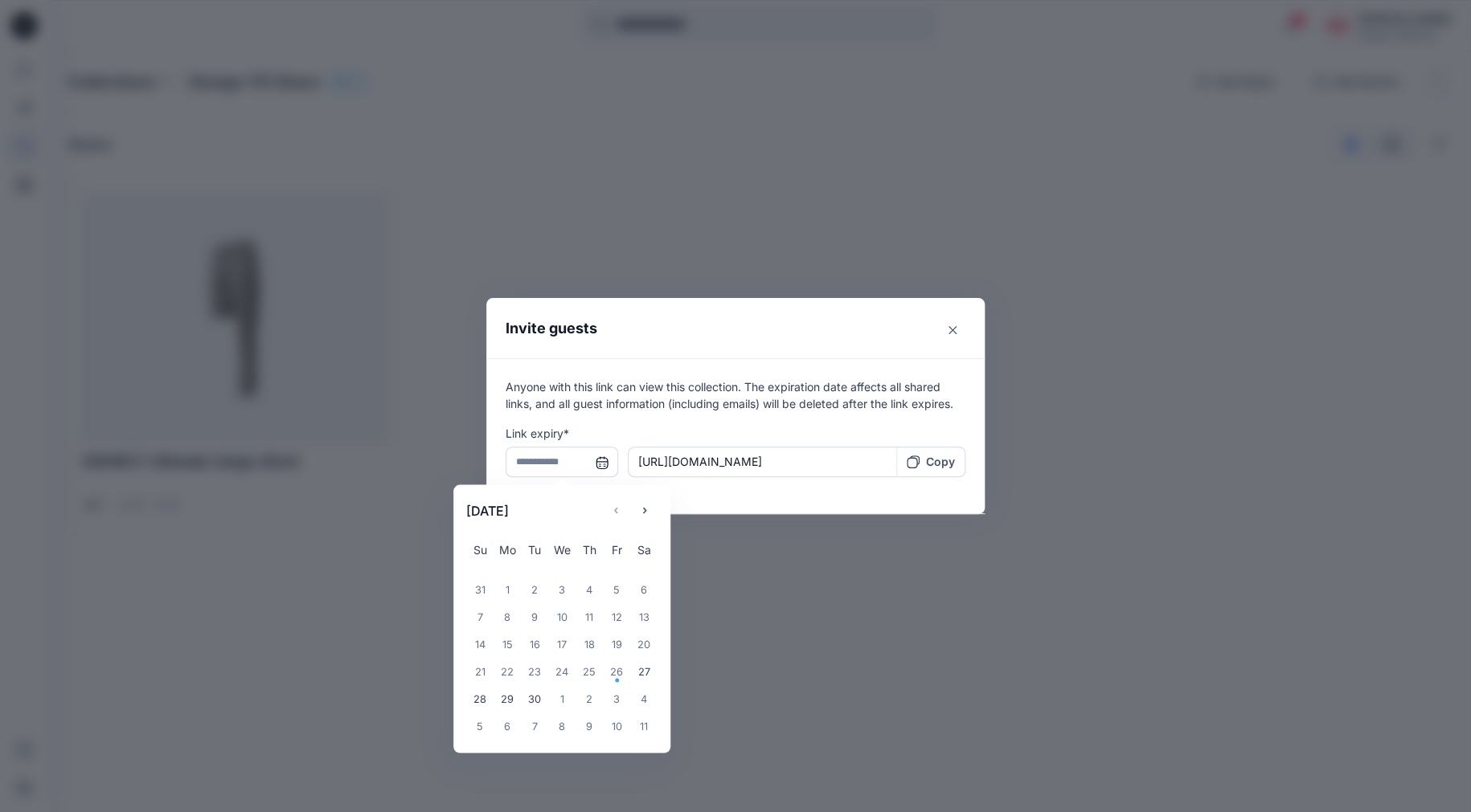
click at [601, 463] on input "text" at bounding box center [562, 461] width 113 height 30
click at [616, 698] on div "3" at bounding box center [616, 698] width 27 height 27
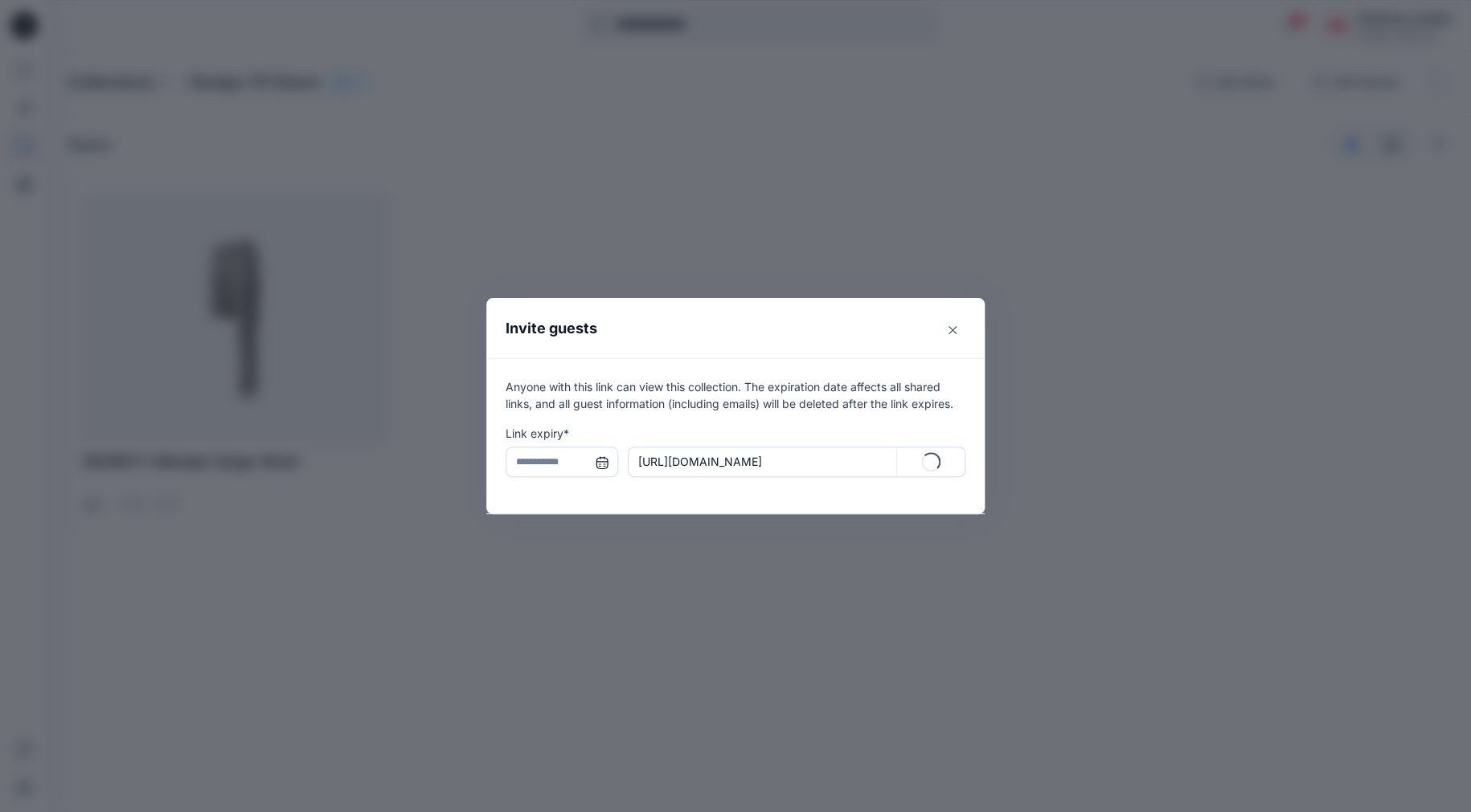
type input "**********"
click at [928, 464] on p "Copy" at bounding box center [941, 460] width 29 height 17
click at [956, 329] on icon "Close" at bounding box center [953, 330] width 8 height 8
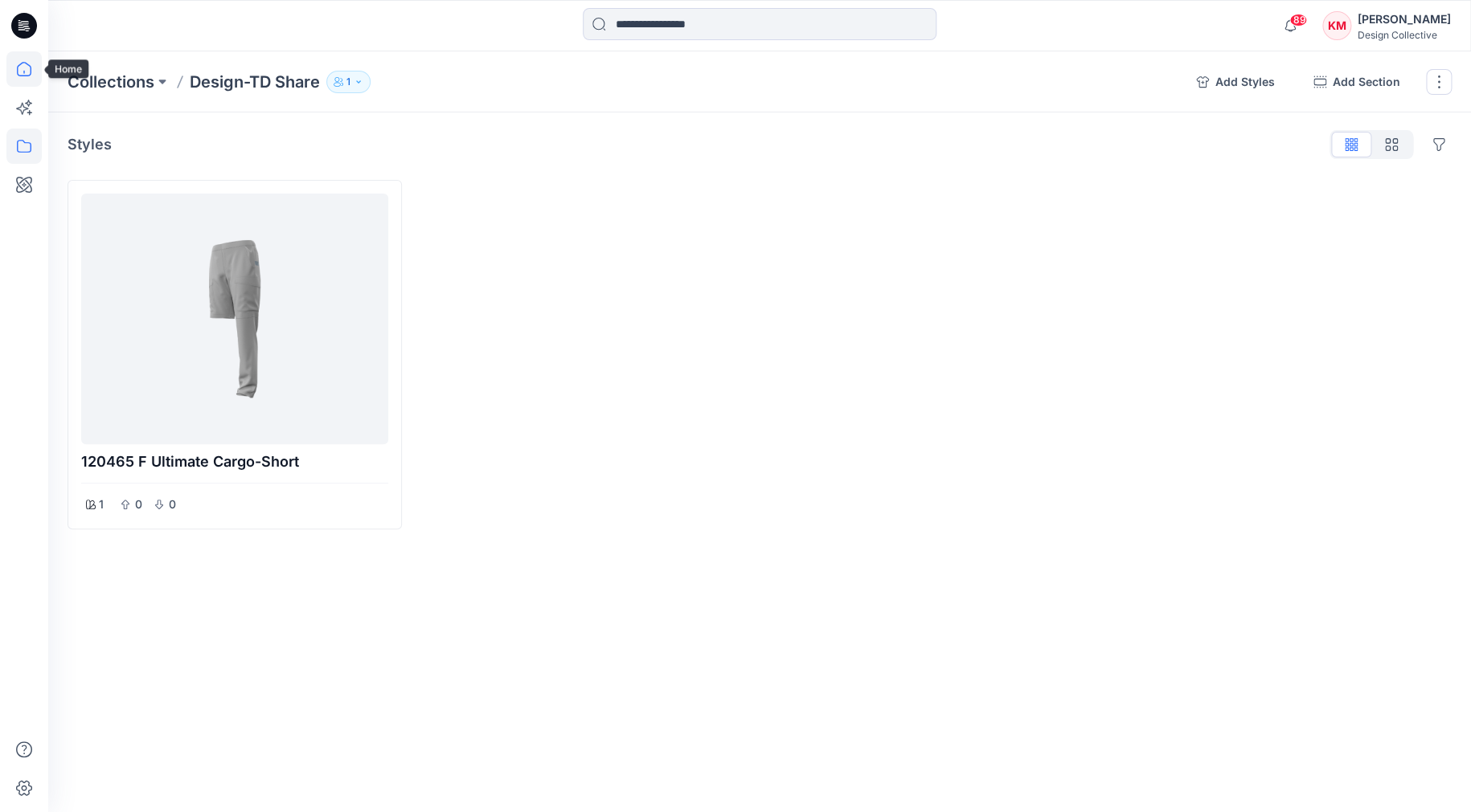
click at [23, 74] on icon at bounding box center [25, 69] width 35 height 35
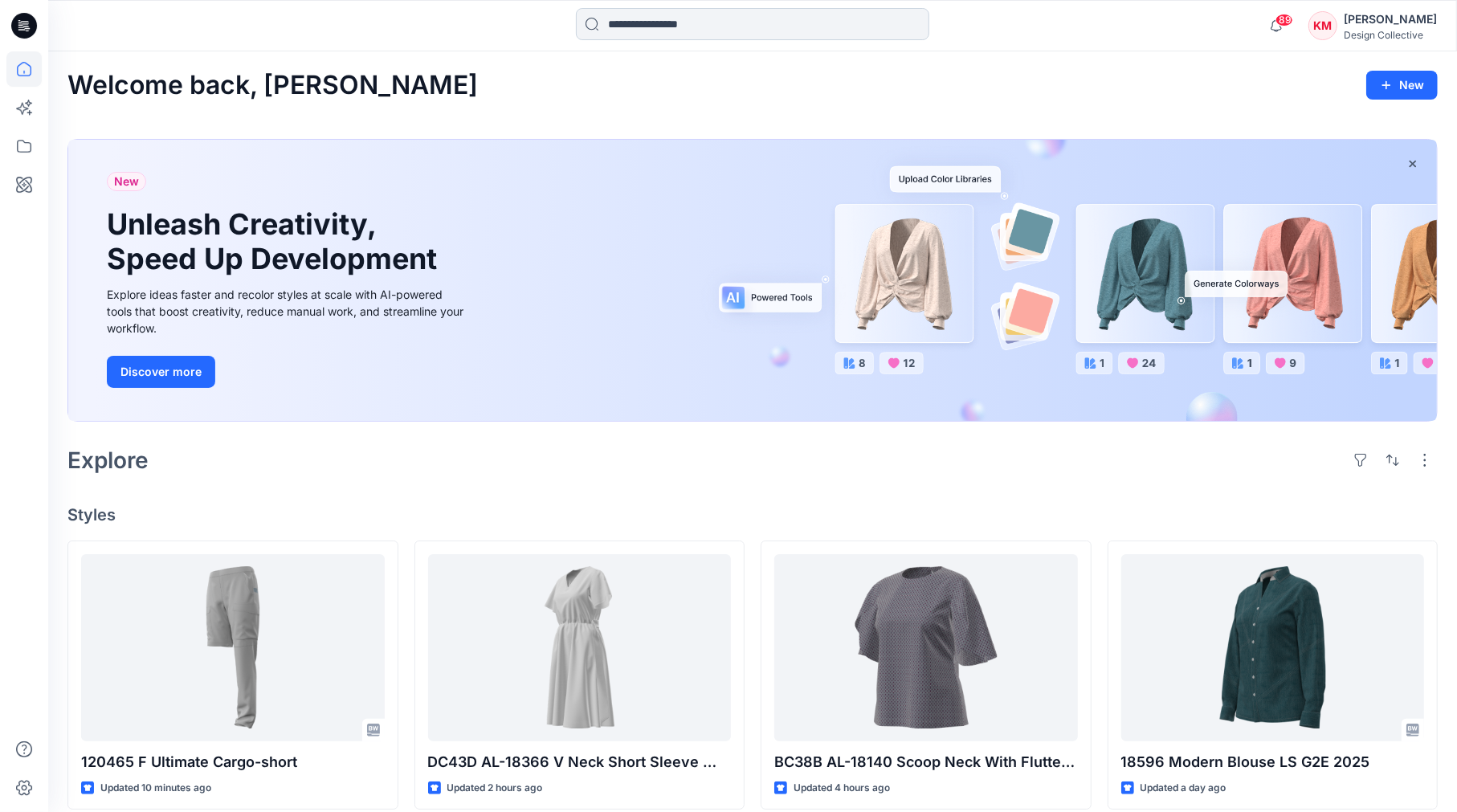
click at [629, 15] on input at bounding box center [753, 24] width 354 height 32
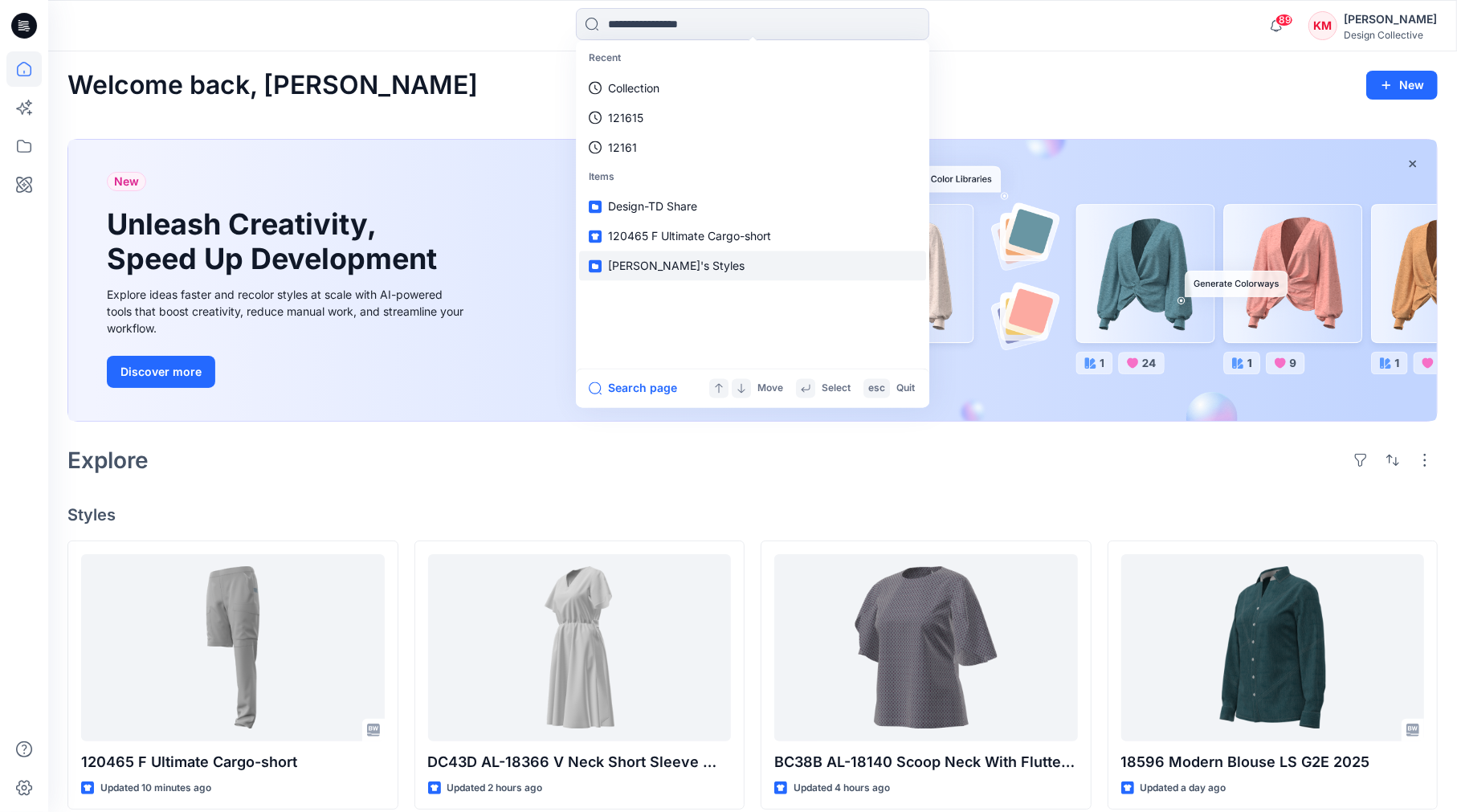
click at [663, 266] on span "[PERSON_NAME]'s Styles" at bounding box center [676, 266] width 136 height 14
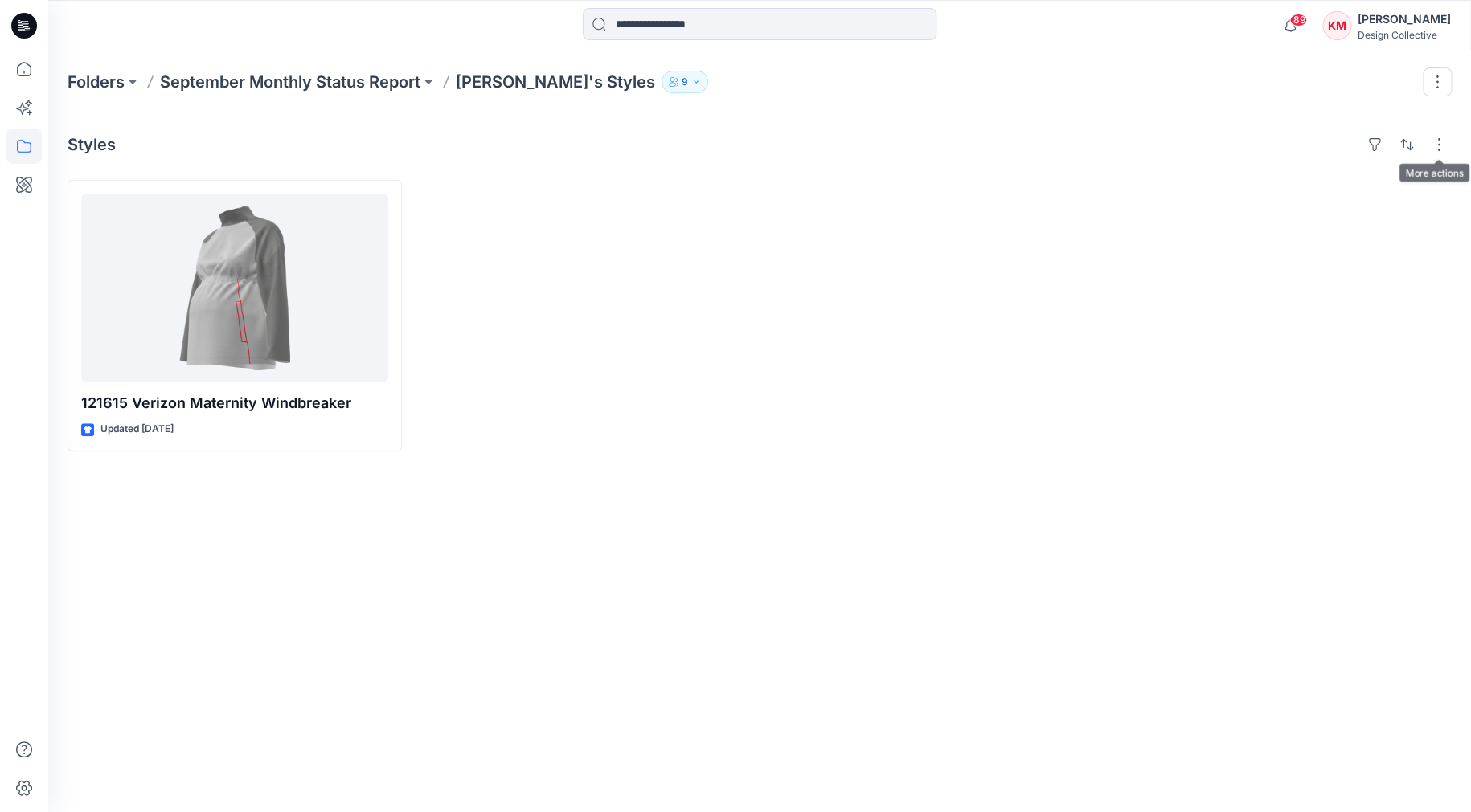
click at [1344, 150] on div "Styles" at bounding box center [760, 144] width 1384 height 25
click at [1438, 84] on button "button" at bounding box center [1437, 82] width 29 height 29
click at [1297, 71] on div "Folders September Monthly Status Report Kathleen's Styles 9" at bounding box center [697, 81] width 1258 height 23
click at [1430, 83] on button "button" at bounding box center [1437, 82] width 29 height 29
click at [1323, 124] on button "Edit" at bounding box center [1360, 120] width 173 height 29
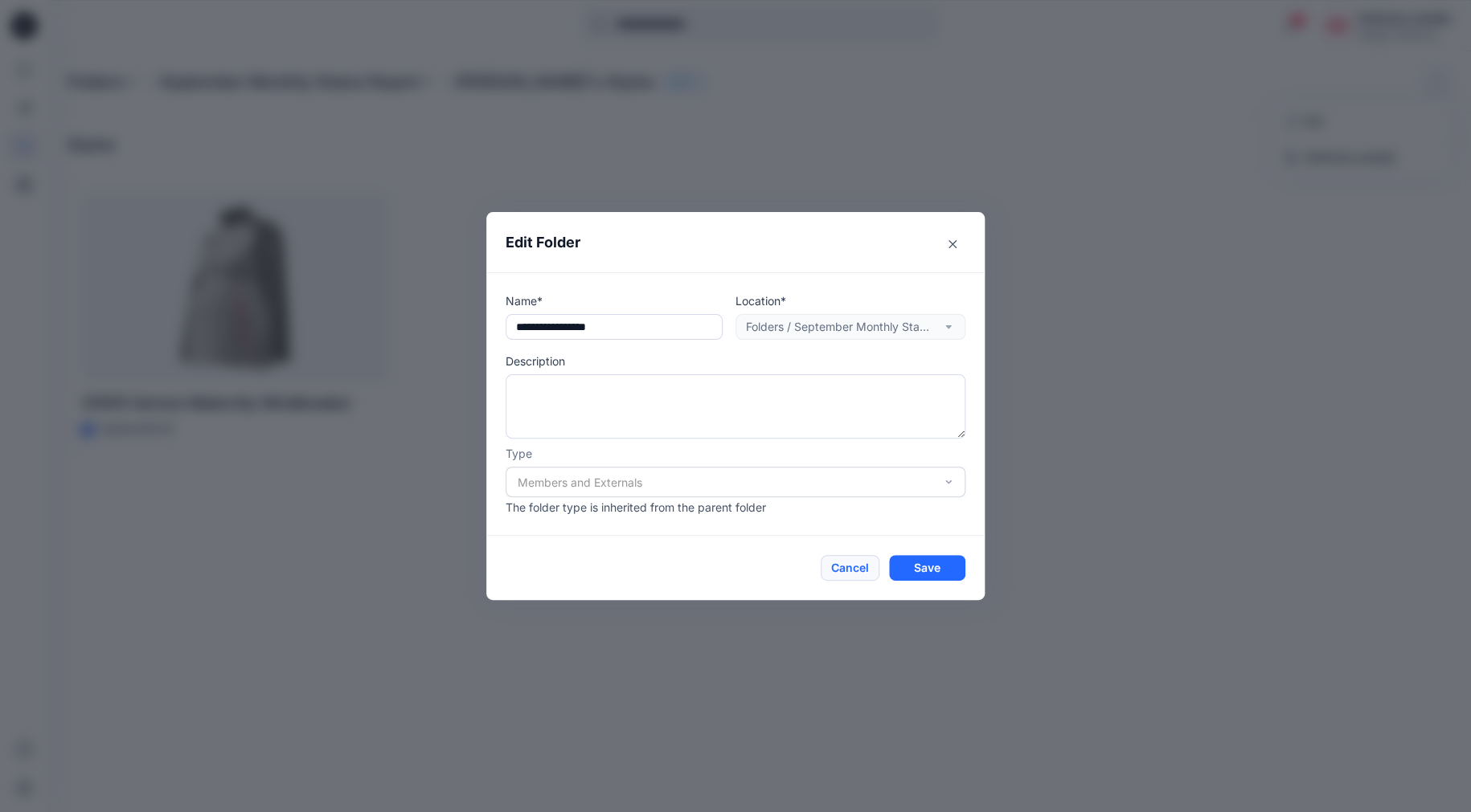
click at [851, 564] on button "Cancel" at bounding box center [850, 568] width 59 height 25
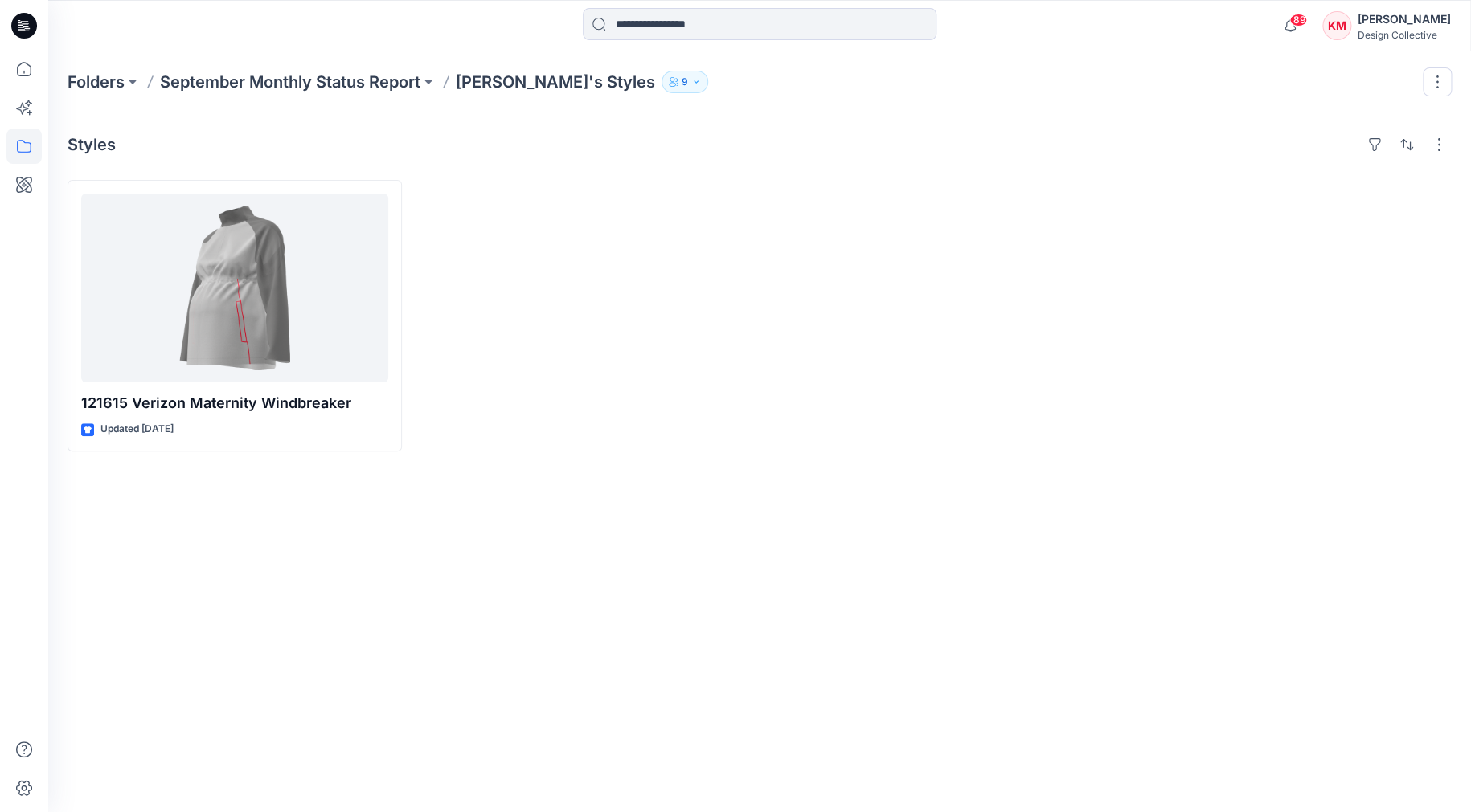
click at [489, 396] on div at bounding box center [584, 315] width 334 height 271
drag, startPoint x: 523, startPoint y: 324, endPoint x: 976, endPoint y: 310, distance: 453.2
click at [941, 306] on div at bounding box center [934, 315] width 334 height 271
drag, startPoint x: 1200, startPoint y: 270, endPoint x: 797, endPoint y: 202, distance: 408.7
click at [1200, 270] on div at bounding box center [1285, 315] width 334 height 271
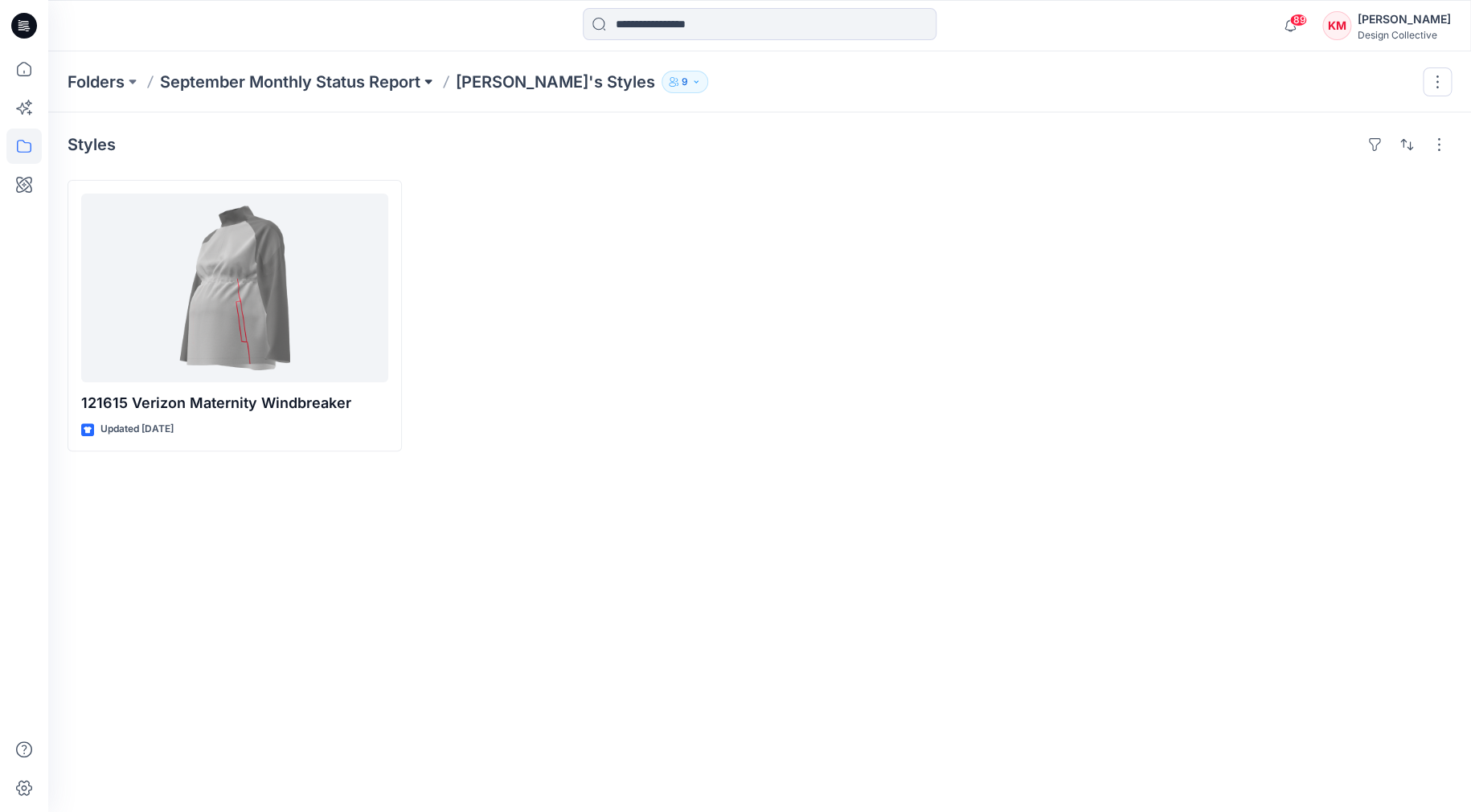
click at [427, 81] on button at bounding box center [428, 81] width 16 height 23
click at [858, 219] on div at bounding box center [934, 315] width 334 height 271
click at [521, 83] on p "[PERSON_NAME]'s Styles" at bounding box center [555, 81] width 199 height 23
click at [662, 80] on button "9" at bounding box center [685, 81] width 47 height 23
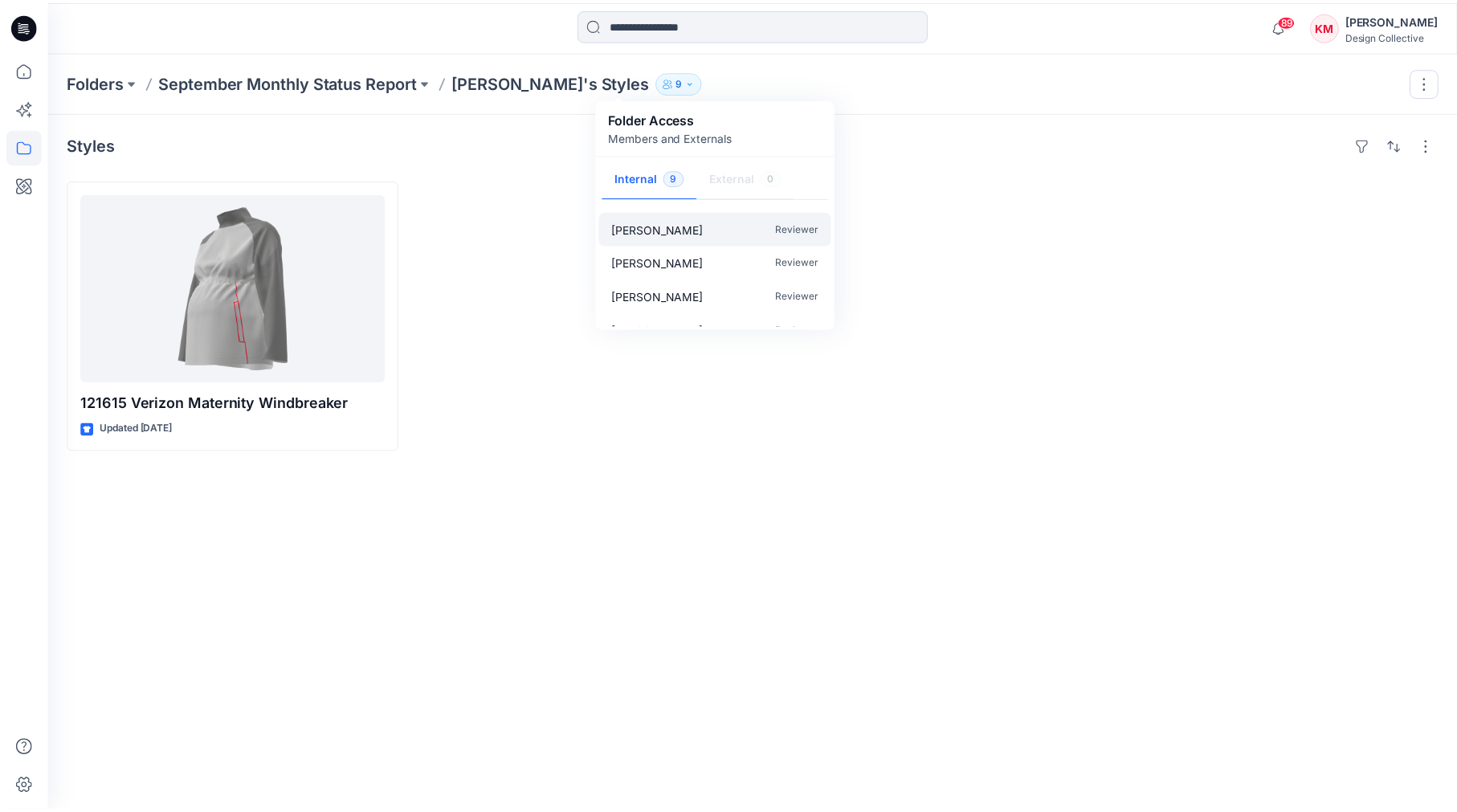
scroll to position [182, 0]
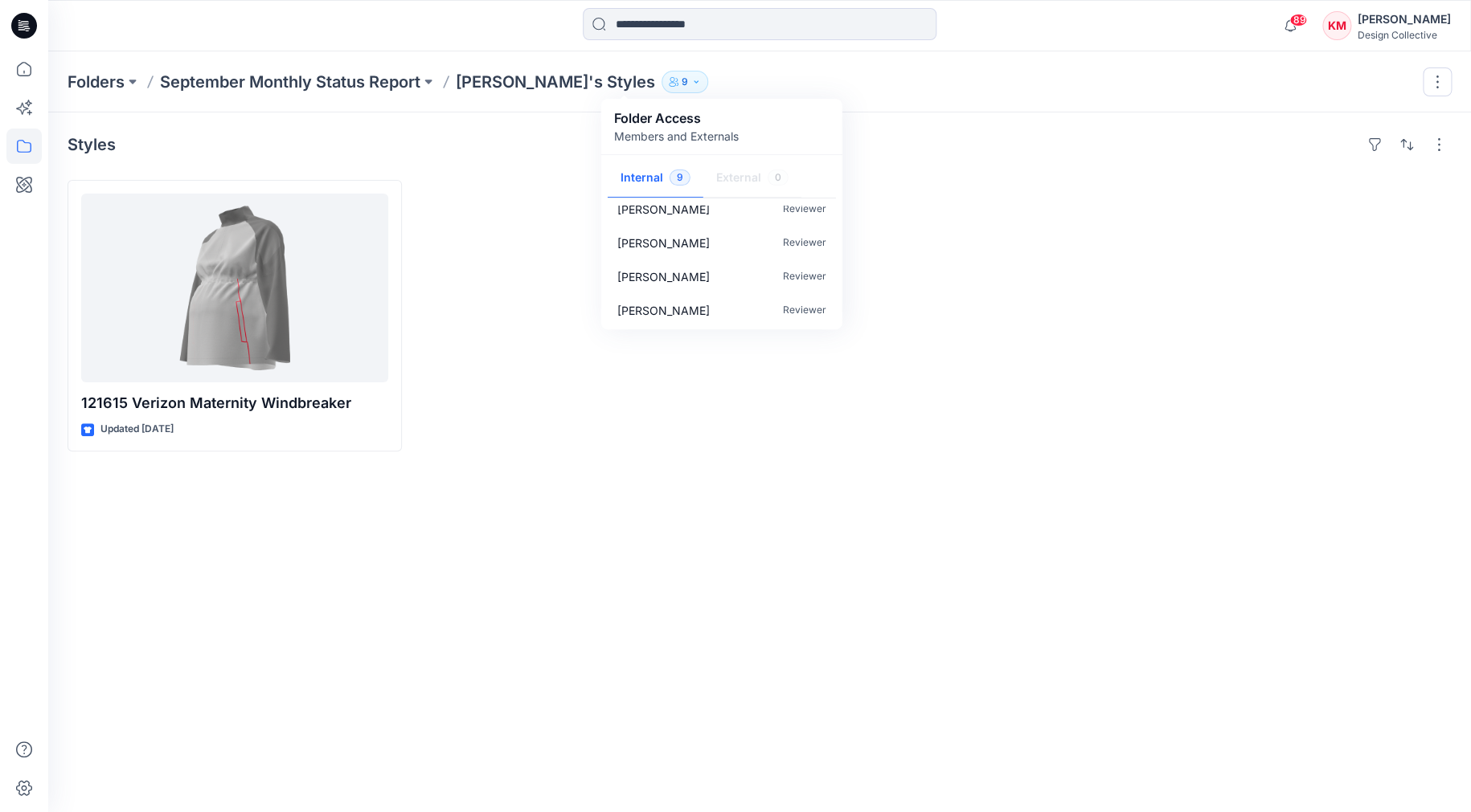
click at [772, 77] on div "Folders September Monthly Status Report [PERSON_NAME]'s Styles 9 Folder Access …" at bounding box center [697, 81] width 1258 height 23
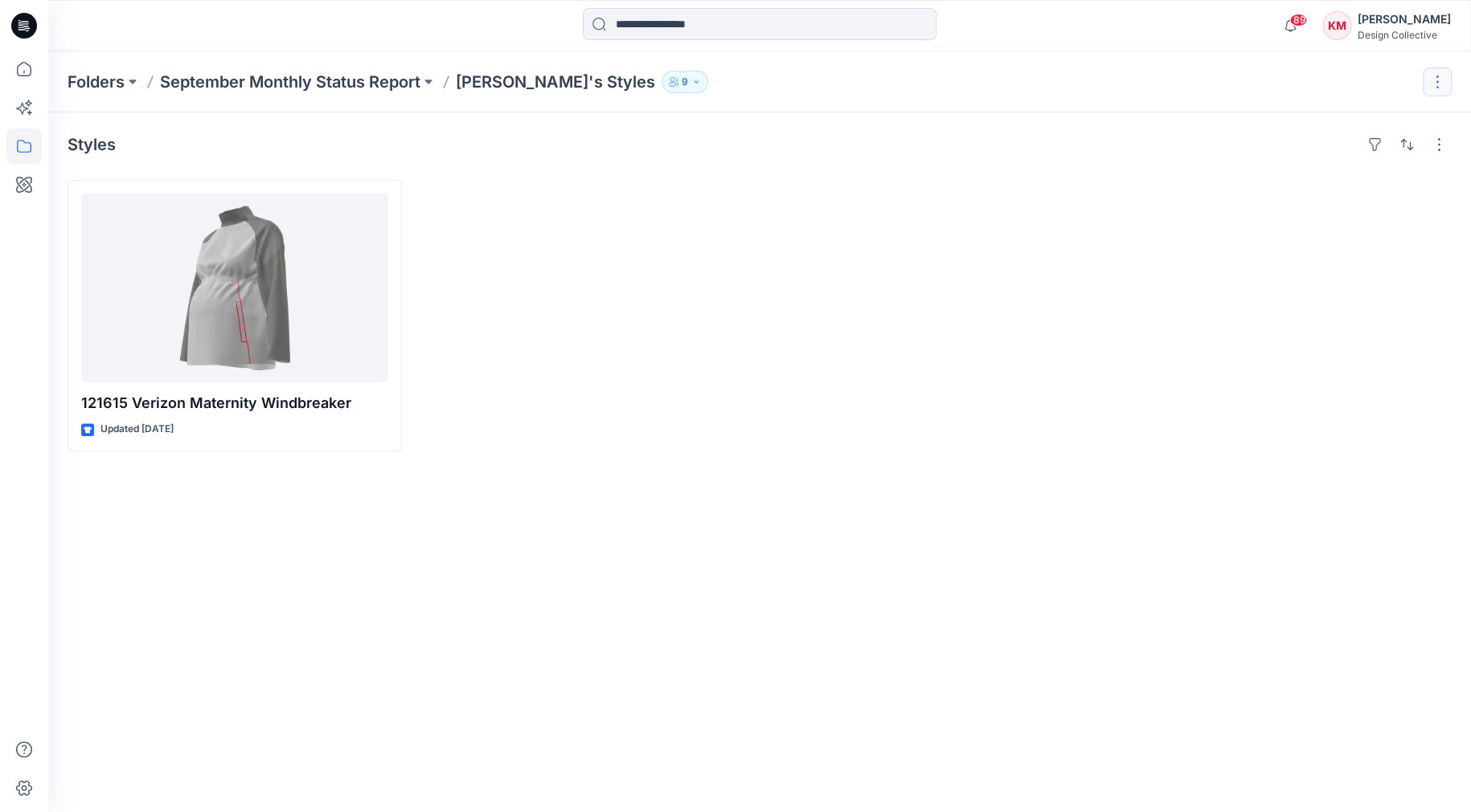
click at [1436, 85] on button "button" at bounding box center [1437, 82] width 29 height 29
click at [1092, 59] on div "Folders September Monthly Status Report [PERSON_NAME]'s Styles 9 Folder Access …" at bounding box center [759, 81] width 1422 height 61
click at [1446, 143] on button "button" at bounding box center [1439, 144] width 25 height 25
click at [1398, 246] on p "Card View" at bounding box center [1369, 248] width 101 height 20
click at [974, 295] on div at bounding box center [934, 315] width 334 height 271
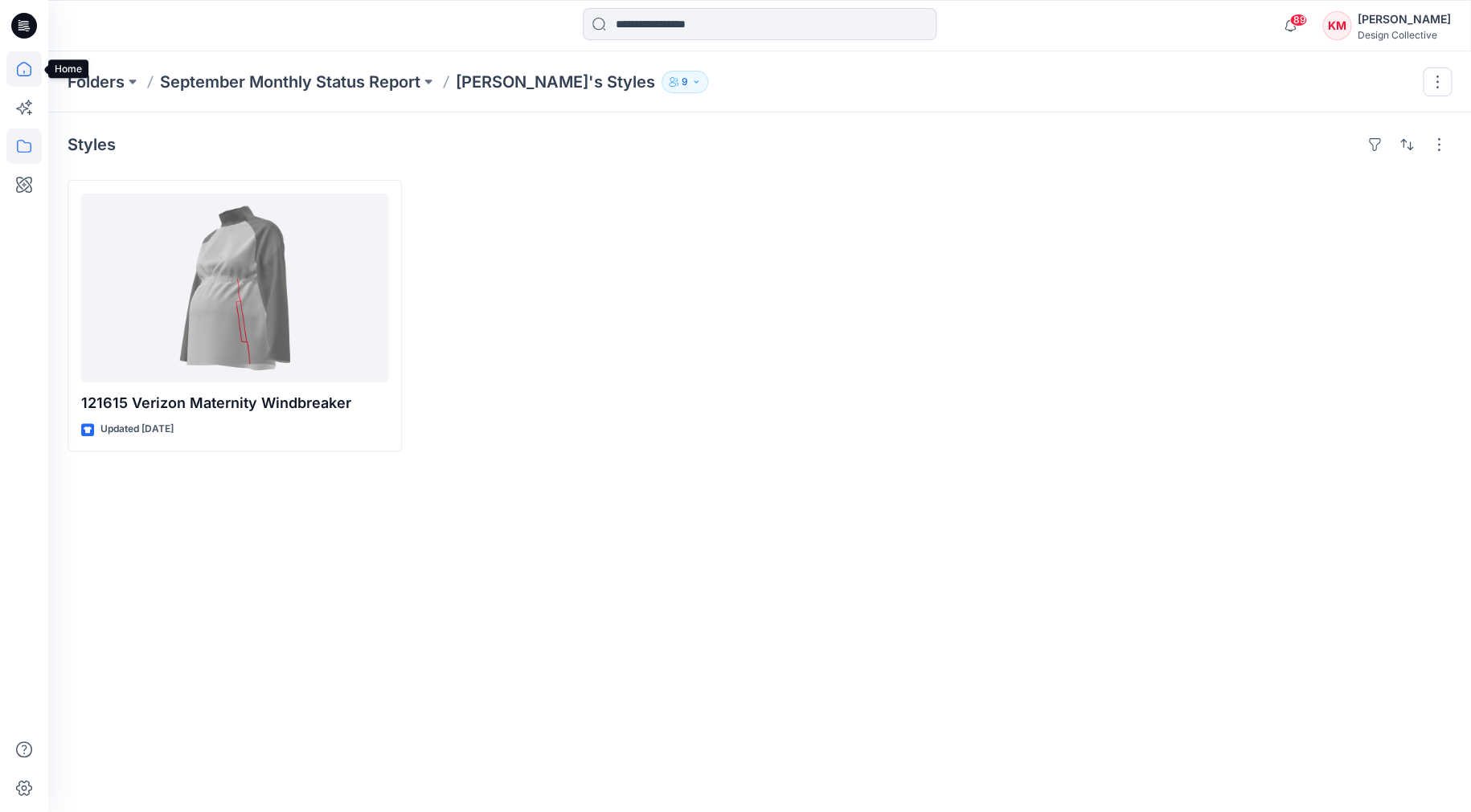
click at [21, 70] on icon at bounding box center [25, 69] width 35 height 35
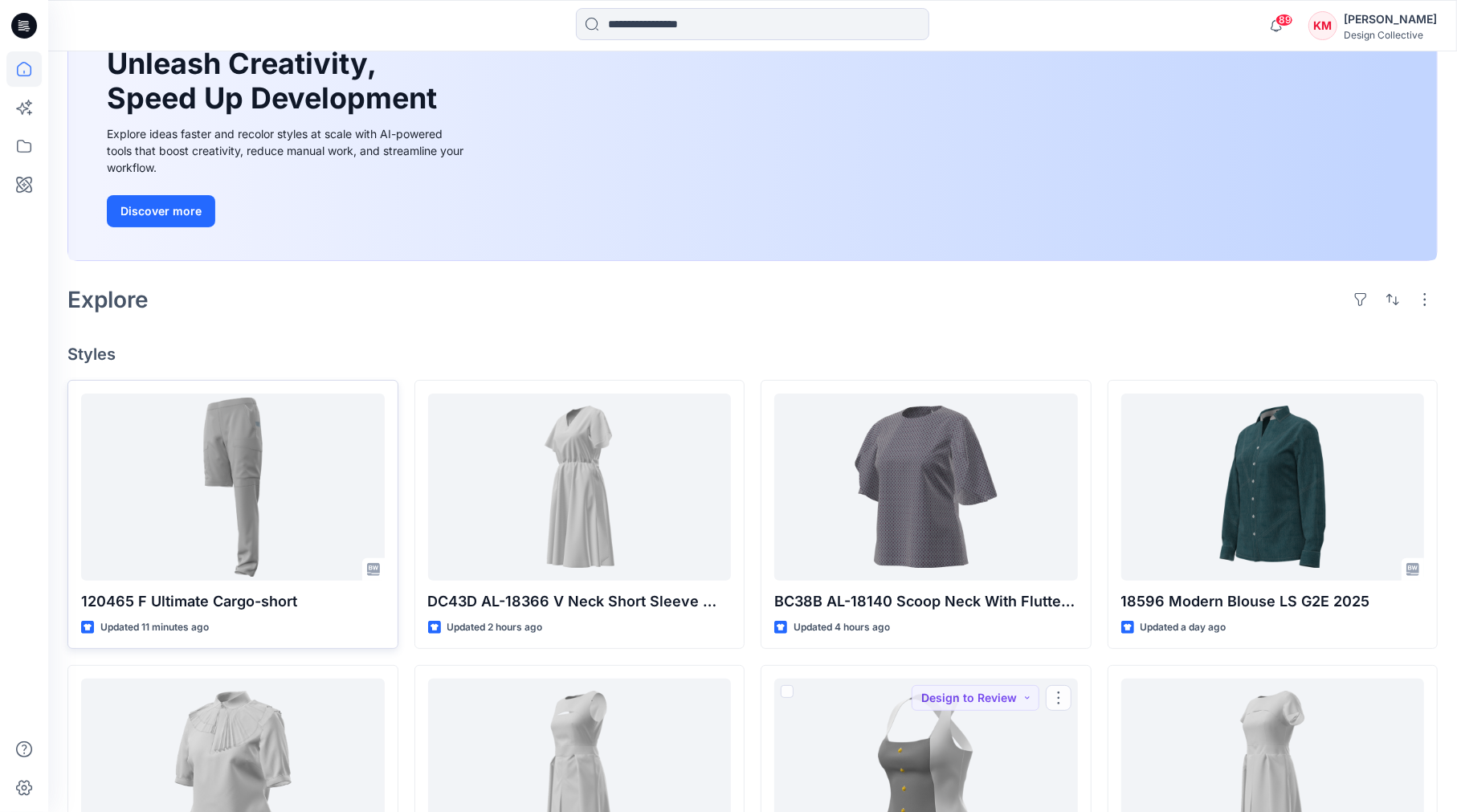
scroll to position [161, 0]
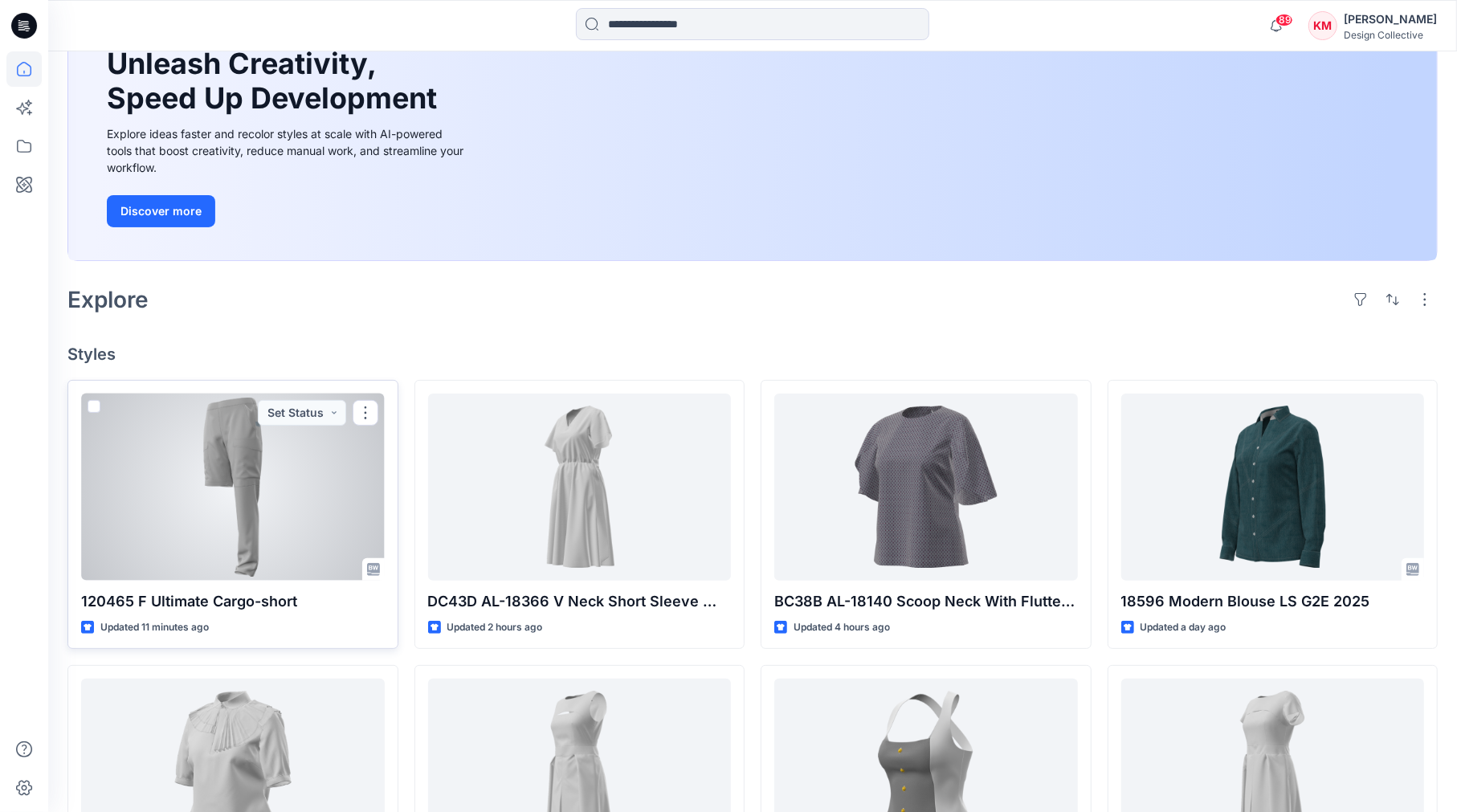
click at [301, 479] on div at bounding box center [233, 487] width 304 height 187
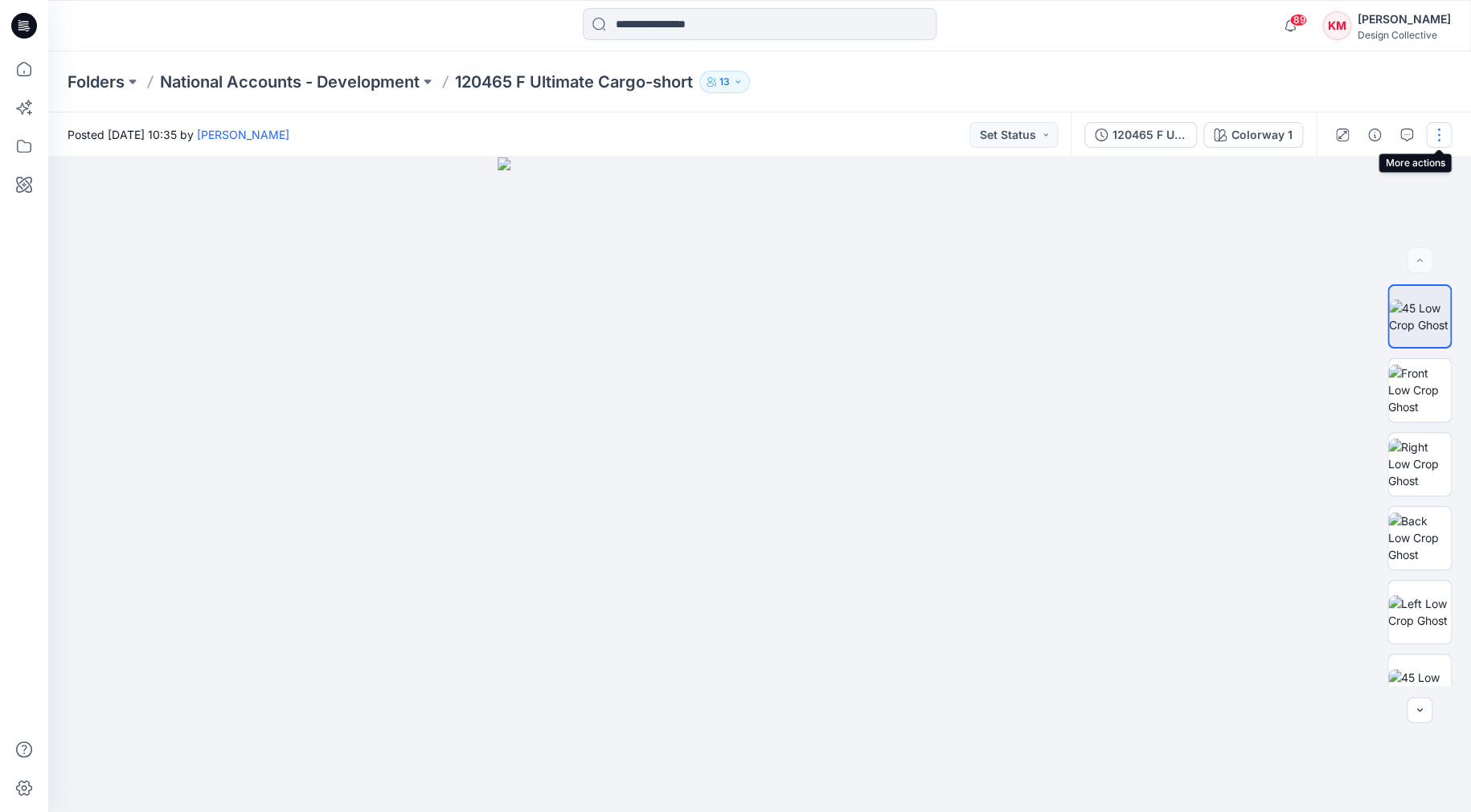
click at [1444, 134] on button "button" at bounding box center [1439, 135] width 25 height 25
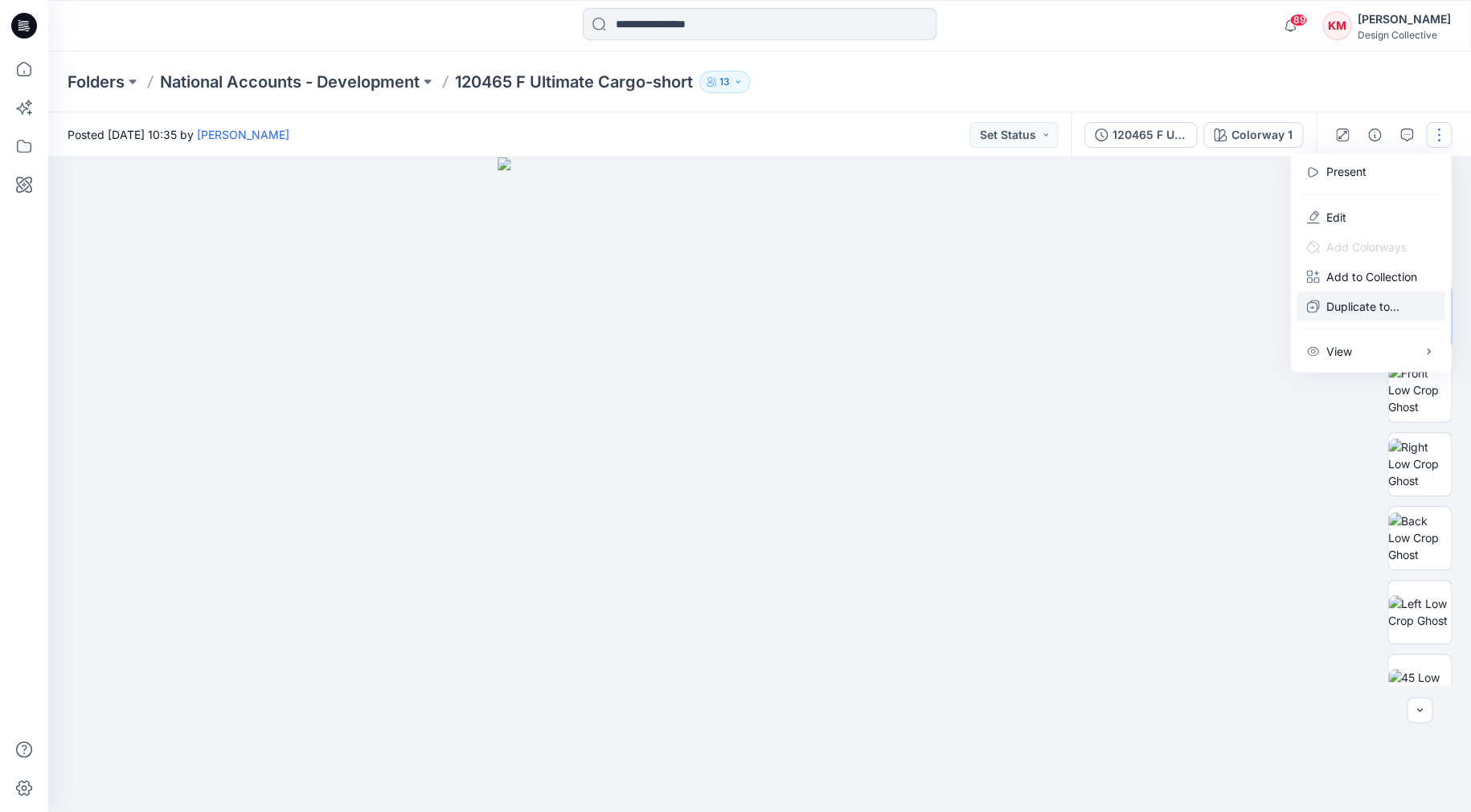
click at [1374, 308] on p "Duplicate to..." at bounding box center [1361, 305] width 74 height 17
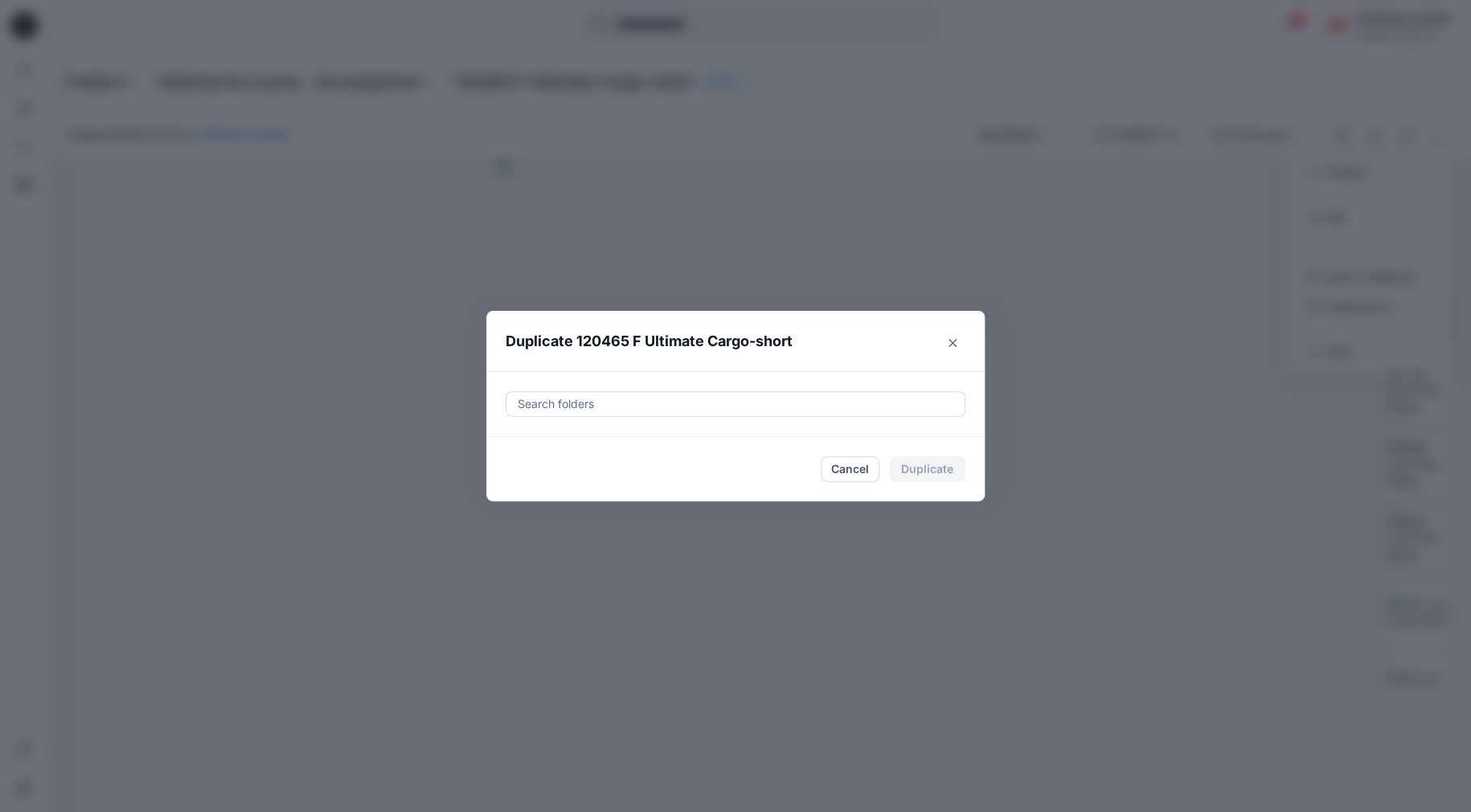
click at [612, 404] on div at bounding box center [735, 405] width 439 height 20
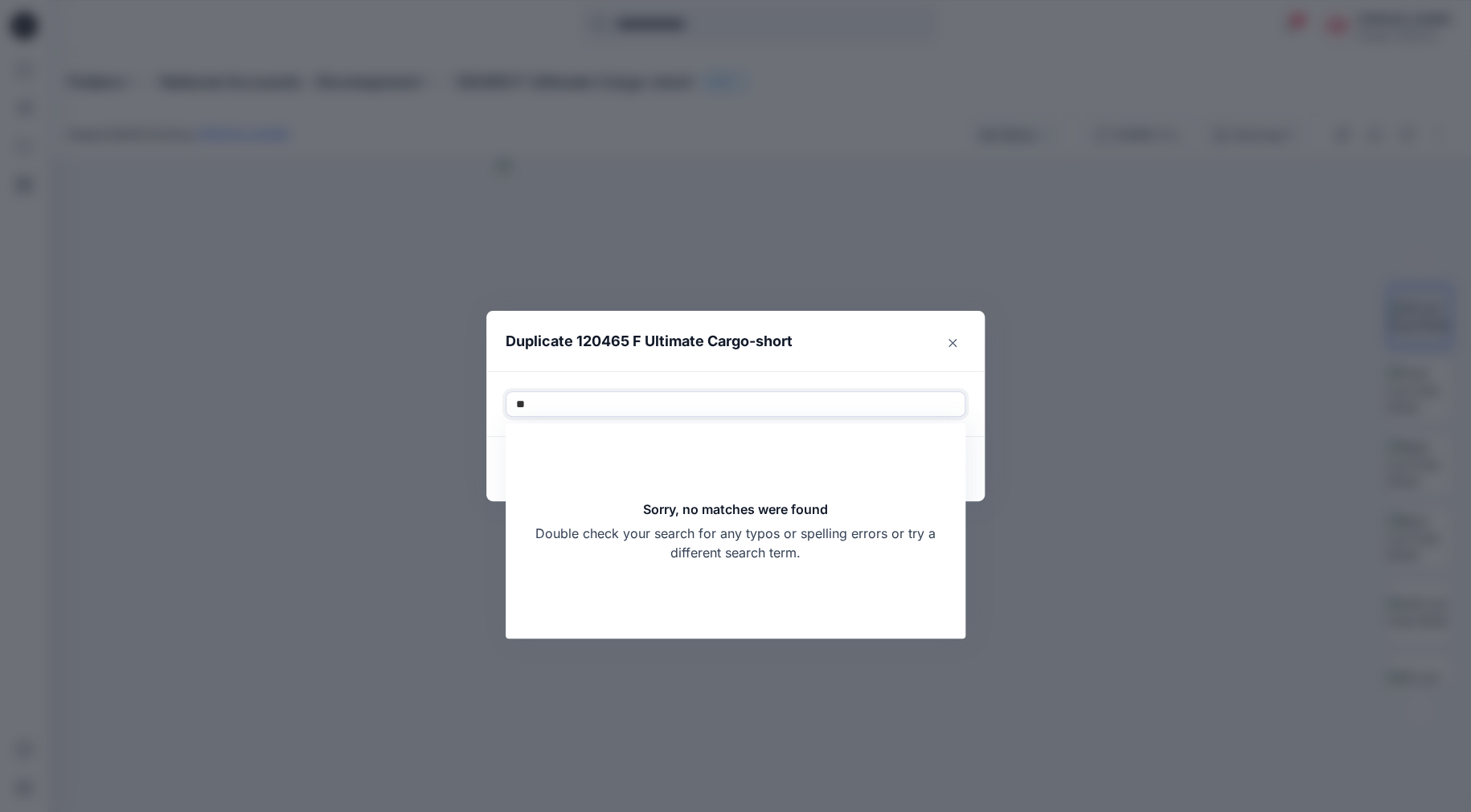
type input "*"
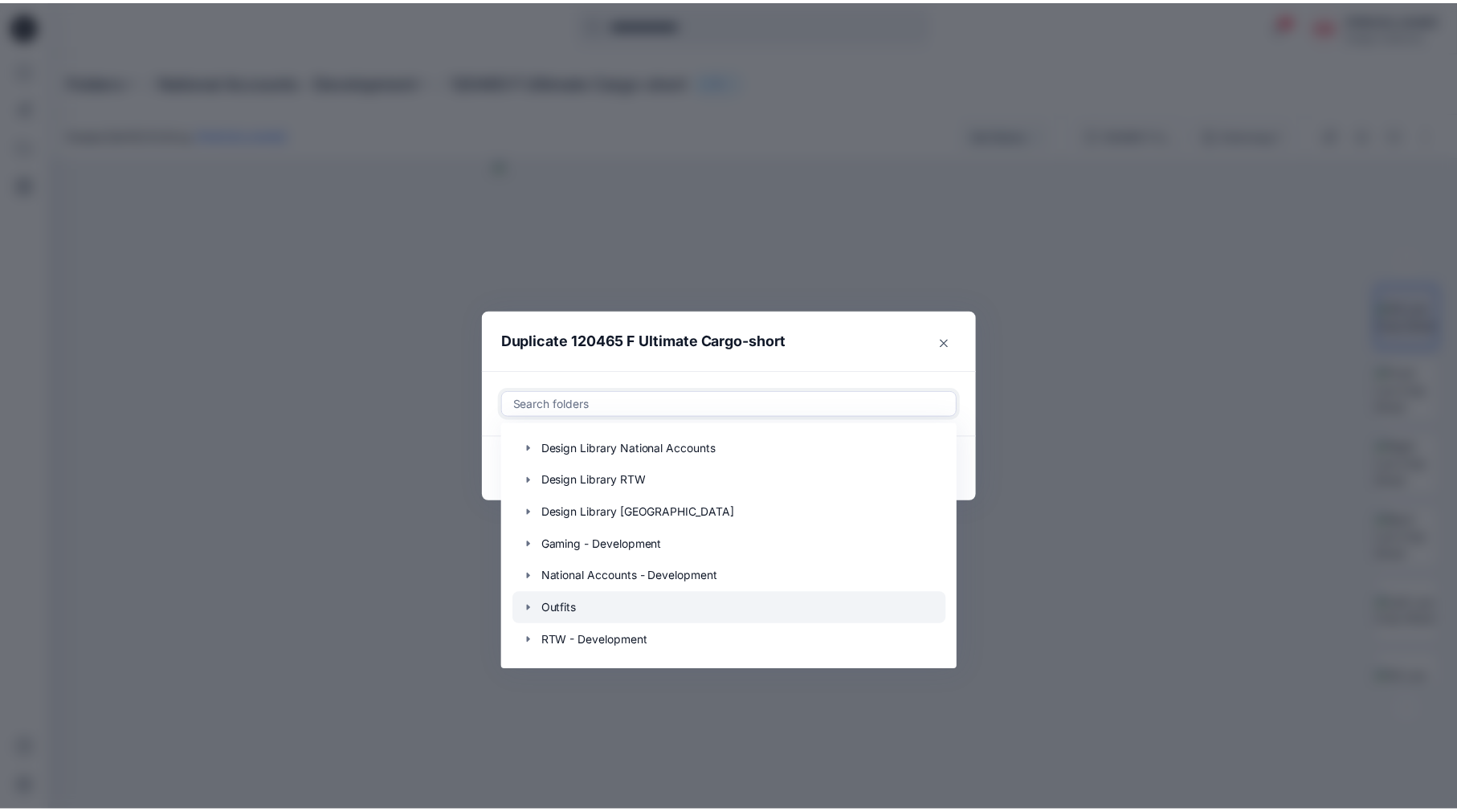
scroll to position [257, 0]
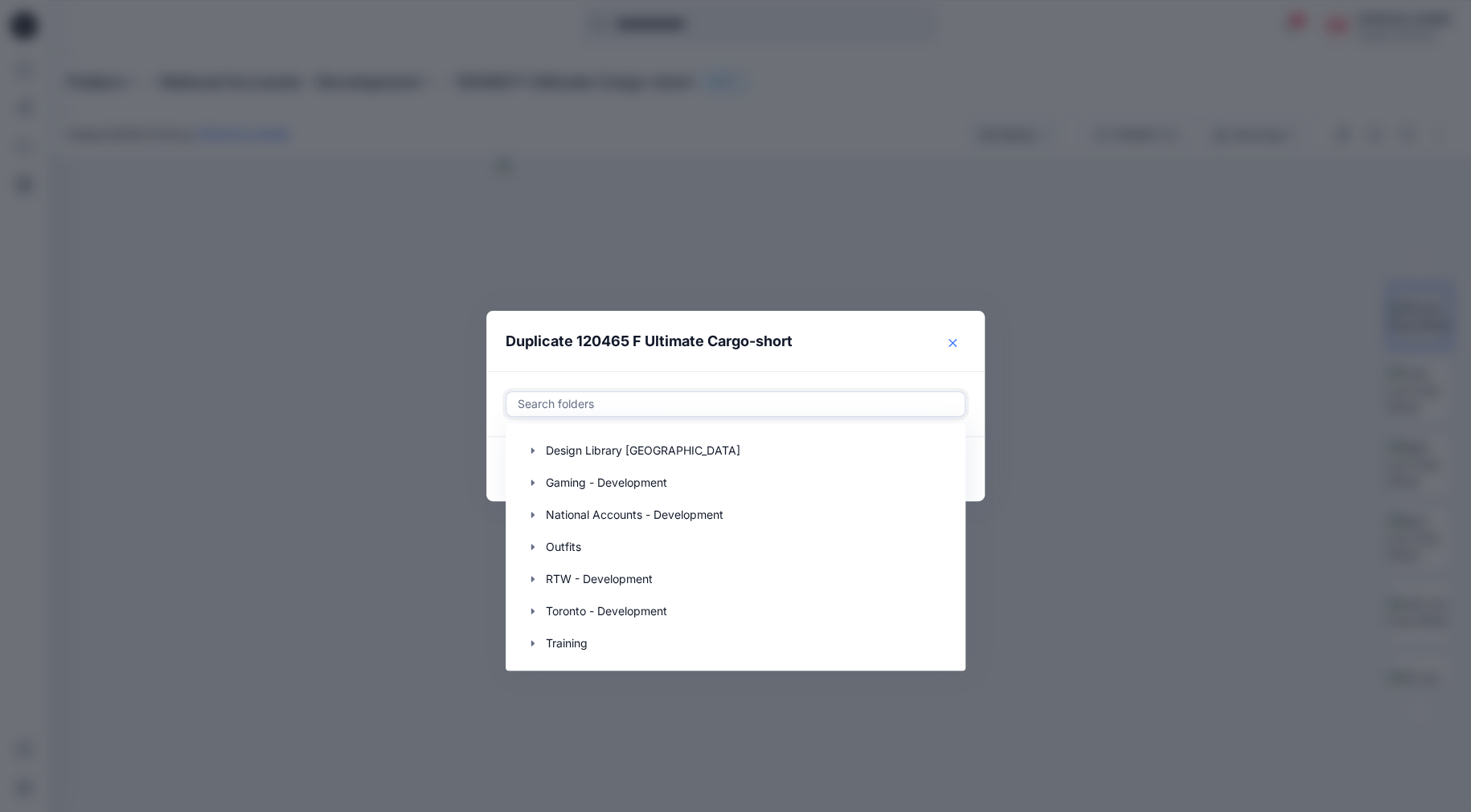
click at [953, 344] on icon "Close" at bounding box center [953, 342] width 8 height 8
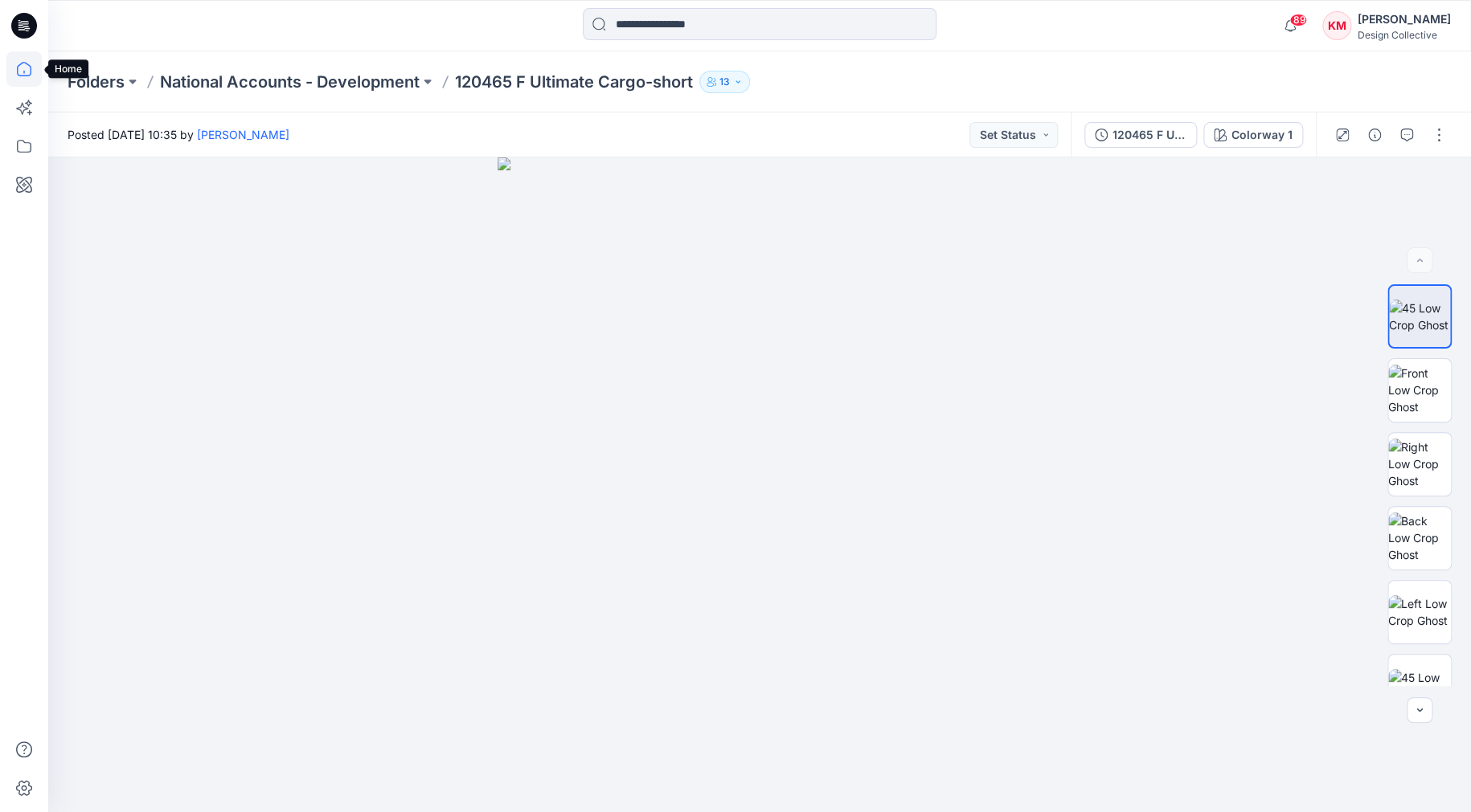
click at [27, 65] on icon at bounding box center [24, 69] width 15 height 15
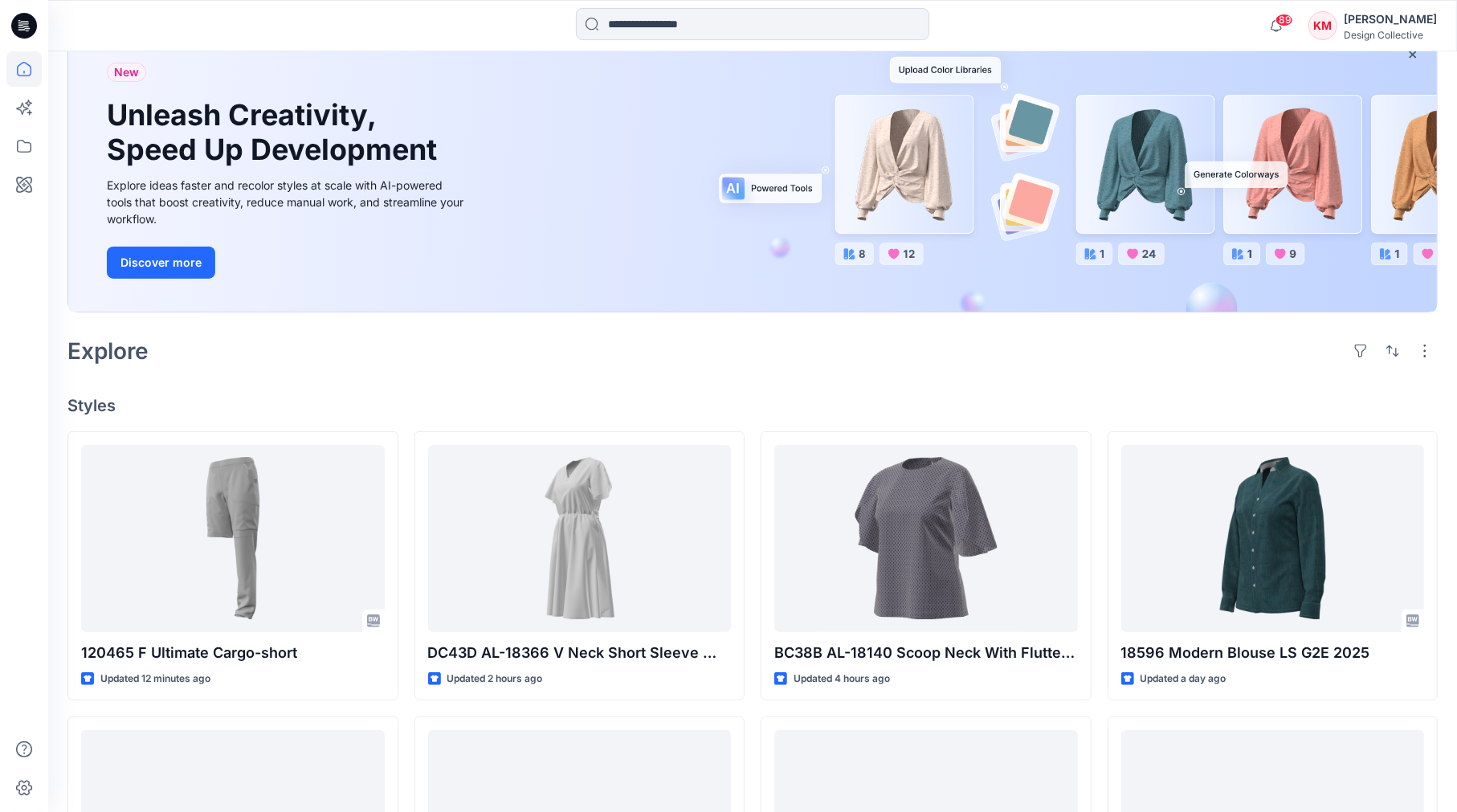
scroll to position [161, 0]
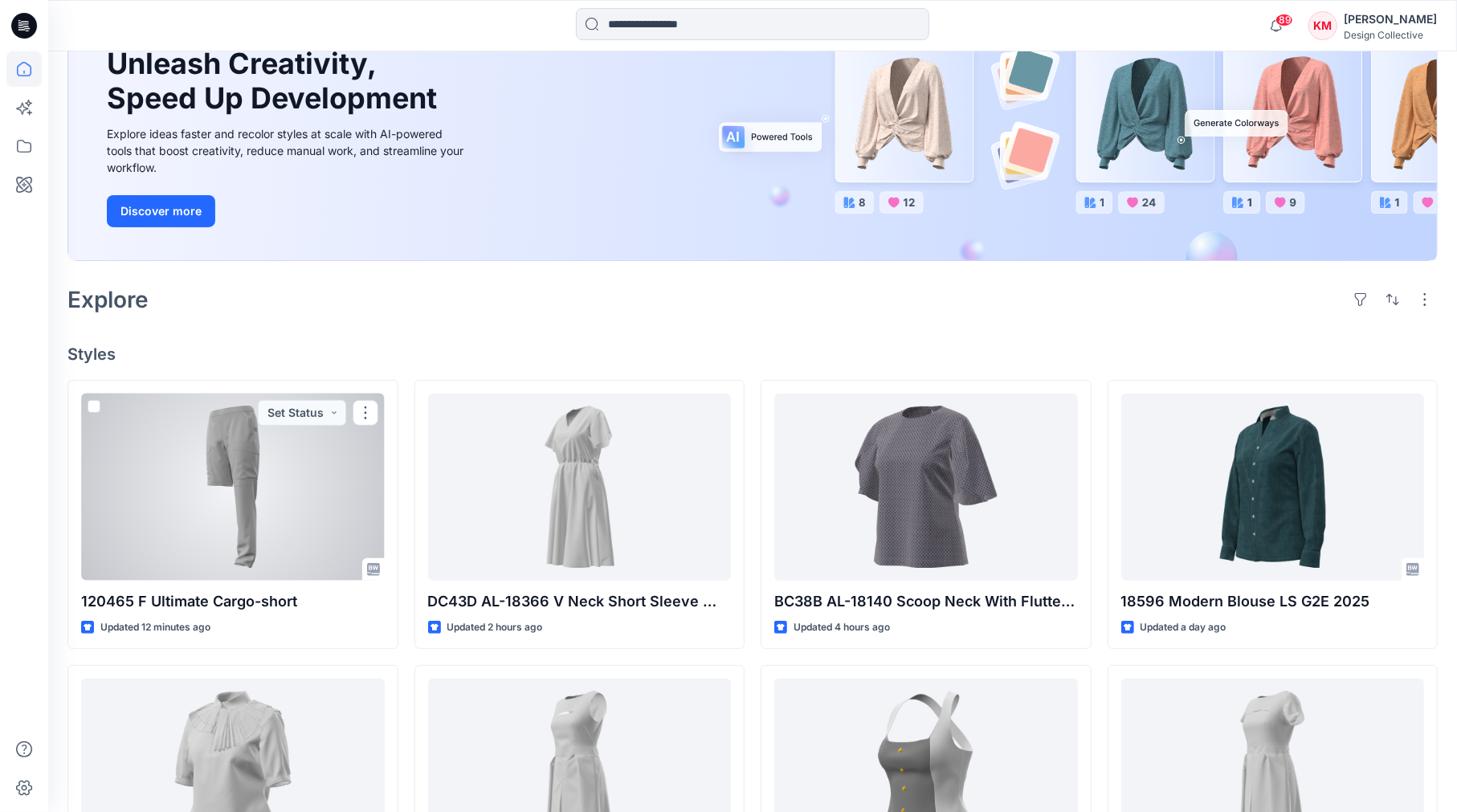
drag, startPoint x: 308, startPoint y: 489, endPoint x: 435, endPoint y: 261, distance: 261.0
click at [440, 252] on div "New Unleash Creativity, Speed Up Development Explore ideas faster and recolor s…" at bounding box center [287, 119] width 387 height 281
click at [369, 409] on button "button" at bounding box center [365, 412] width 25 height 25
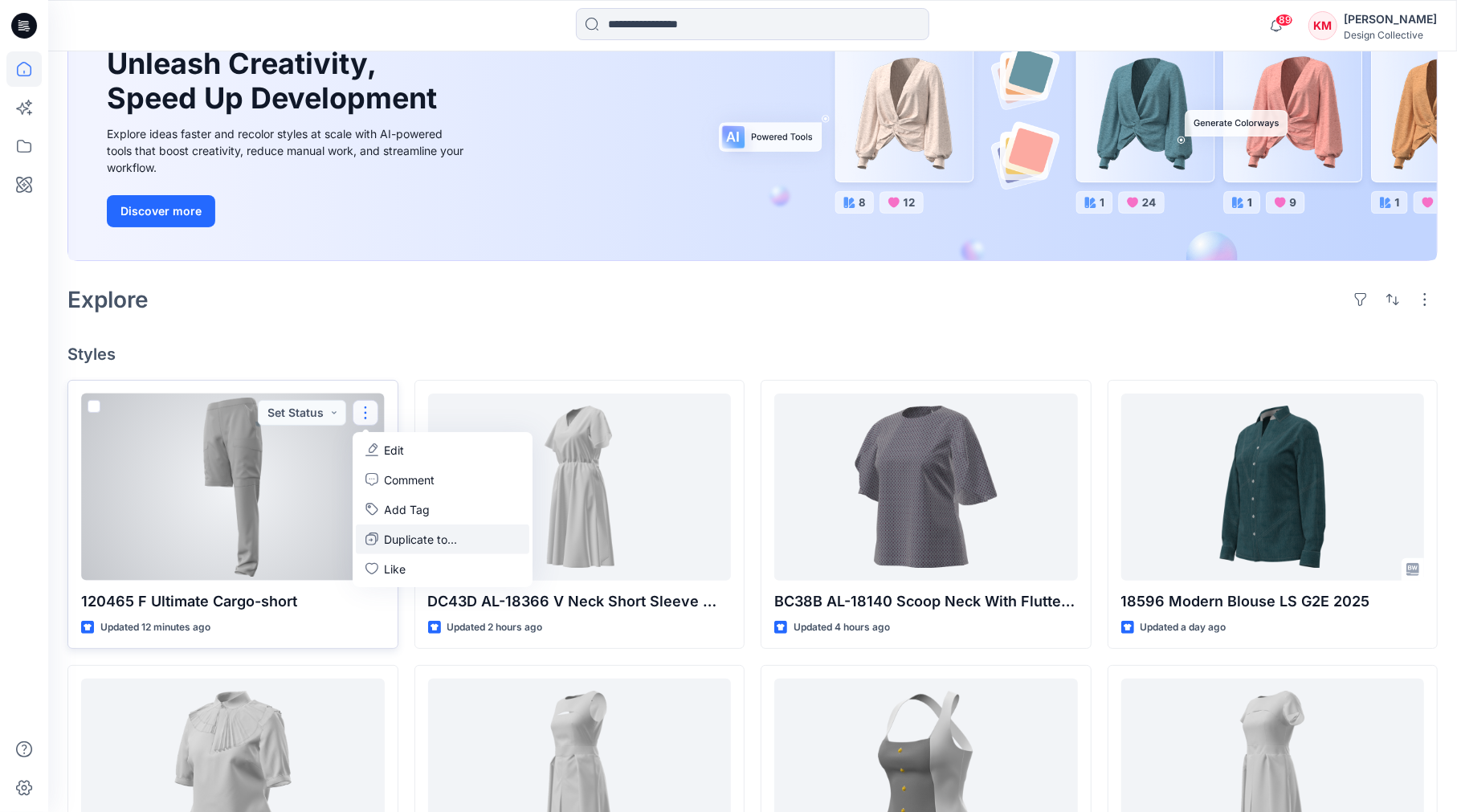
click at [404, 534] on p "Duplicate to..." at bounding box center [421, 539] width 73 height 17
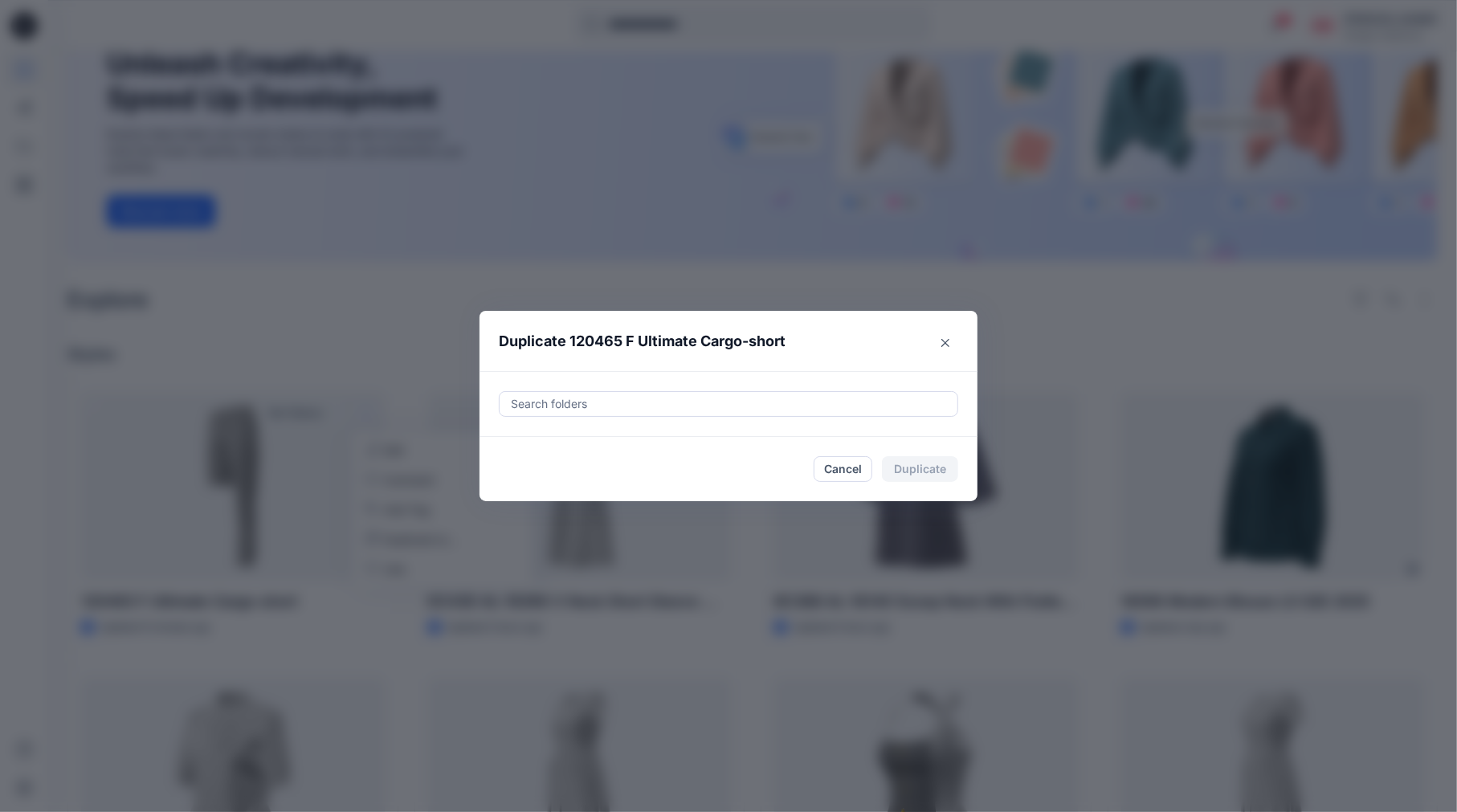
click at [527, 397] on div at bounding box center [729, 405] width 439 height 20
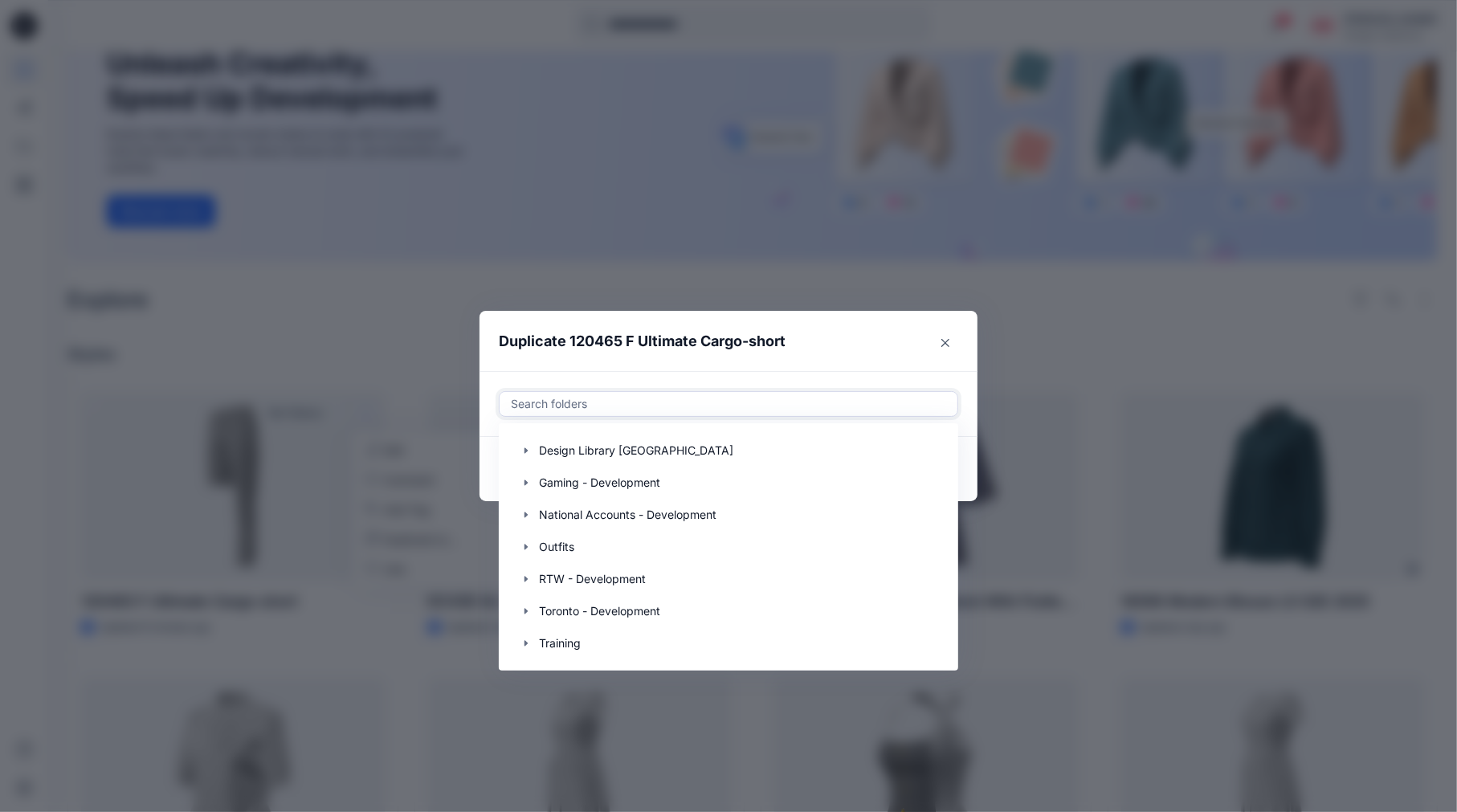
scroll to position [0, 0]
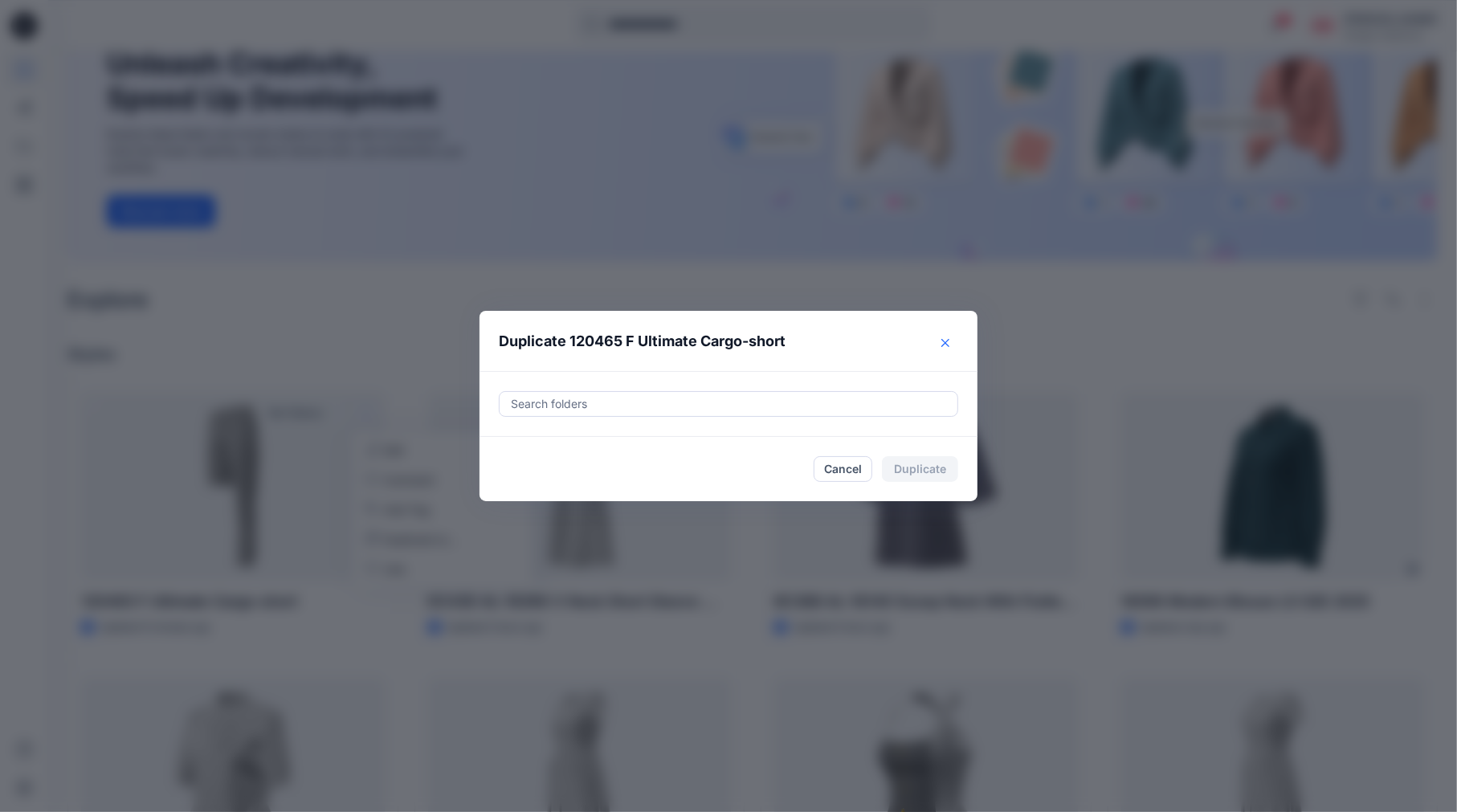
click at [956, 343] on button "Close" at bounding box center [946, 343] width 25 height 25
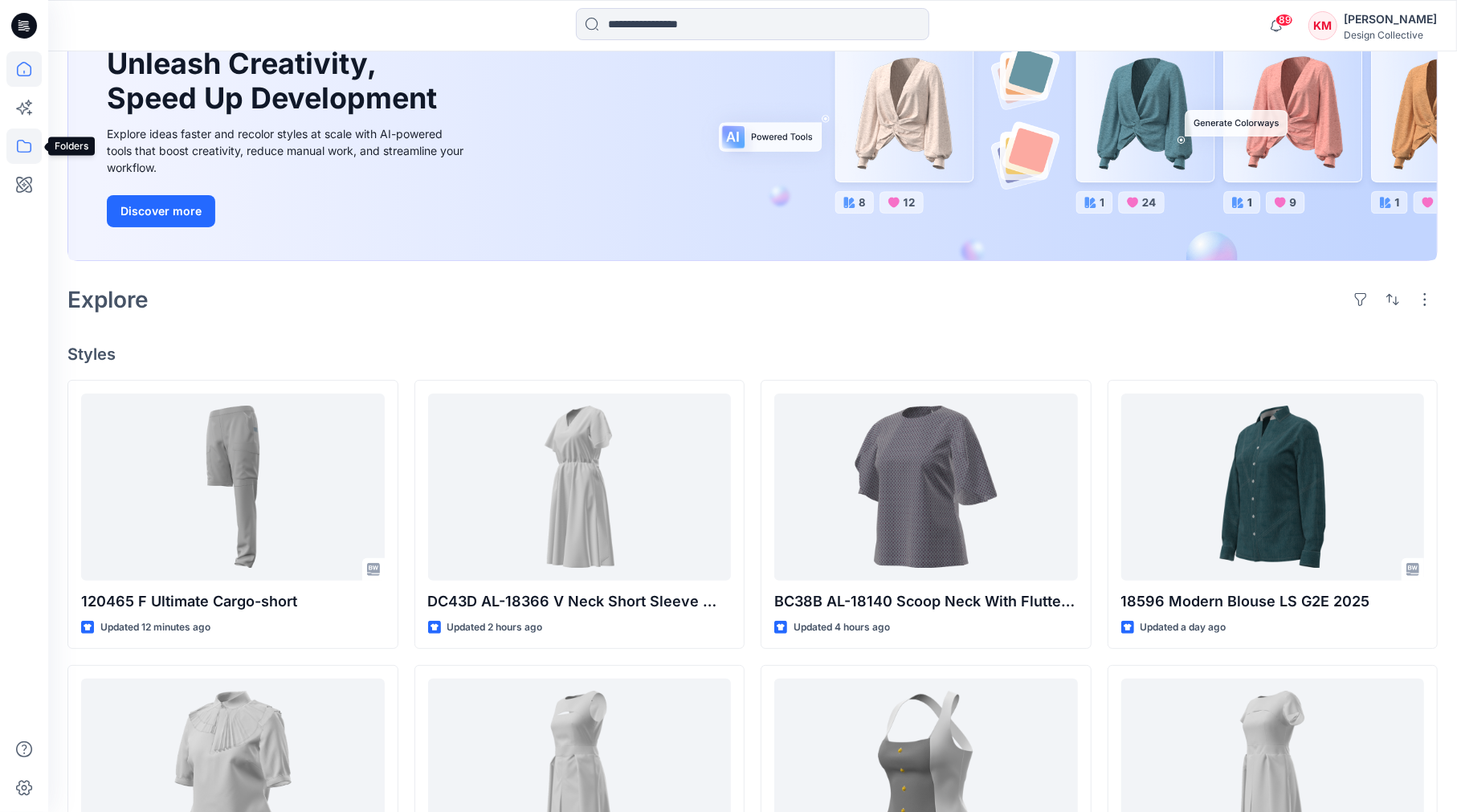
click at [25, 143] on icon at bounding box center [24, 146] width 35 height 35
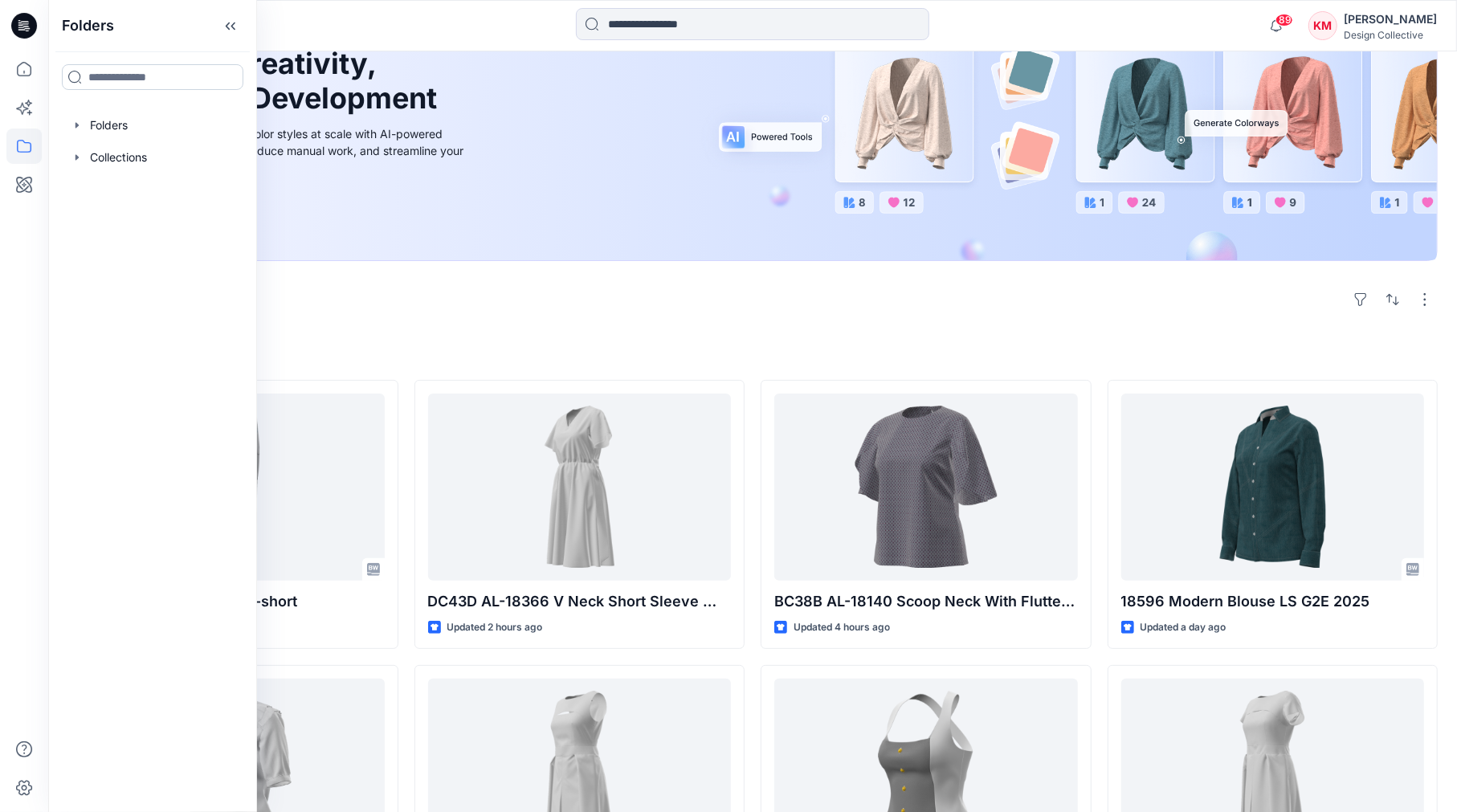
click at [126, 74] on input at bounding box center [152, 77] width 181 height 25
type input "****"
click at [161, 111] on span "ember Monthly Status Report" at bounding box center [191, 112] width 163 height 14
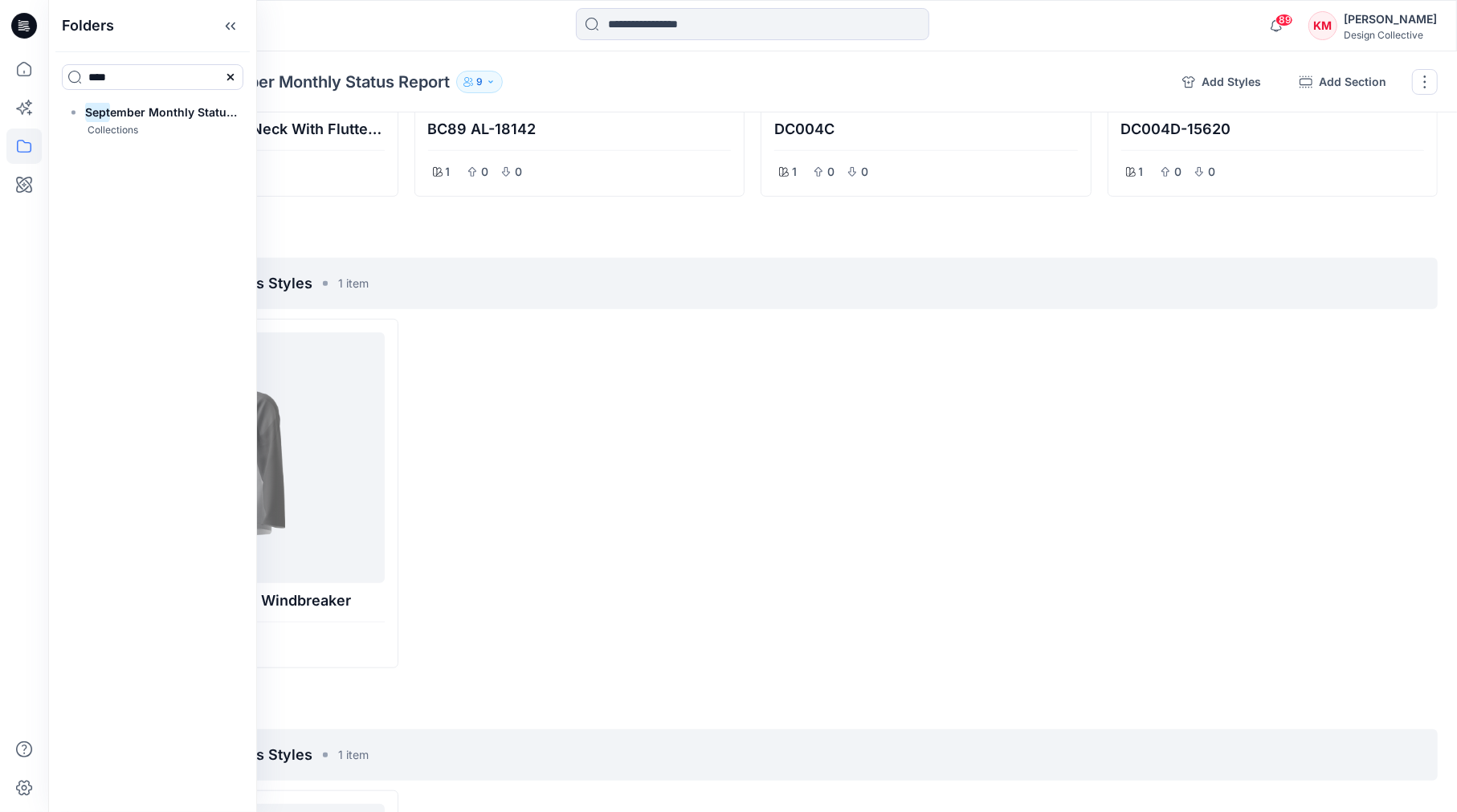
scroll to position [803, 0]
click at [225, 24] on icon at bounding box center [230, 25] width 25 height 26
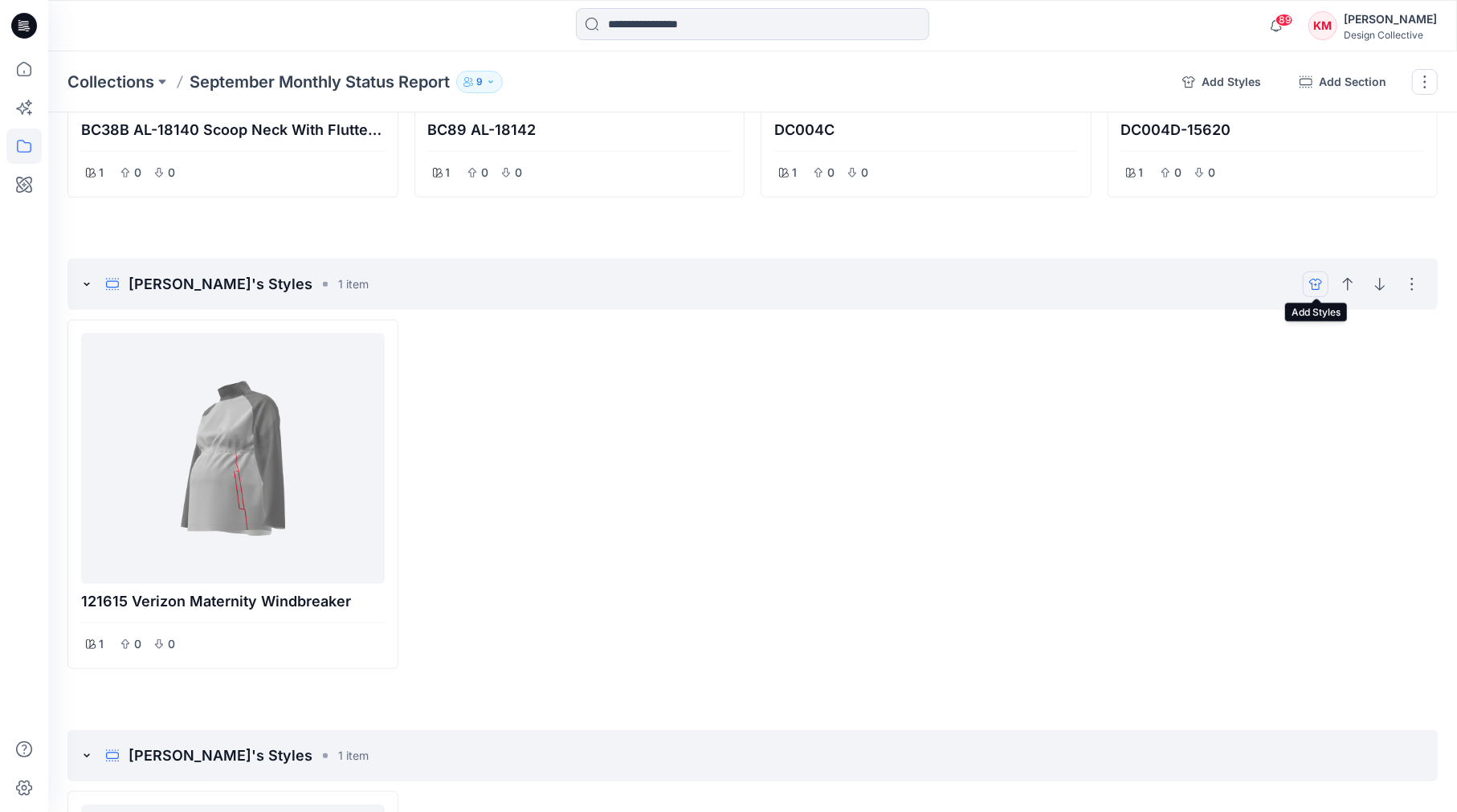
click at [1314, 283] on icon "add styles" at bounding box center [1316, 284] width 13 height 13
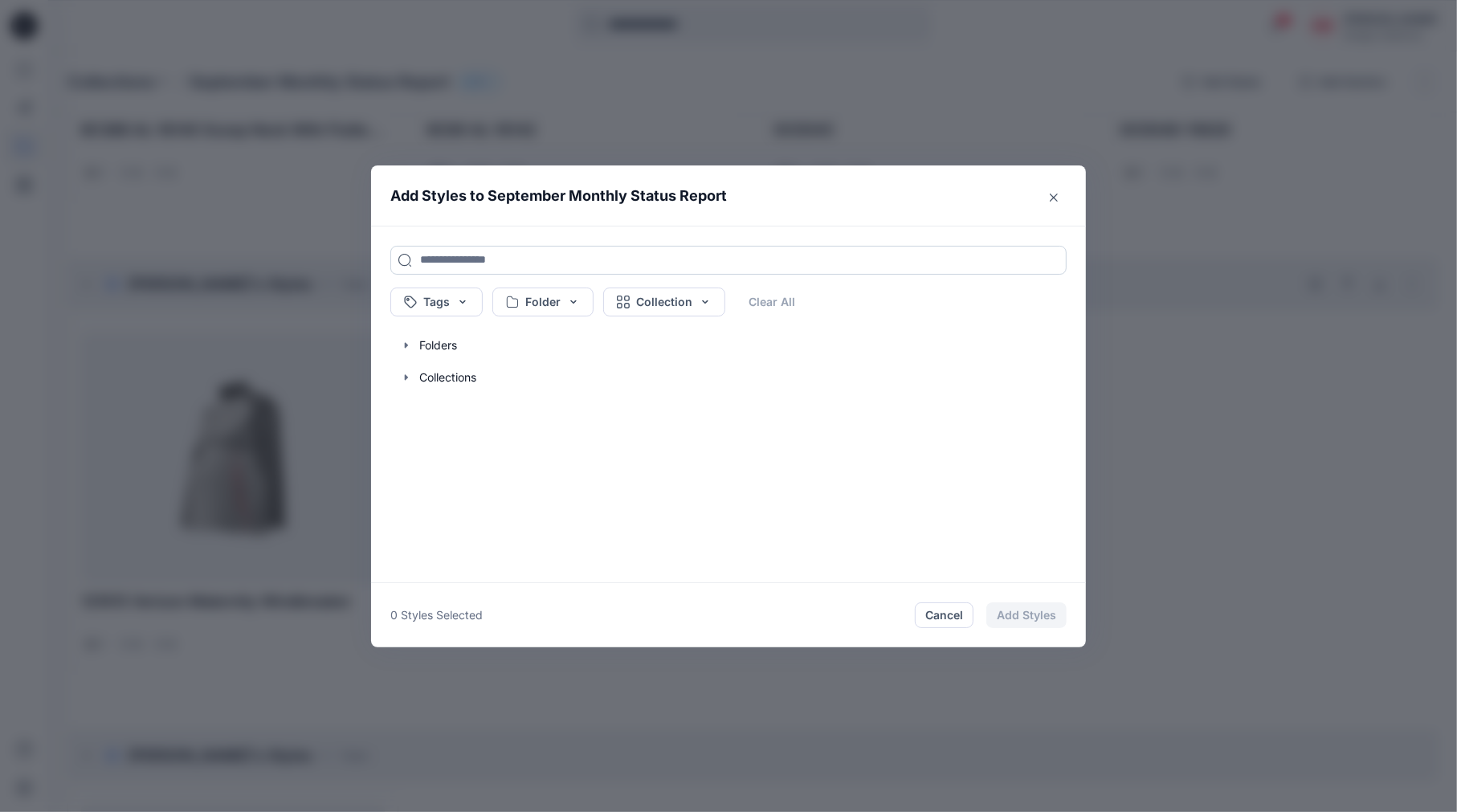
click at [497, 258] on input at bounding box center [729, 261] width 676 height 29
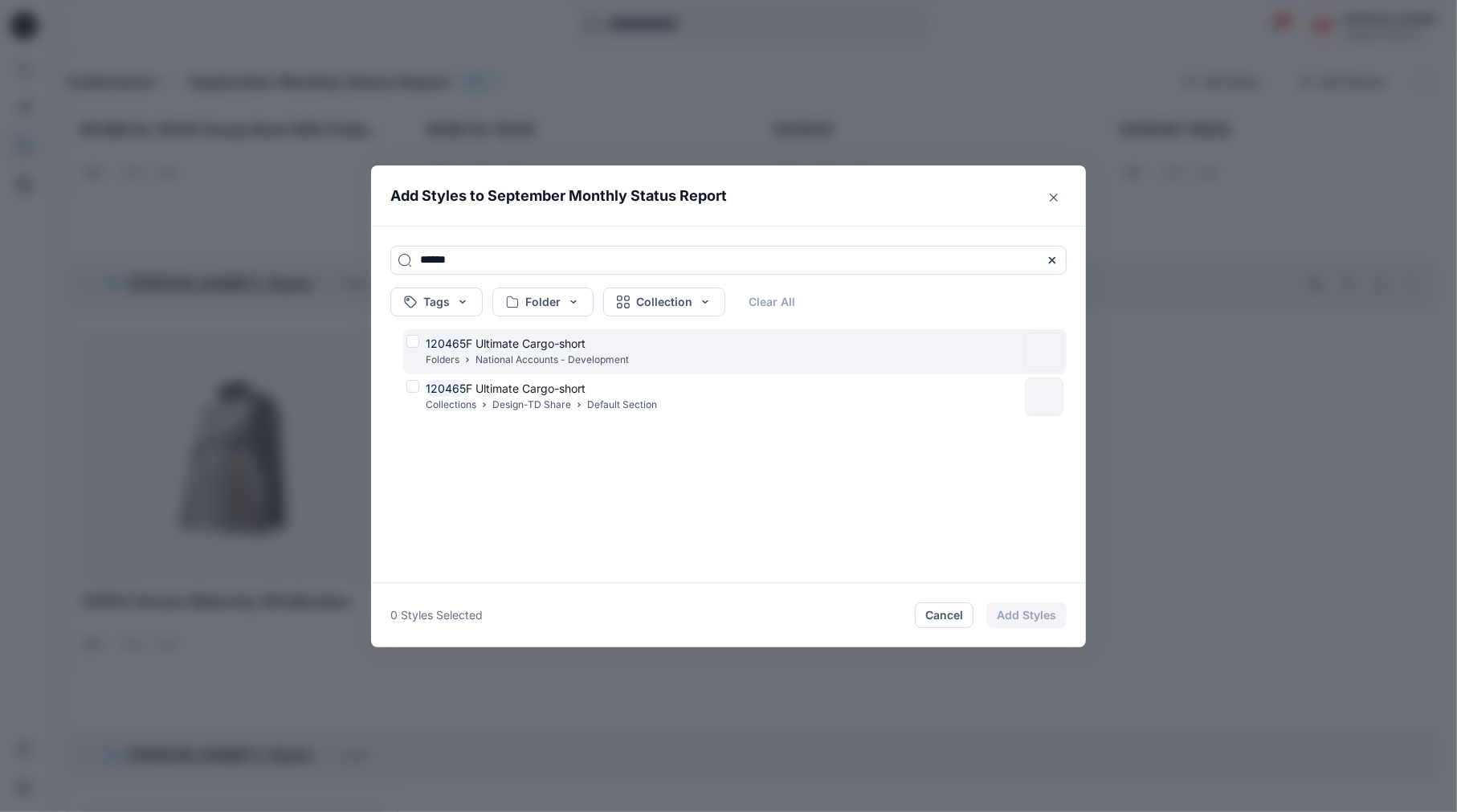
type input "******"
click at [533, 348] on span "F Ultimate Cargo-short" at bounding box center [526, 344] width 120 height 14
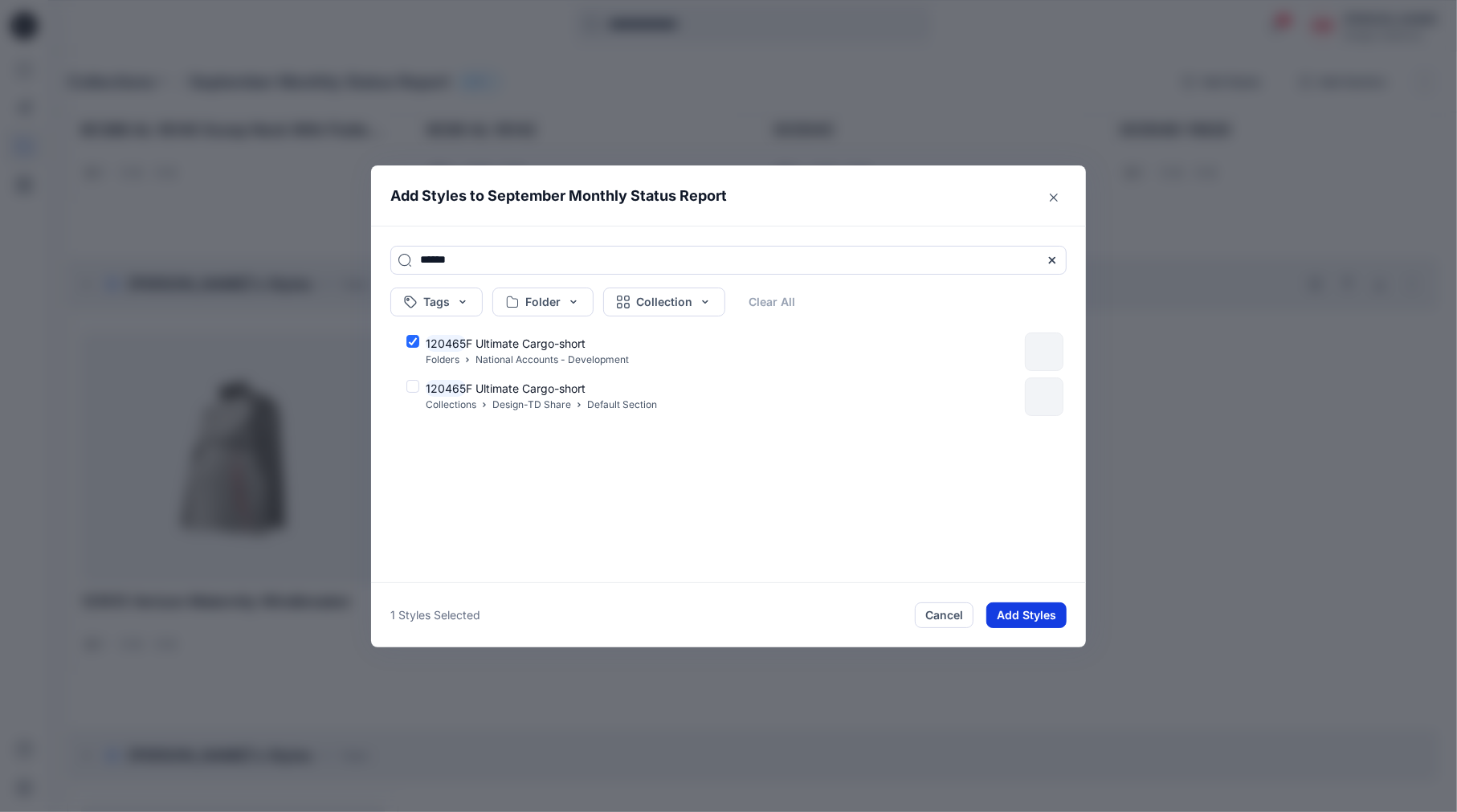
click at [1044, 619] on button "Add Styles" at bounding box center [1027, 615] width 80 height 25
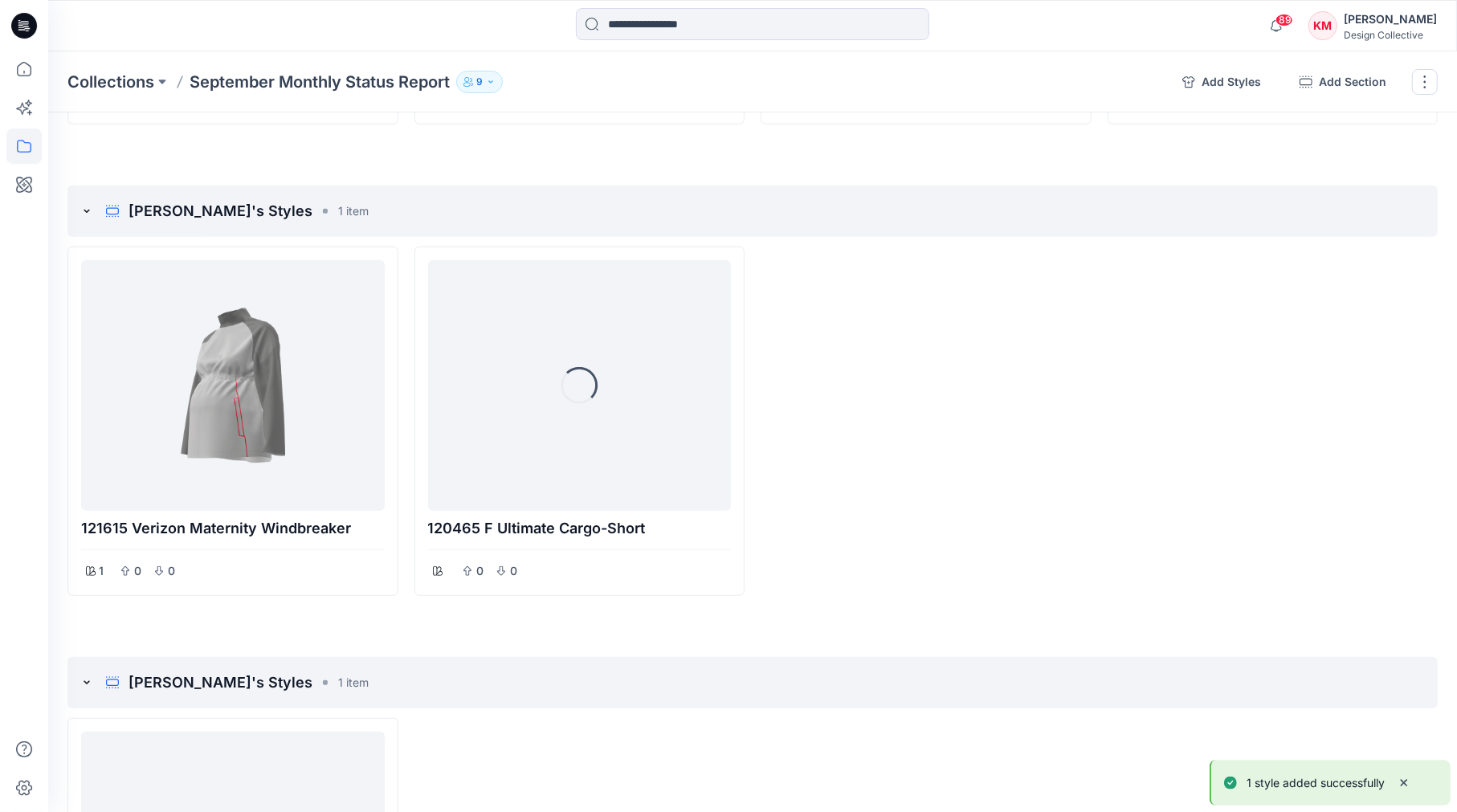
scroll to position [890, 0]
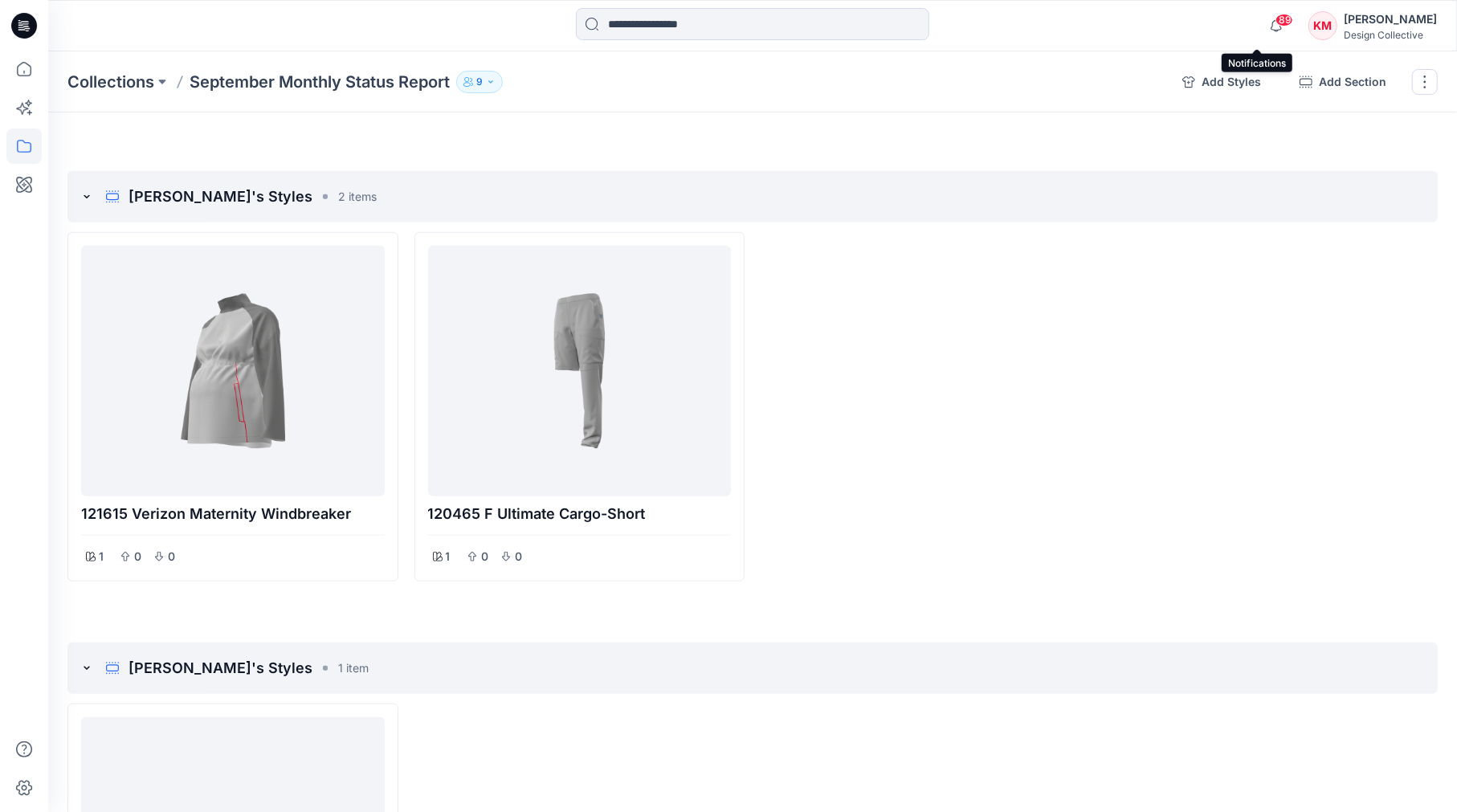
click at [1276, 23] on span "89" at bounding box center [1285, 20] width 18 height 13
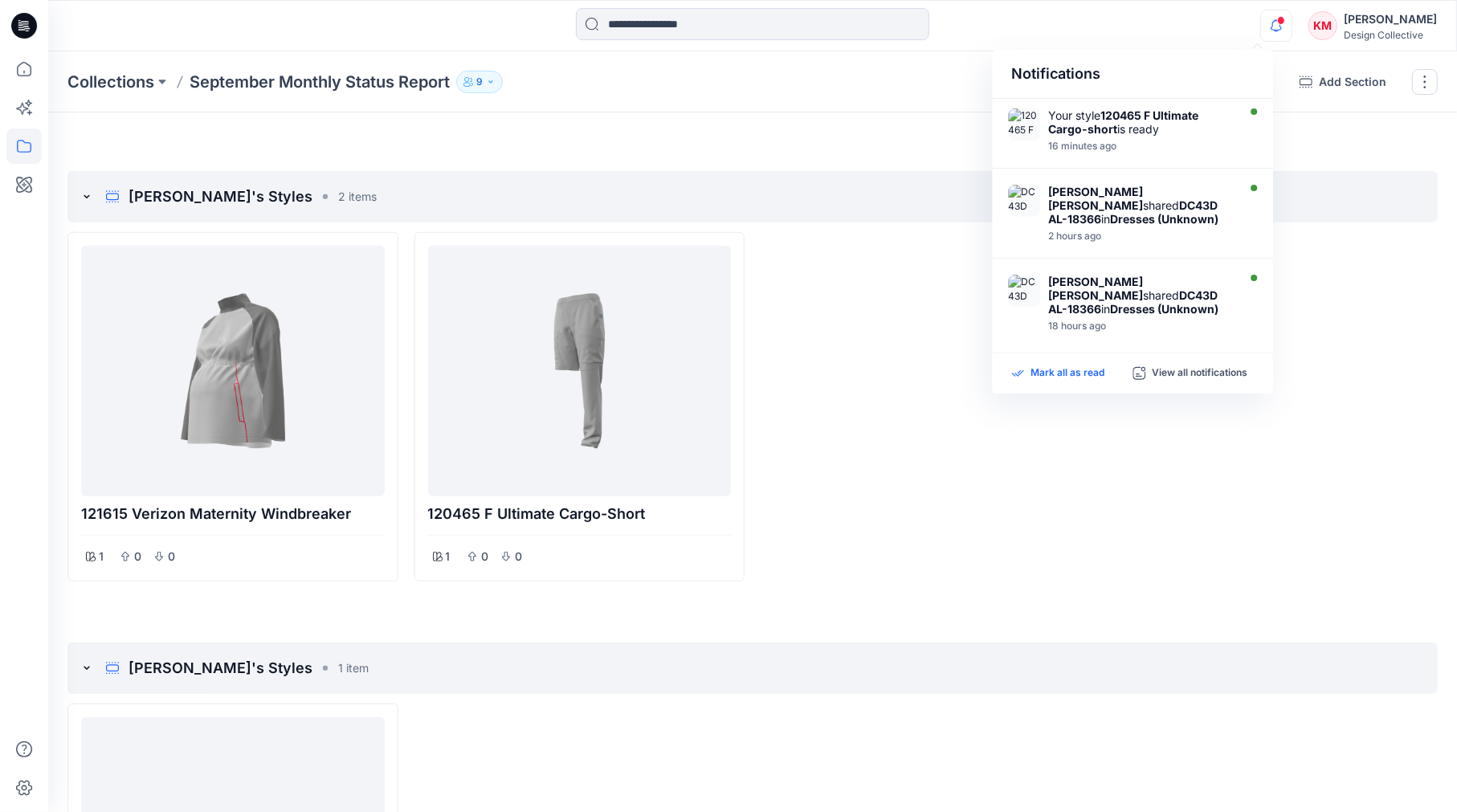
click at [1073, 373] on p "Mark all as read" at bounding box center [1067, 373] width 73 height 15
click at [1198, 18] on div "Notifications Your style 120465 F Ultimate Cargo-short is ready 16 minutes ago …" at bounding box center [752, 25] width 1408 height 35
